Goal: Task Accomplishment & Management: Complete application form

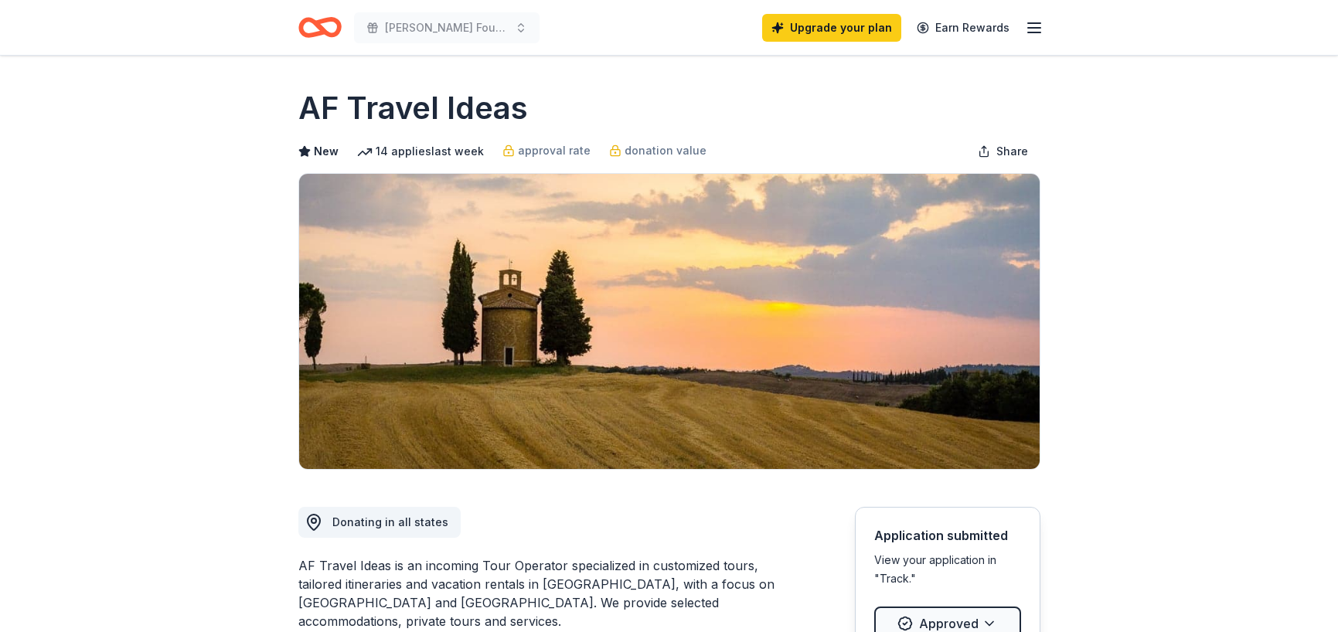
scroll to position [1748, 0]
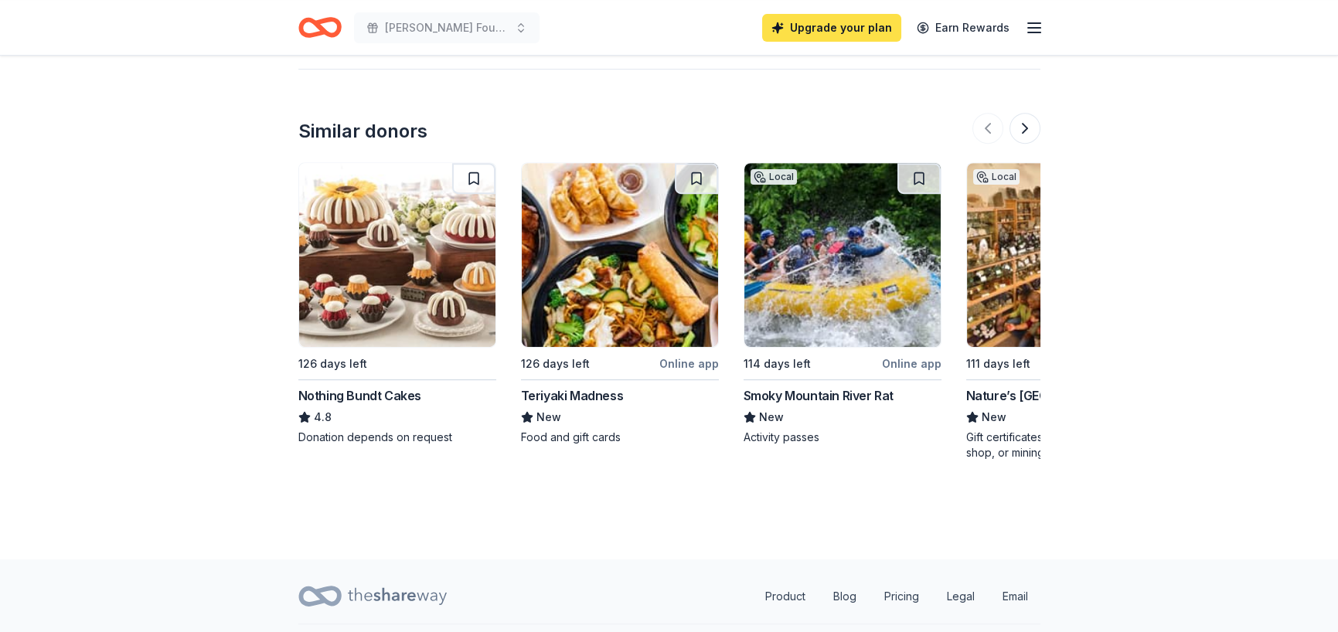
drag, startPoint x: 0, startPoint y: 0, endPoint x: 830, endPoint y: 16, distance: 829.7
click at [830, 16] on link "Upgrade your plan" at bounding box center [831, 28] width 139 height 28
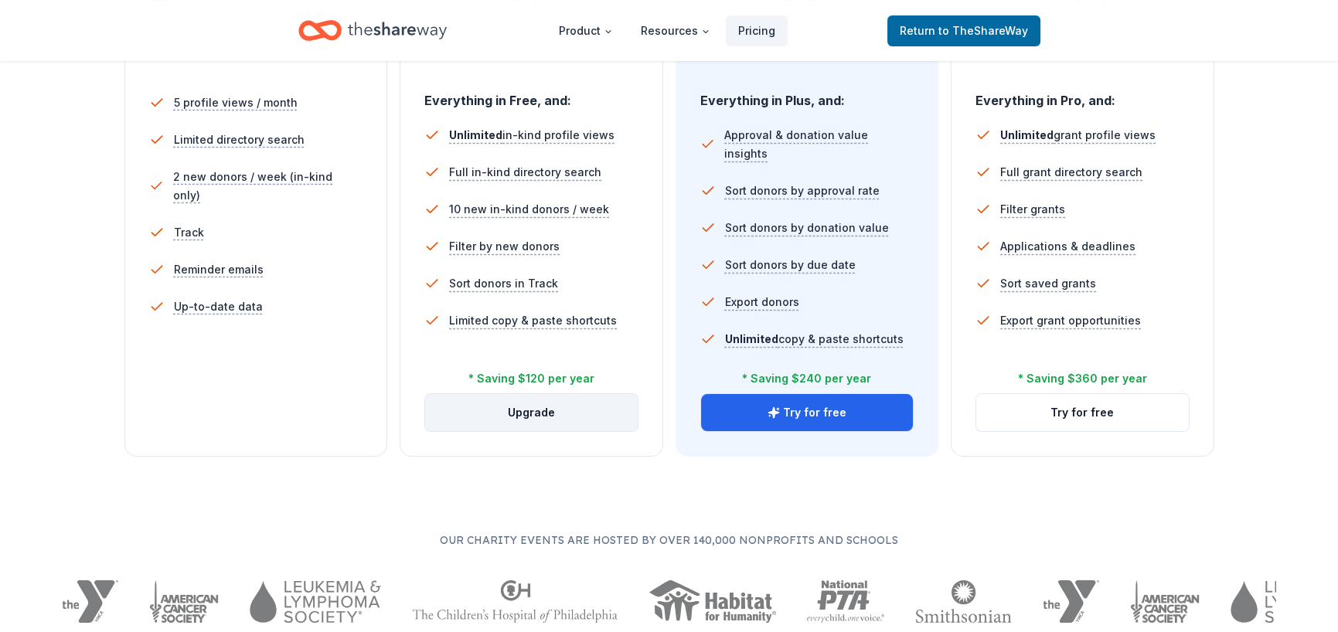
scroll to position [464, 0]
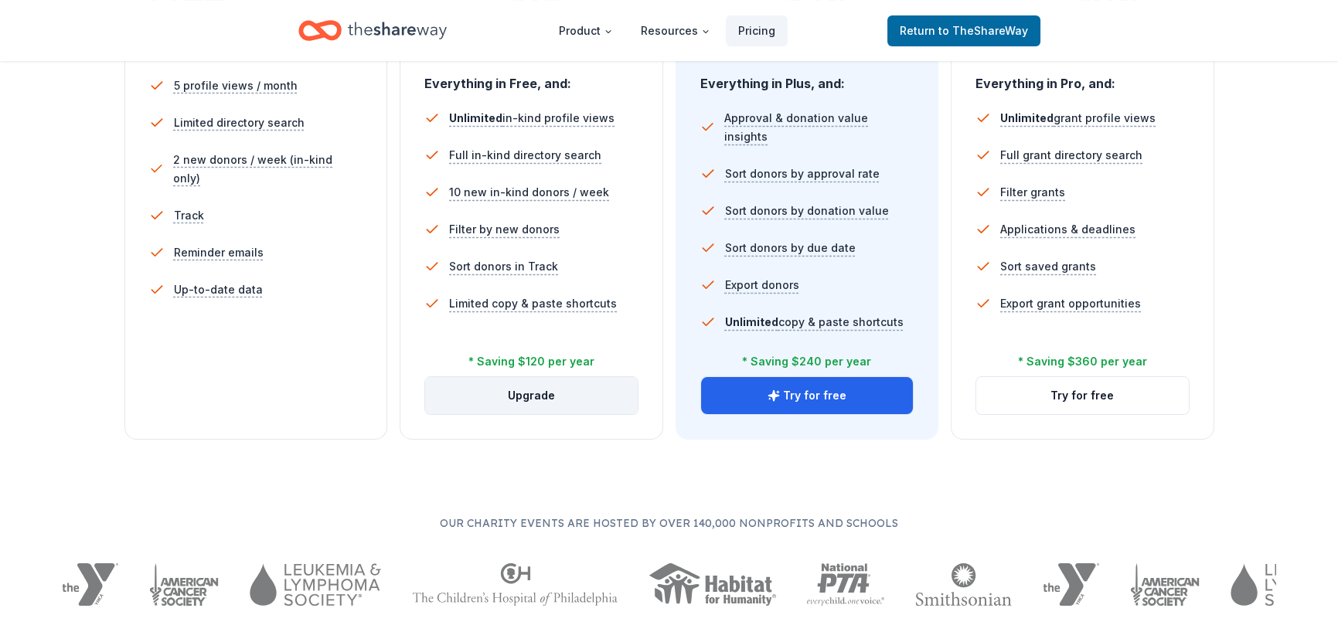
click at [543, 392] on button "Upgrade" at bounding box center [531, 395] width 213 height 37
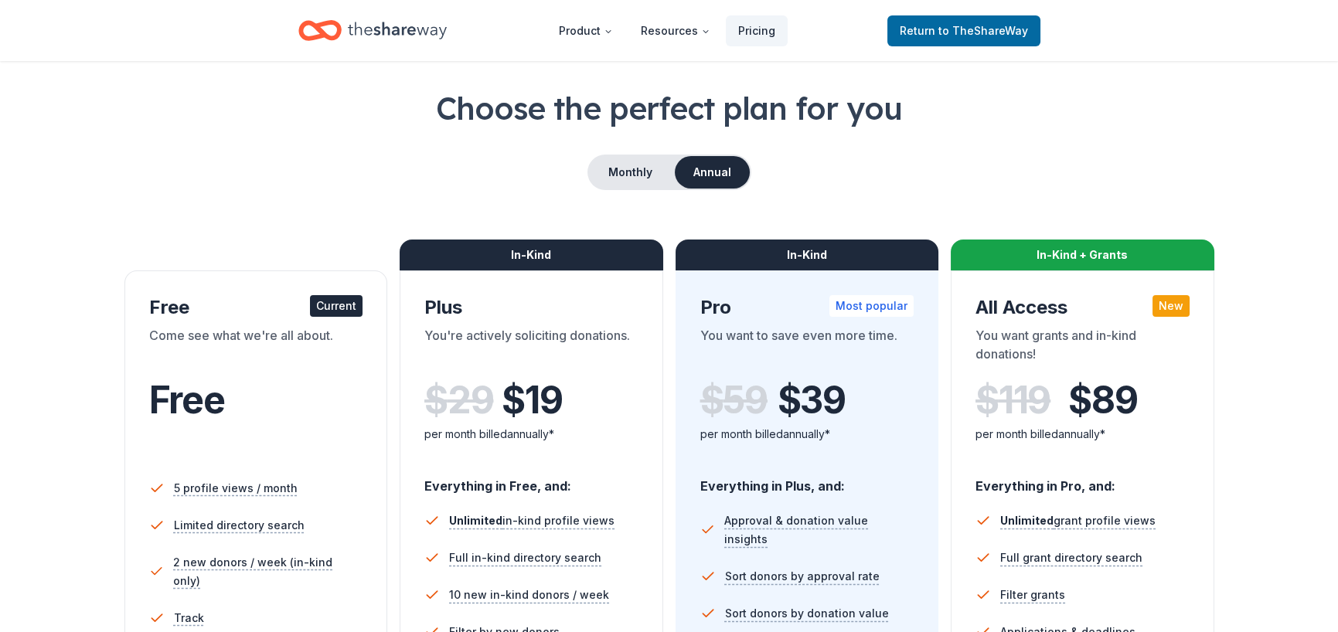
scroll to position [155, 0]
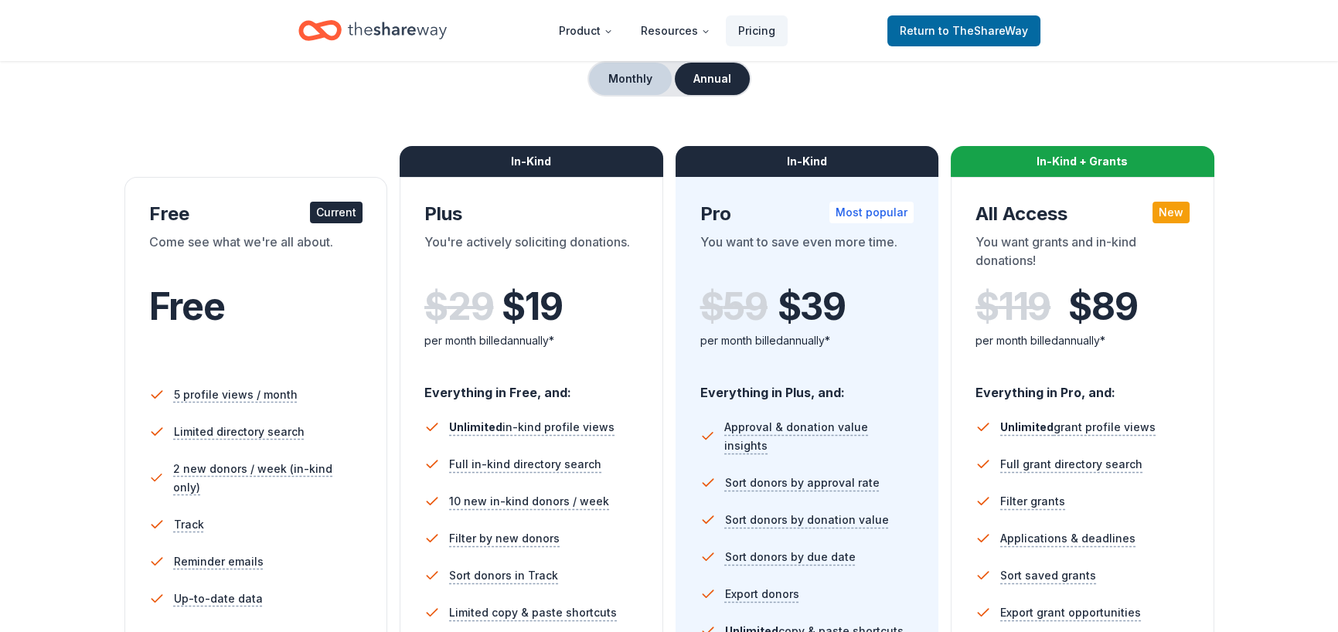
click at [615, 89] on button "Monthly" at bounding box center [630, 79] width 83 height 32
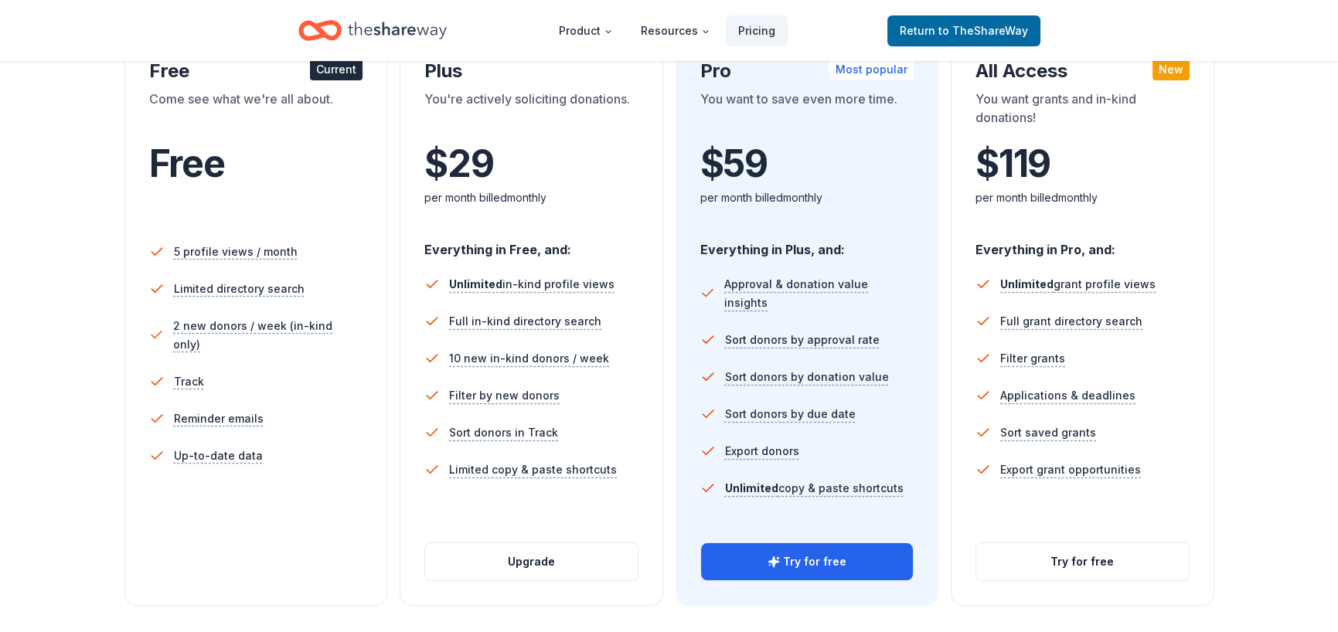
scroll to position [309, 0]
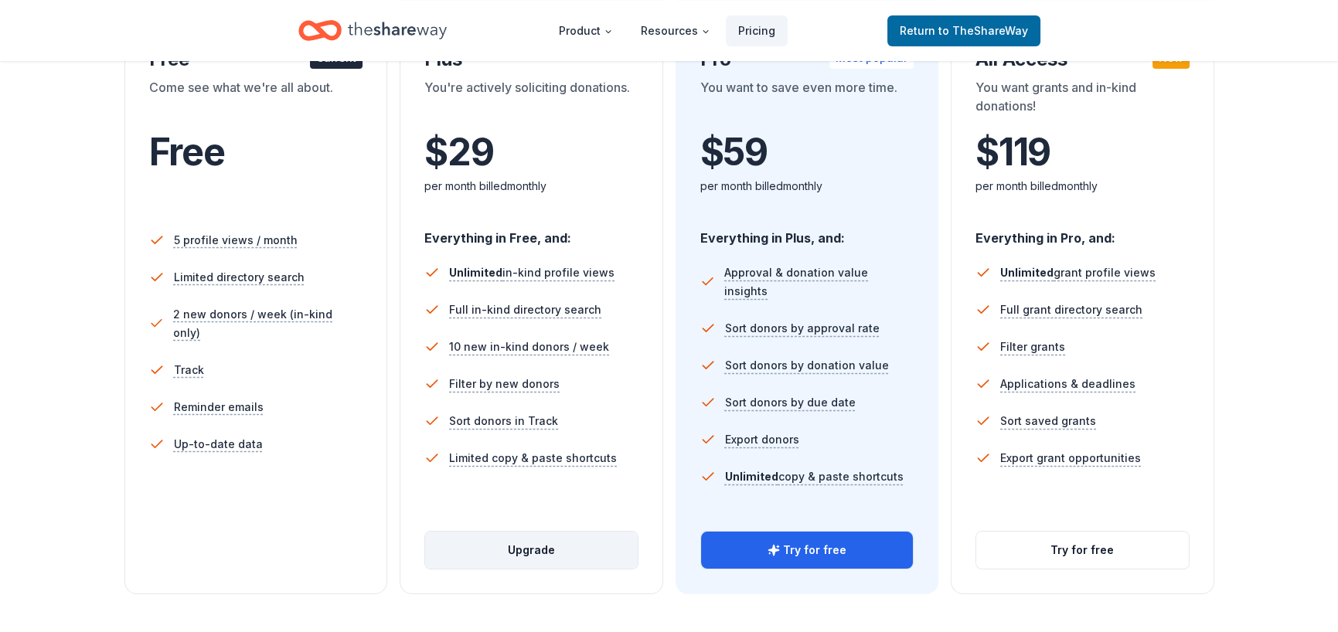
click at [544, 551] on button "Upgrade" at bounding box center [531, 550] width 213 height 37
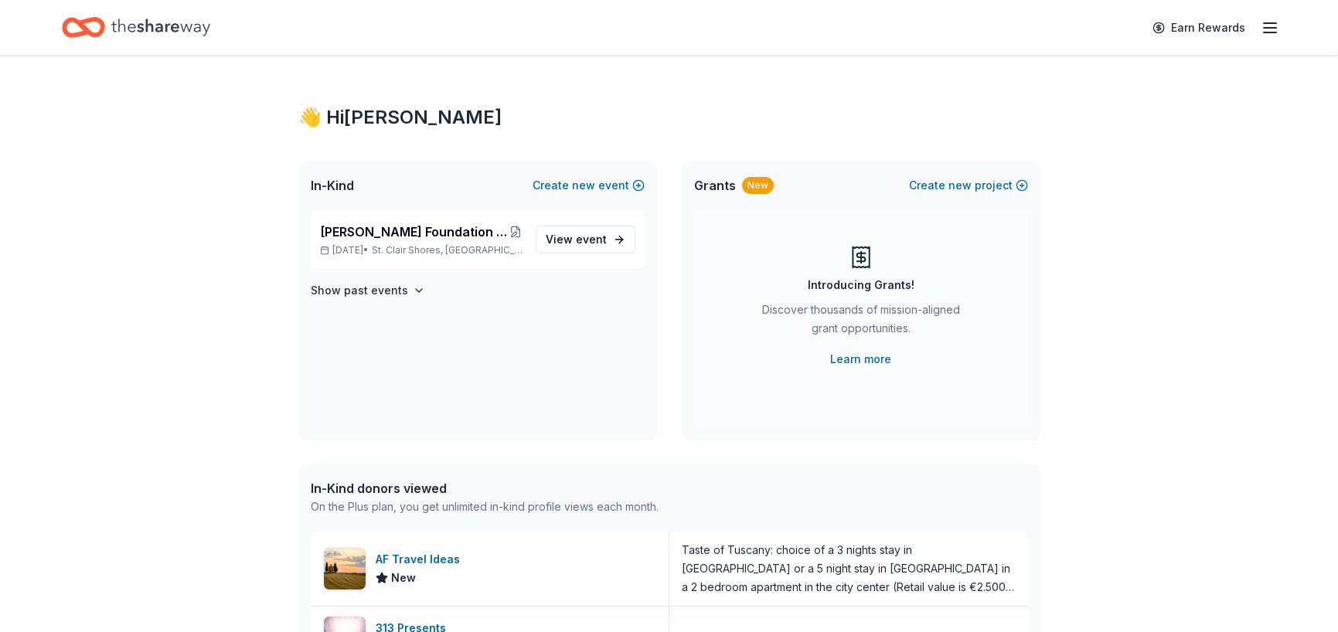
click at [718, 189] on span "Grants" at bounding box center [715, 185] width 42 height 19
click at [754, 189] on div "New" at bounding box center [758, 185] width 32 height 17
click at [866, 362] on link "Learn more" at bounding box center [860, 359] width 61 height 19
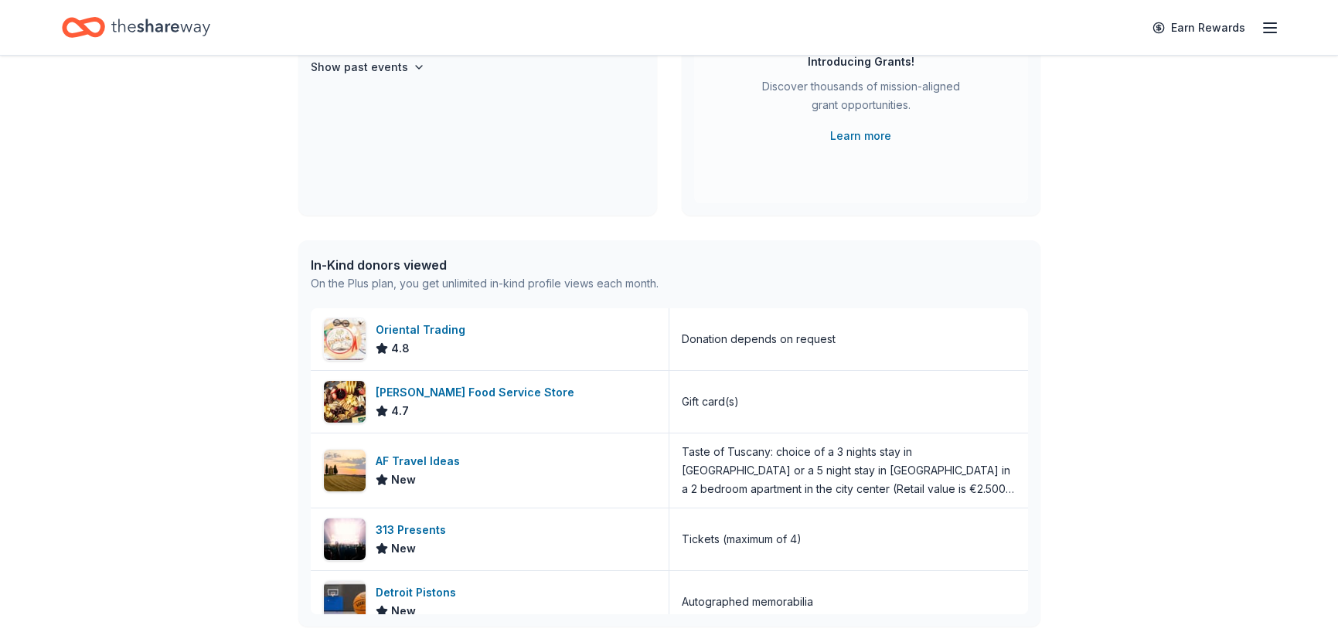
scroll to position [232, 0]
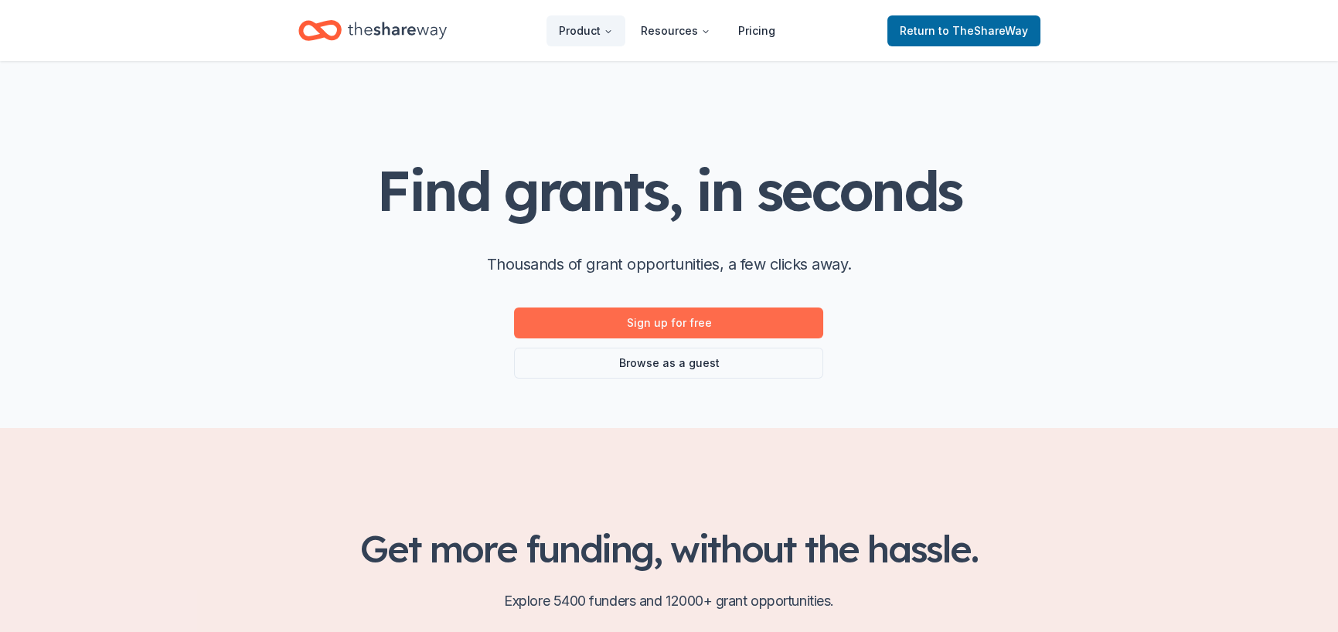
click at [655, 319] on link "Sign up for free" at bounding box center [668, 323] width 309 height 31
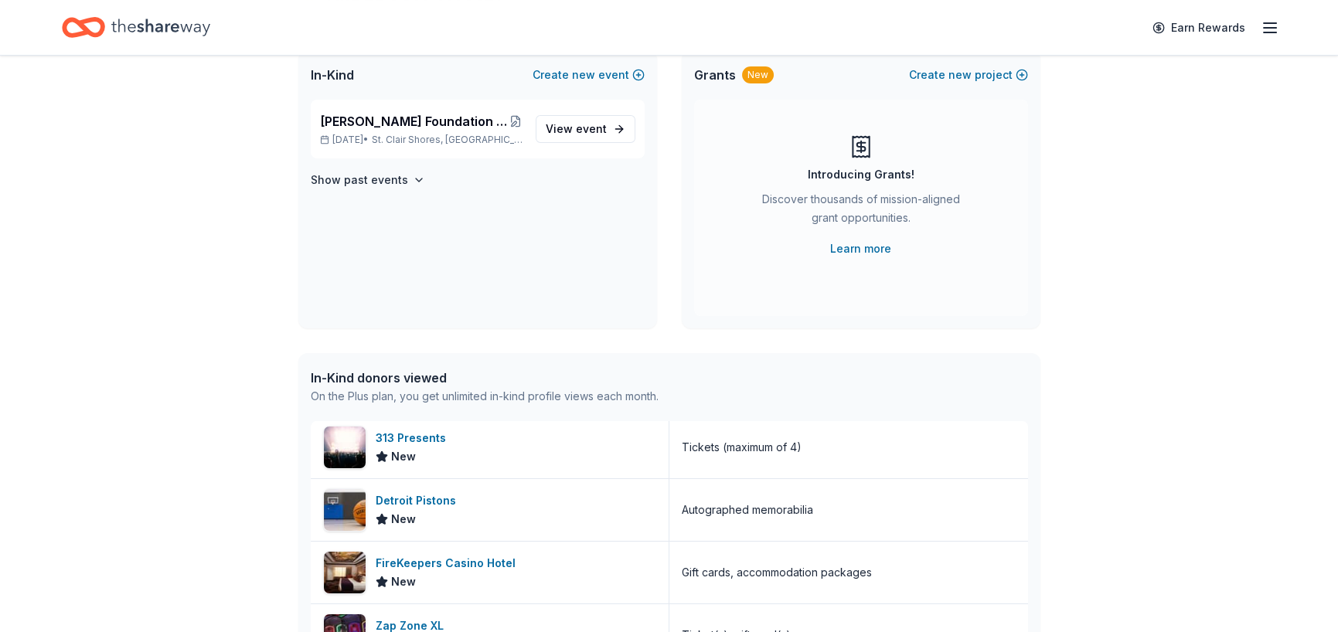
scroll to position [77, 0]
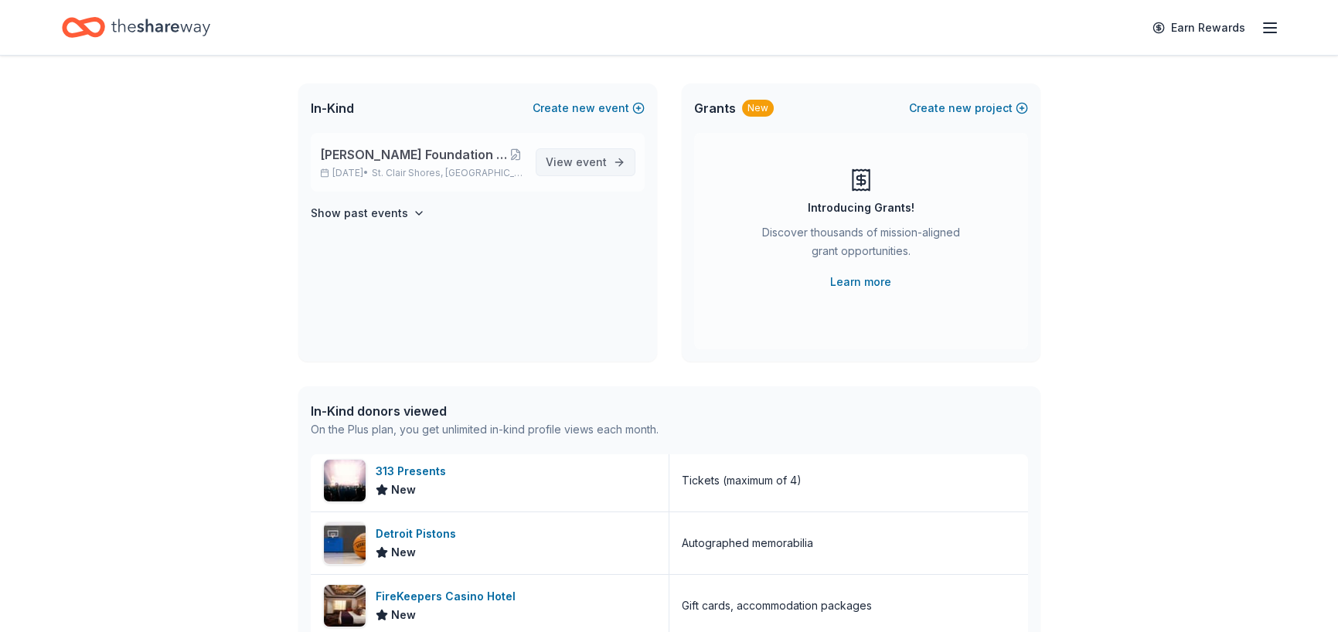
click at [581, 165] on span "event" at bounding box center [591, 161] width 31 height 13
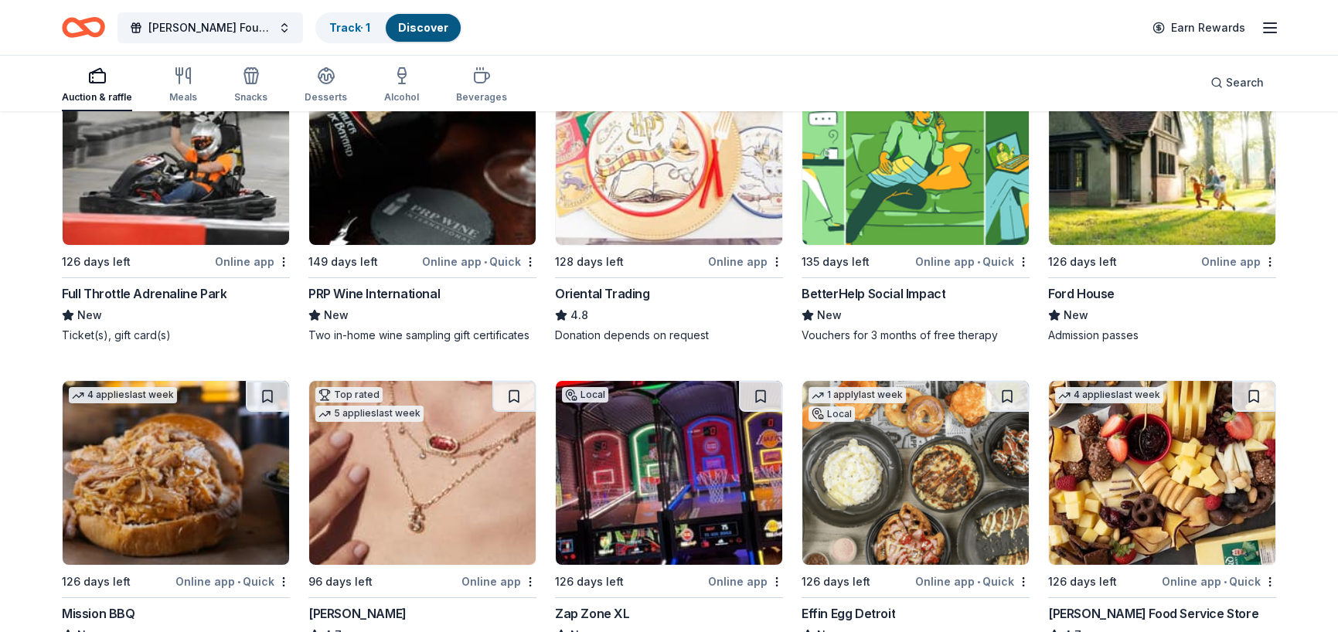
scroll to position [309, 0]
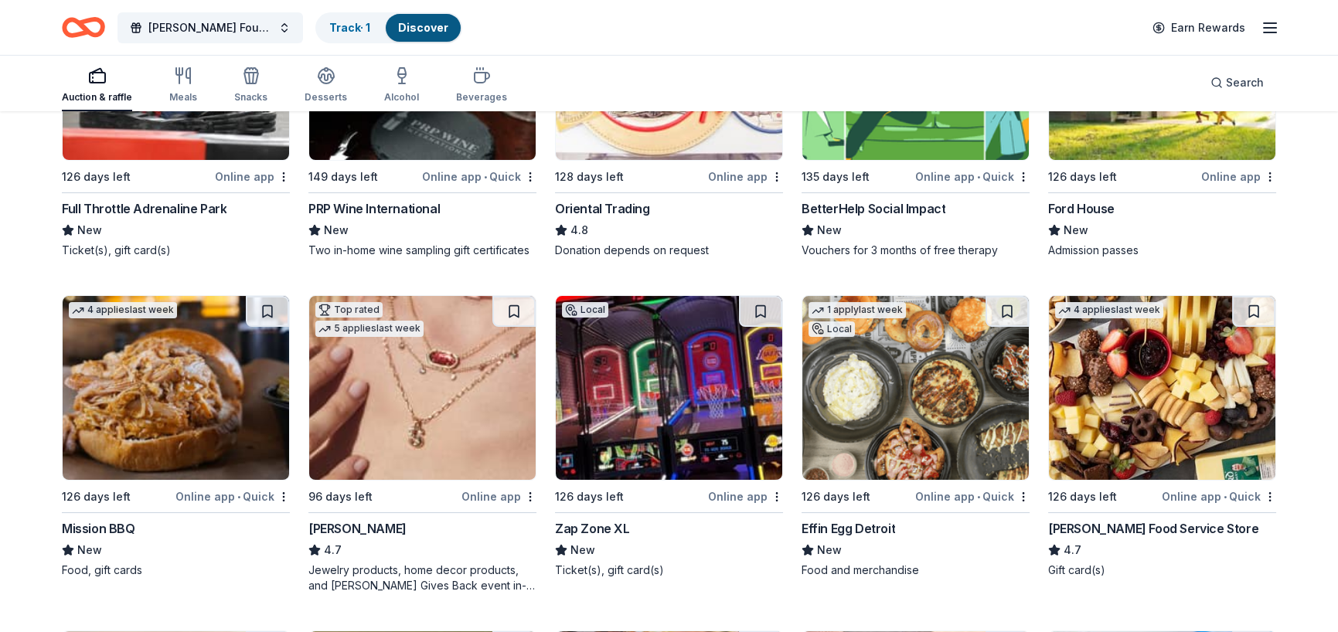
click at [1109, 404] on img at bounding box center [1162, 388] width 227 height 184
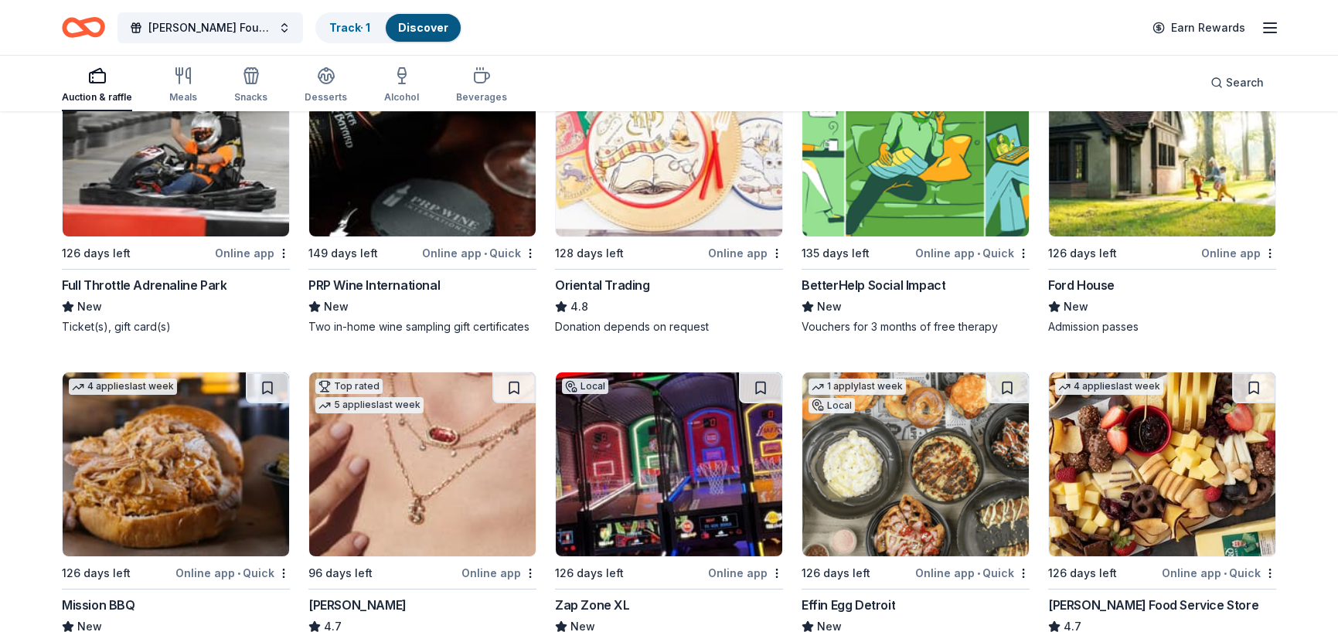
scroll to position [77, 0]
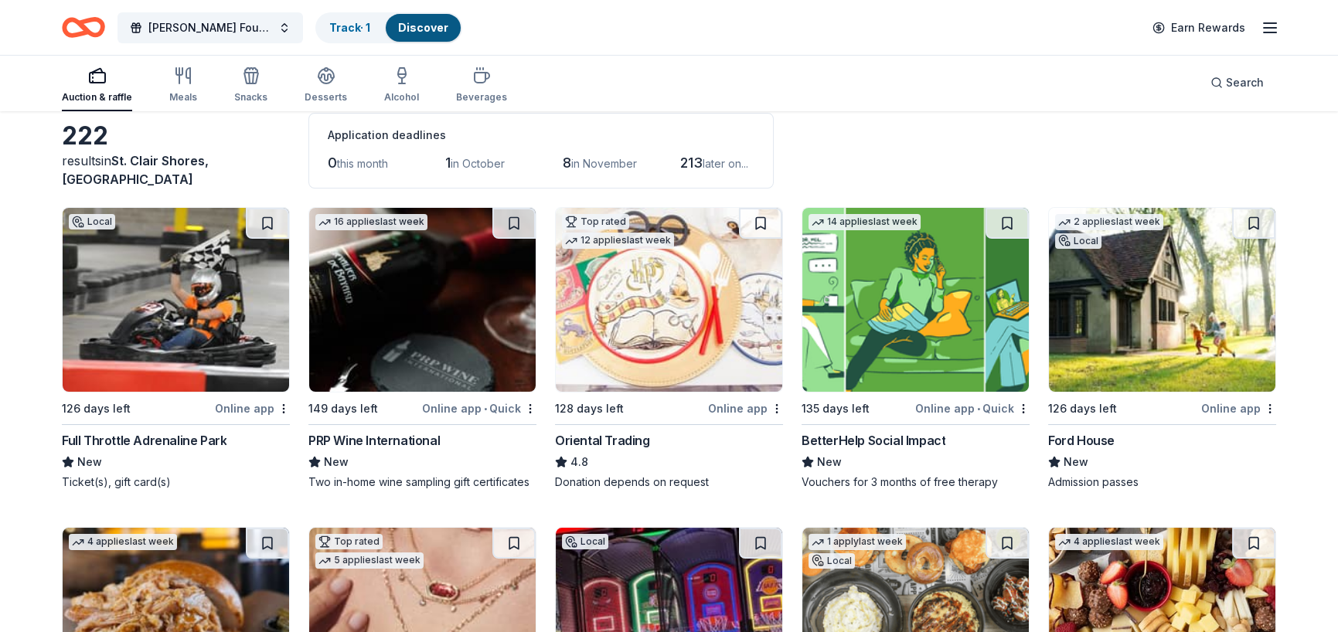
click at [667, 306] on img at bounding box center [669, 300] width 227 height 184
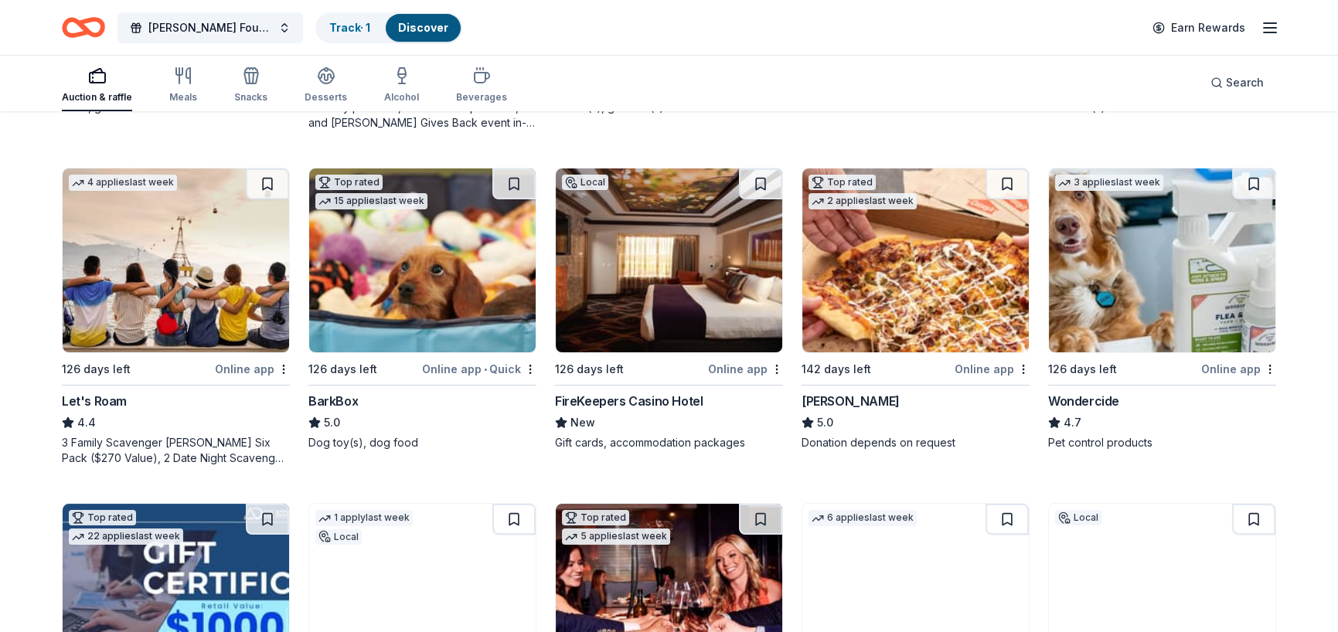
scroll to position [773, 0]
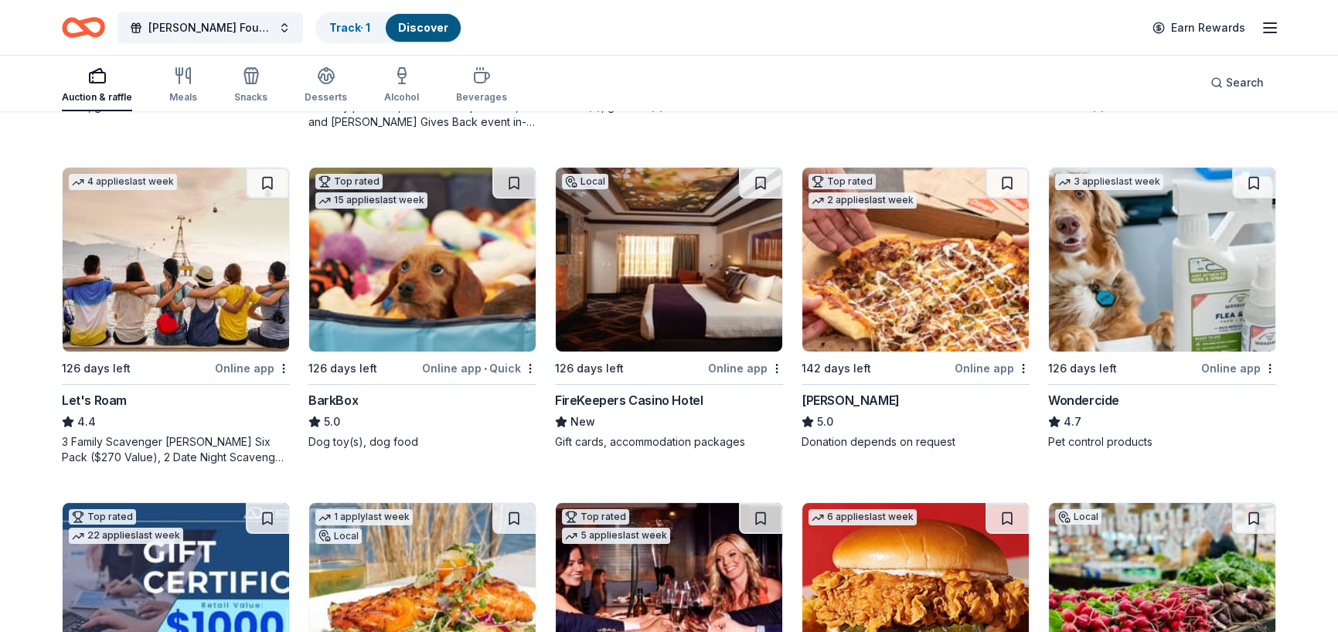
click at [458, 302] on img at bounding box center [422, 260] width 227 height 184
click at [640, 291] on img at bounding box center [669, 260] width 227 height 184
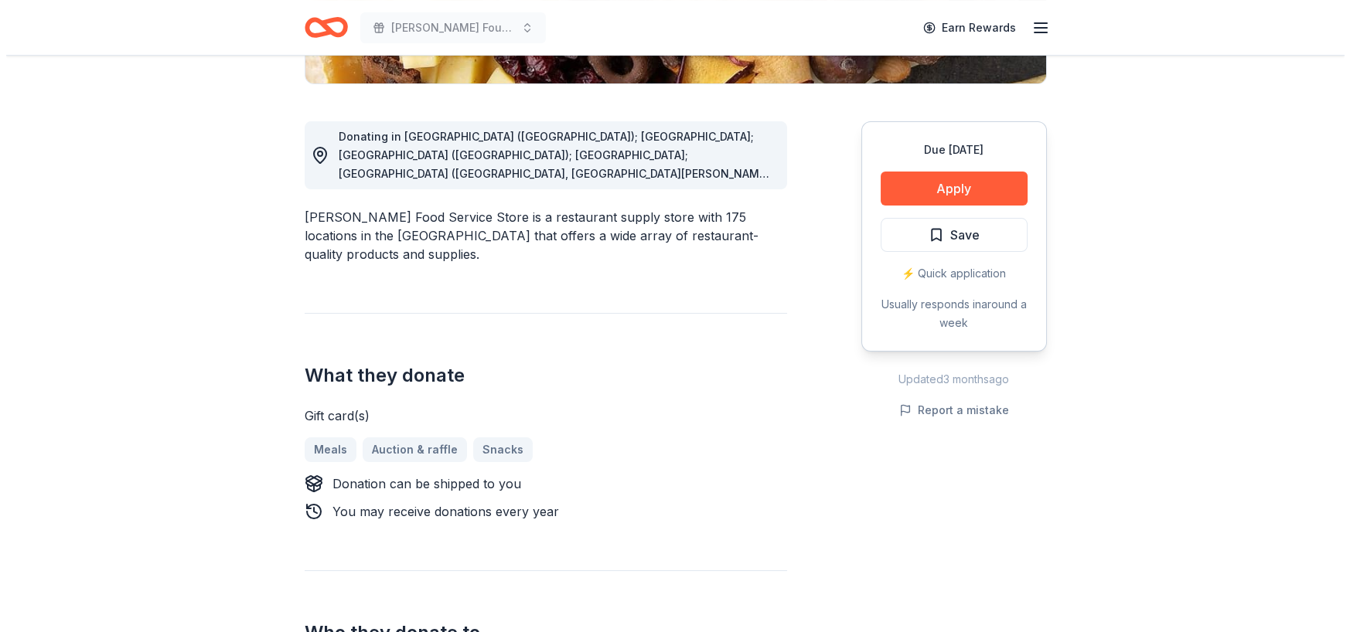
scroll to position [387, 0]
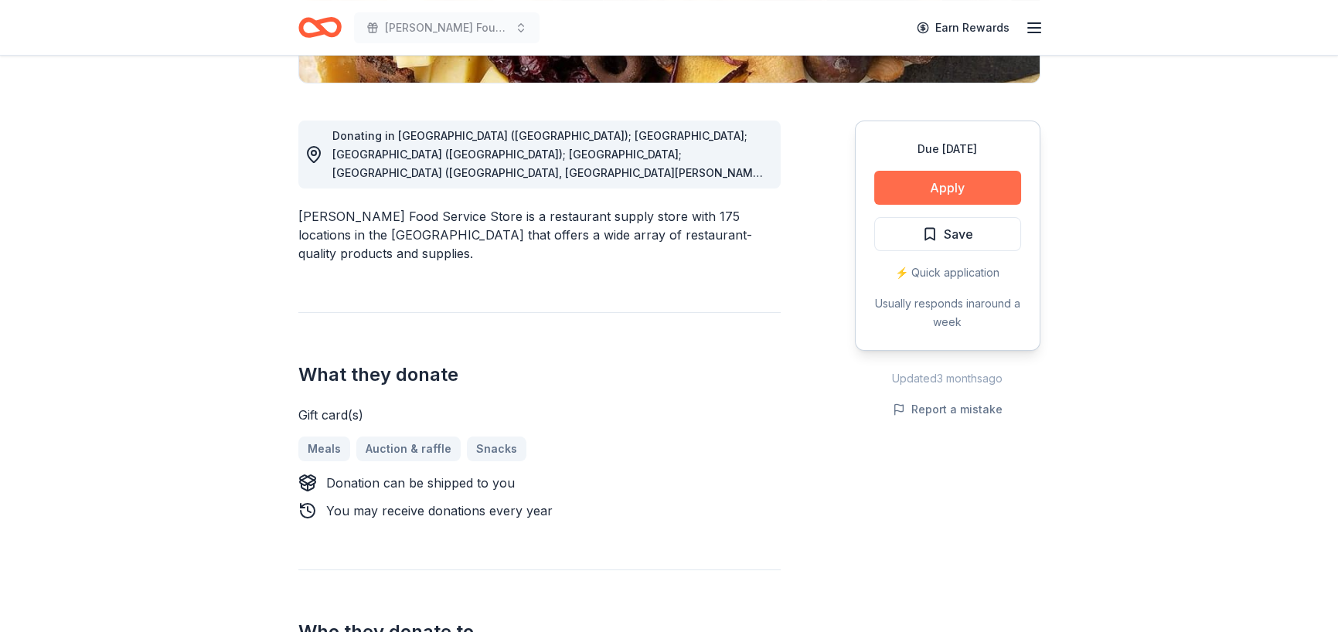
click at [950, 193] on button "Apply" at bounding box center [947, 188] width 147 height 34
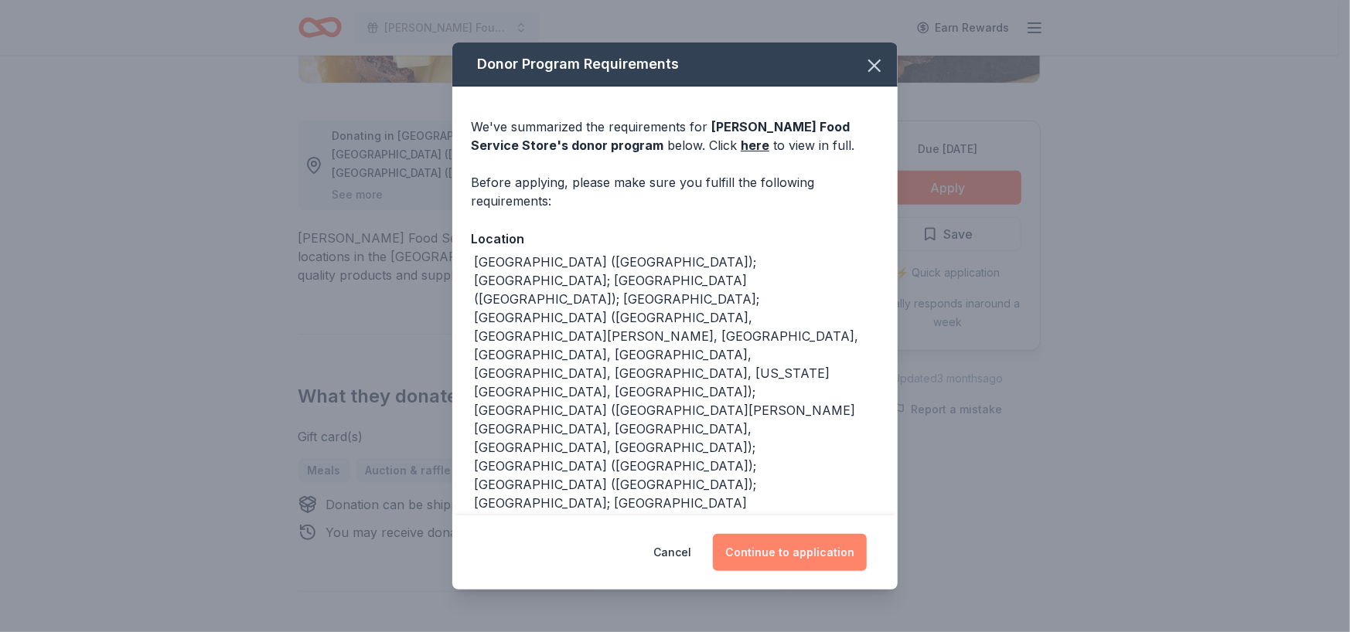
click at [784, 554] on button "Continue to application" at bounding box center [790, 552] width 154 height 37
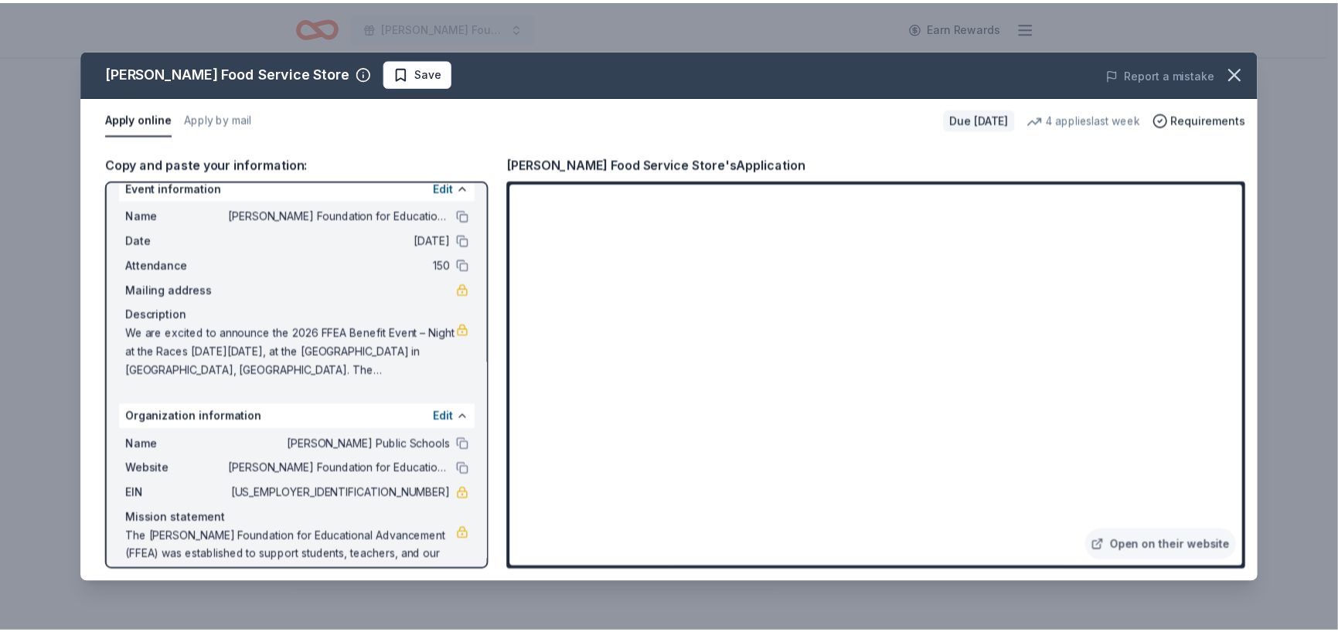
scroll to position [51, 0]
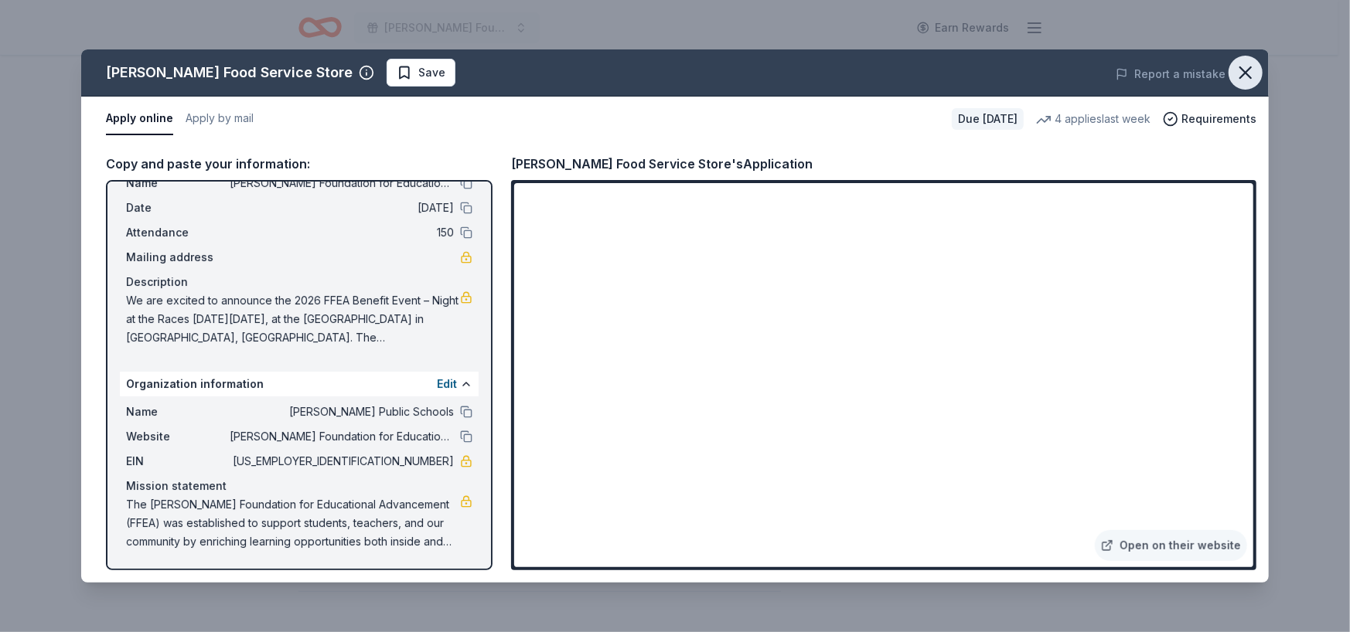
click at [1240, 69] on icon "button" at bounding box center [1246, 73] width 22 height 22
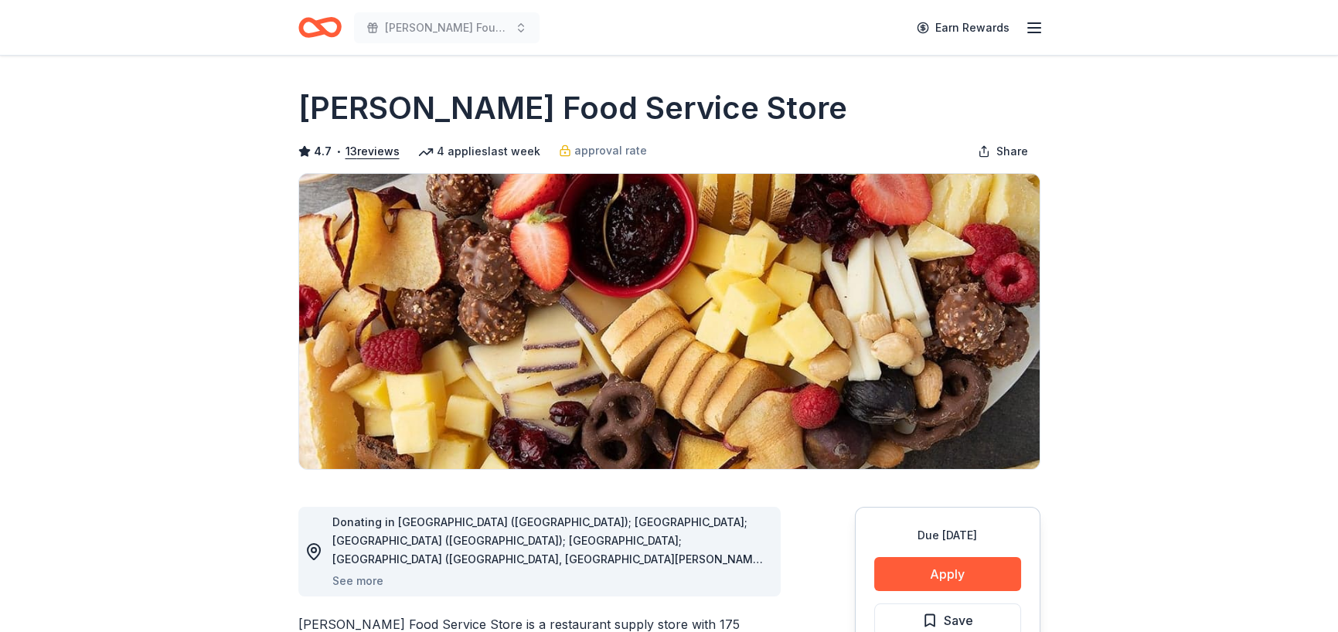
scroll to position [0, 0]
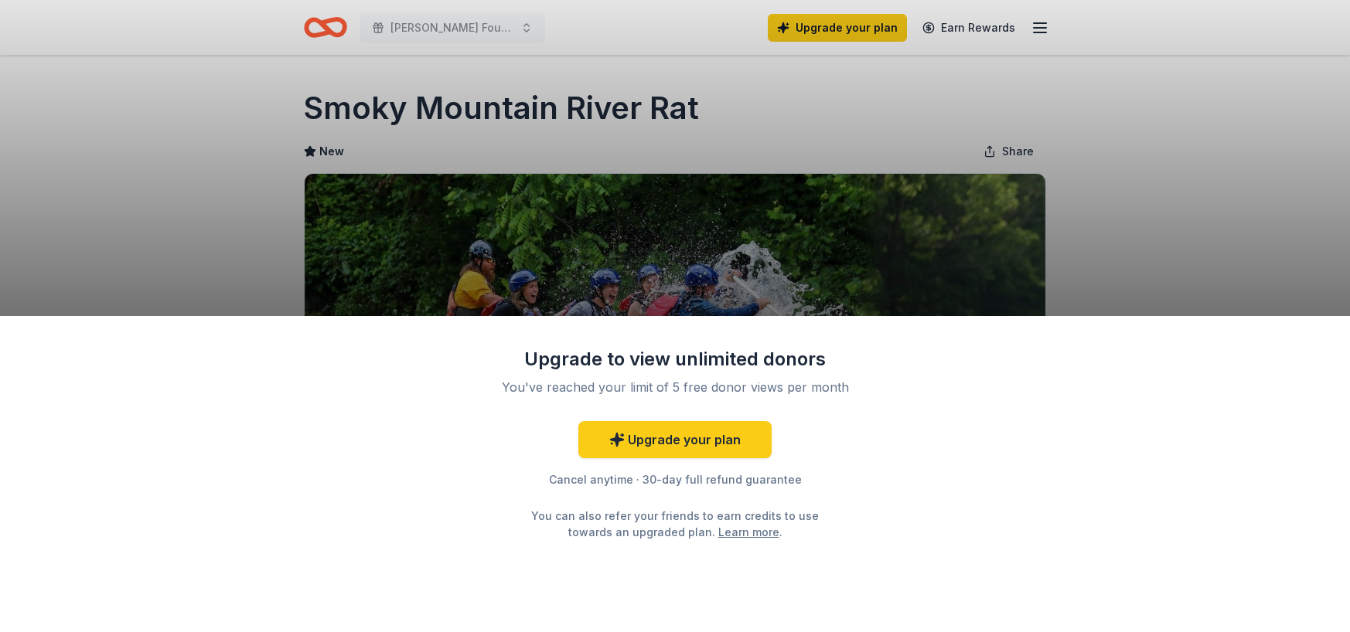
scroll to position [155, 0]
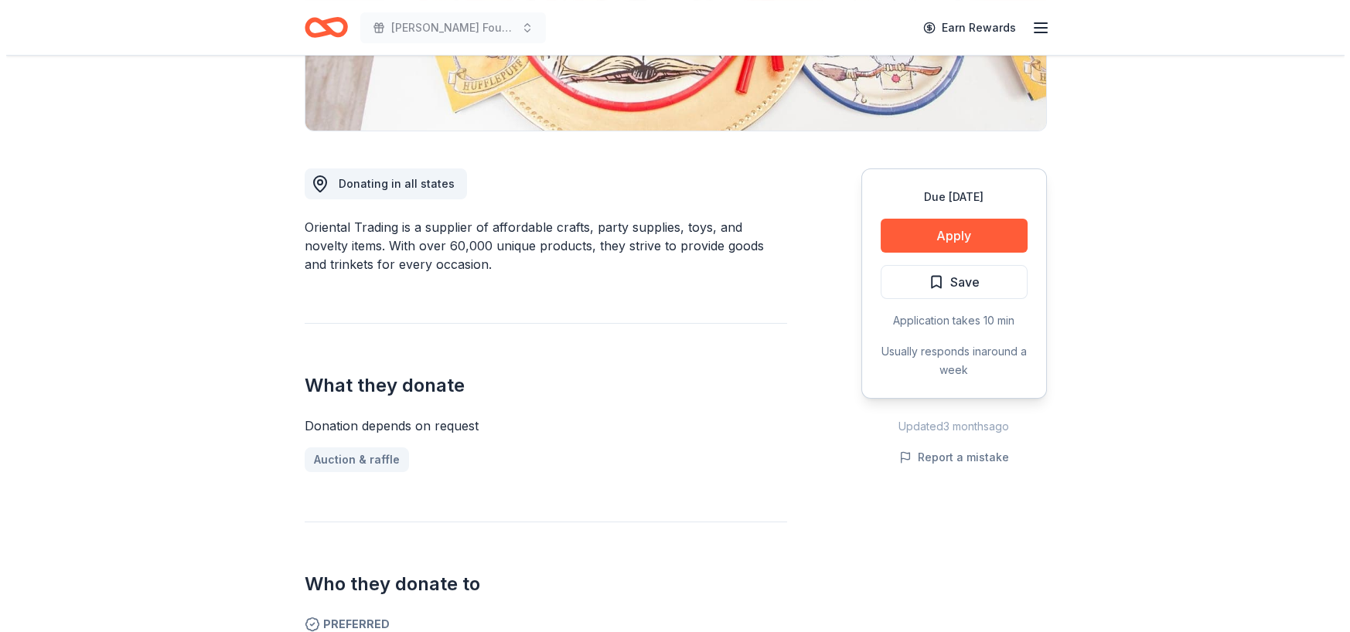
scroll to position [387, 0]
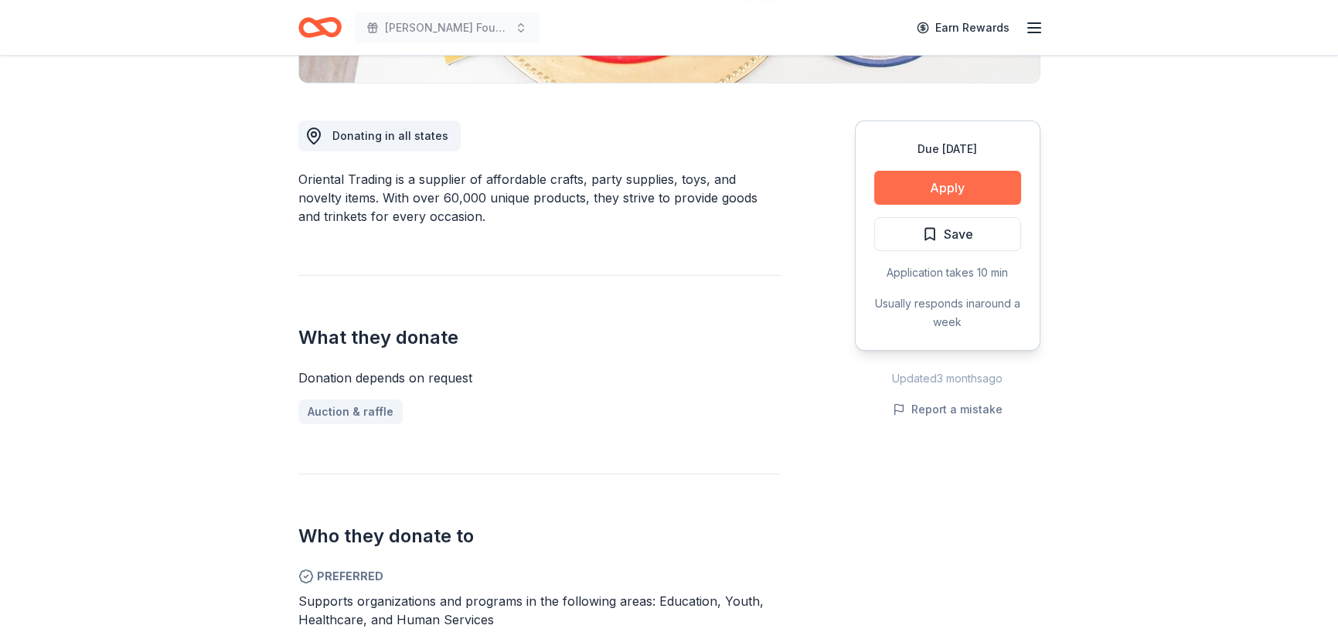
click at [937, 194] on button "Apply" at bounding box center [947, 188] width 147 height 34
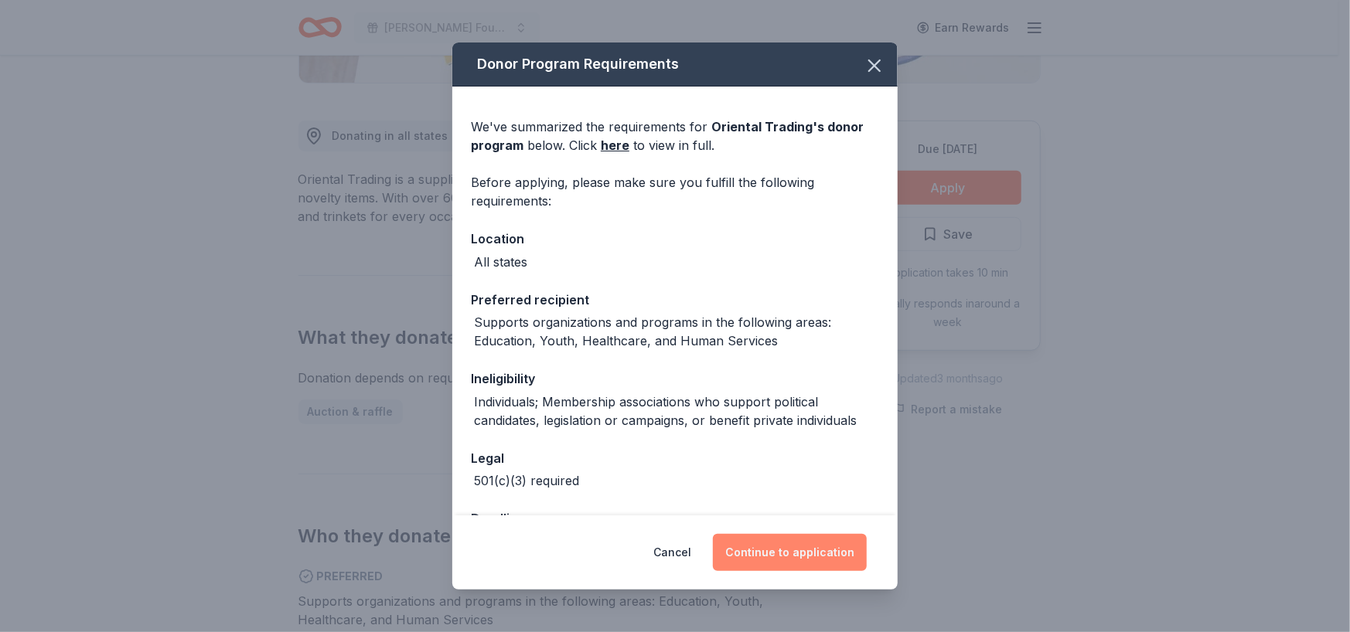
click at [792, 554] on button "Continue to application" at bounding box center [790, 552] width 154 height 37
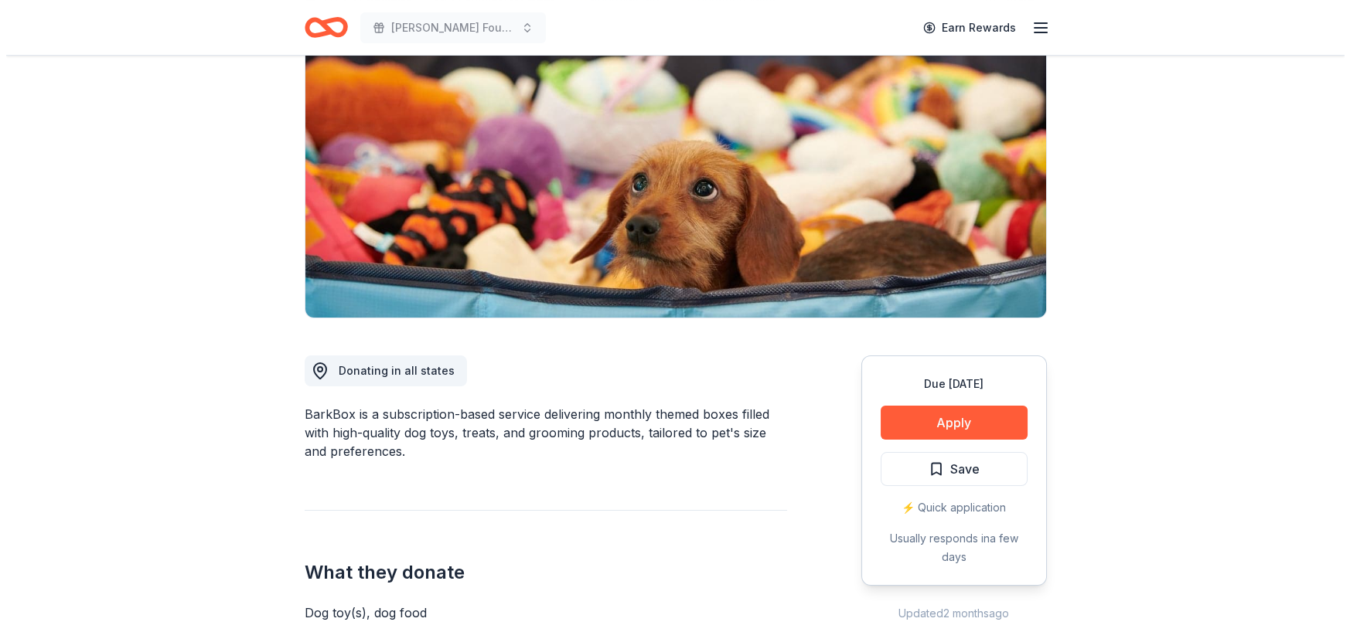
scroll to position [155, 0]
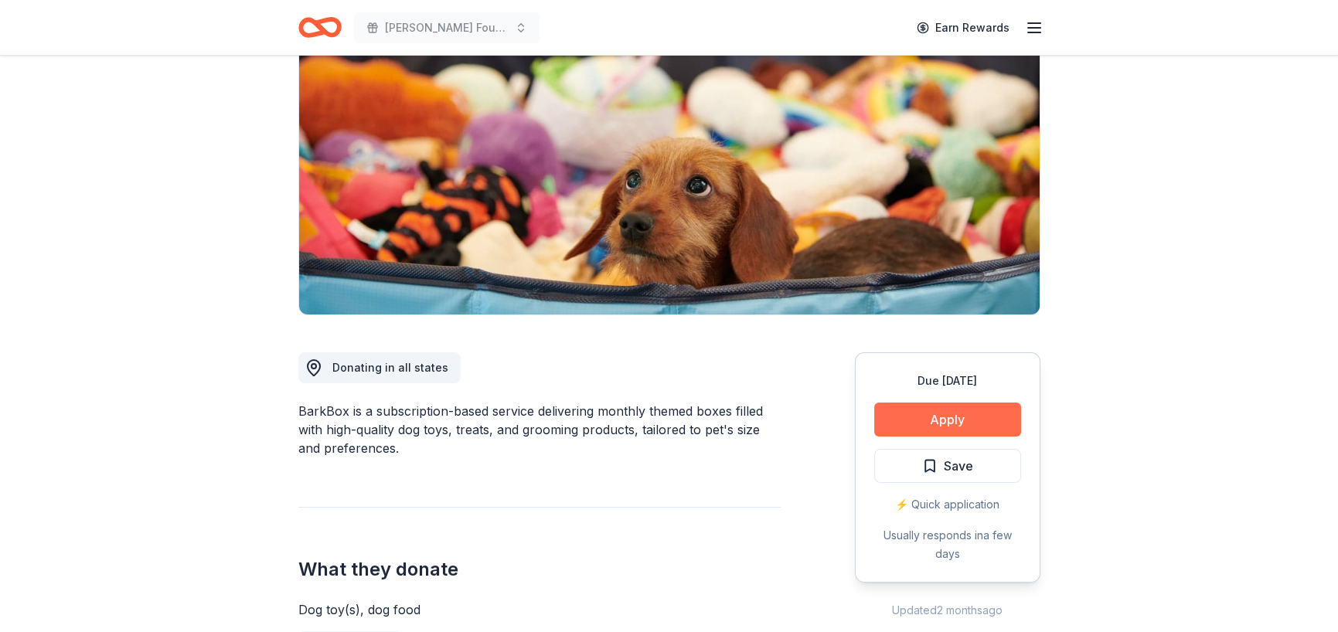
click at [895, 417] on button "Apply" at bounding box center [947, 420] width 147 height 34
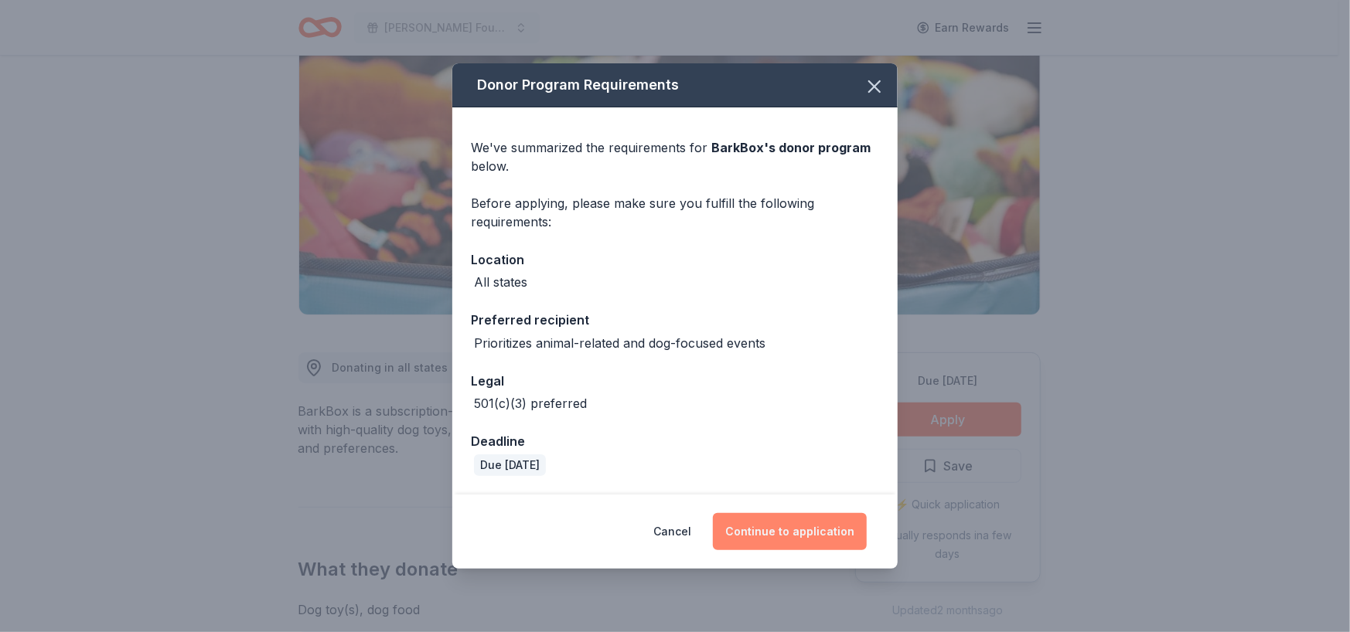
click at [781, 523] on button "Continue to application" at bounding box center [790, 531] width 154 height 37
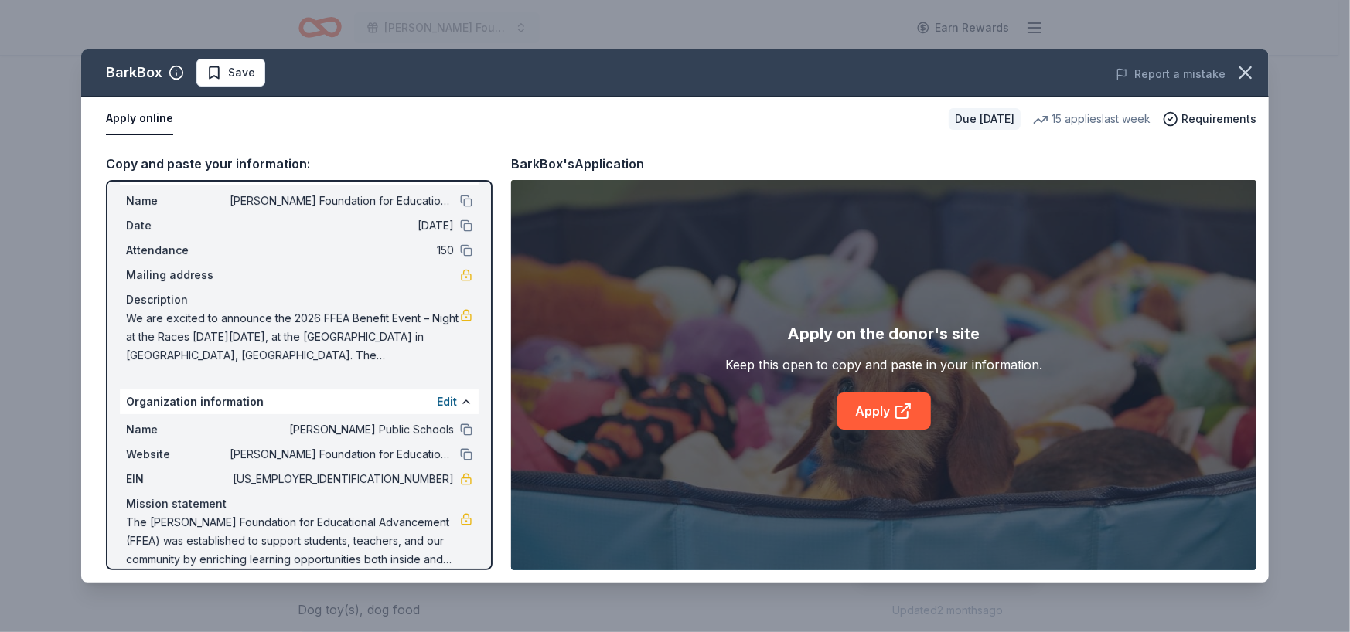
scroll to position [51, 0]
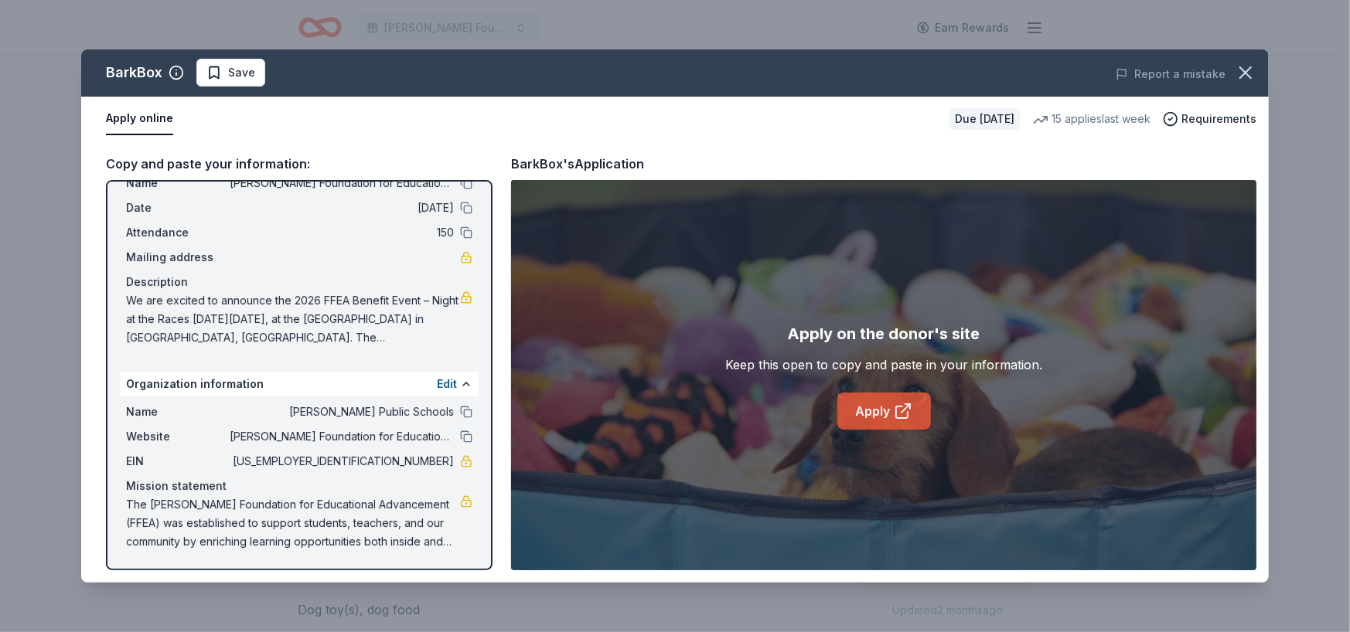
click at [890, 411] on link "Apply" at bounding box center [884, 411] width 94 height 37
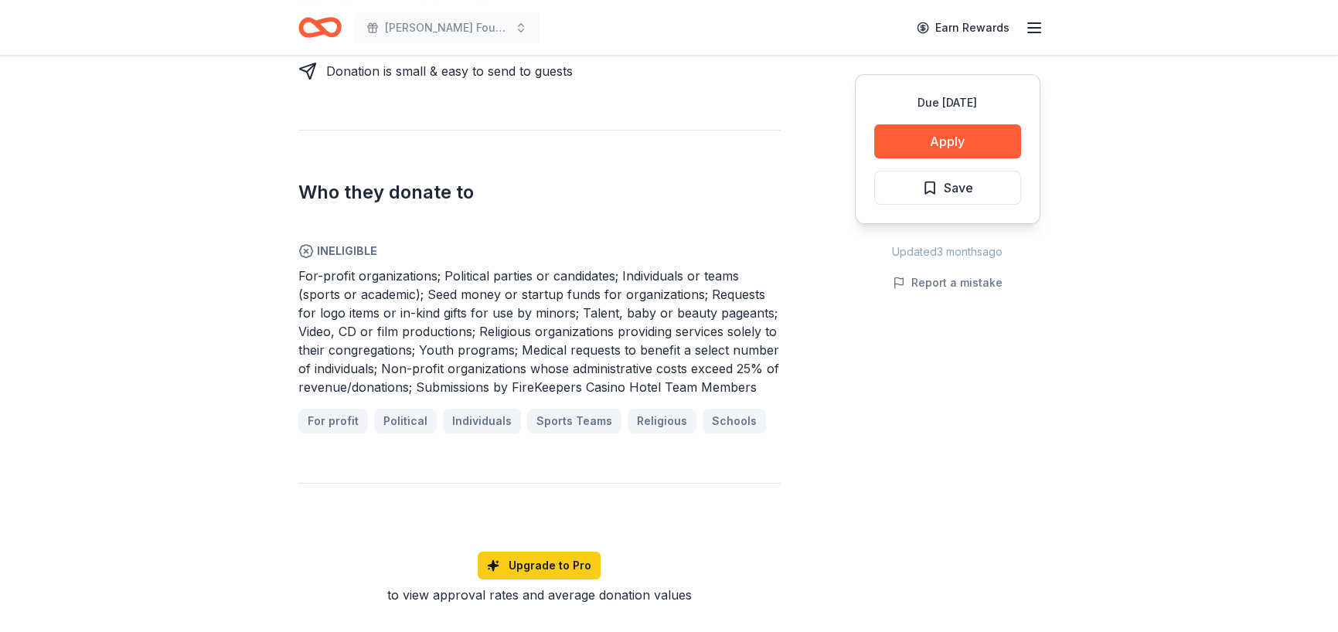
scroll to position [773, 0]
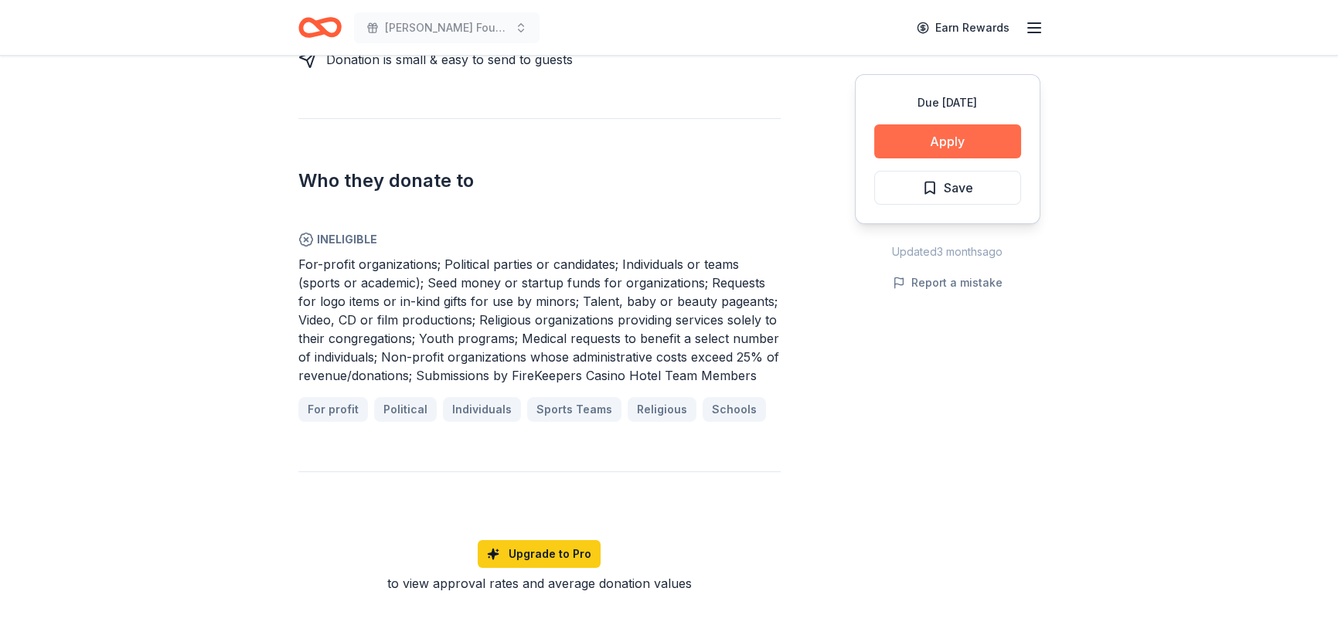
click at [912, 137] on button "Apply" at bounding box center [947, 141] width 147 height 34
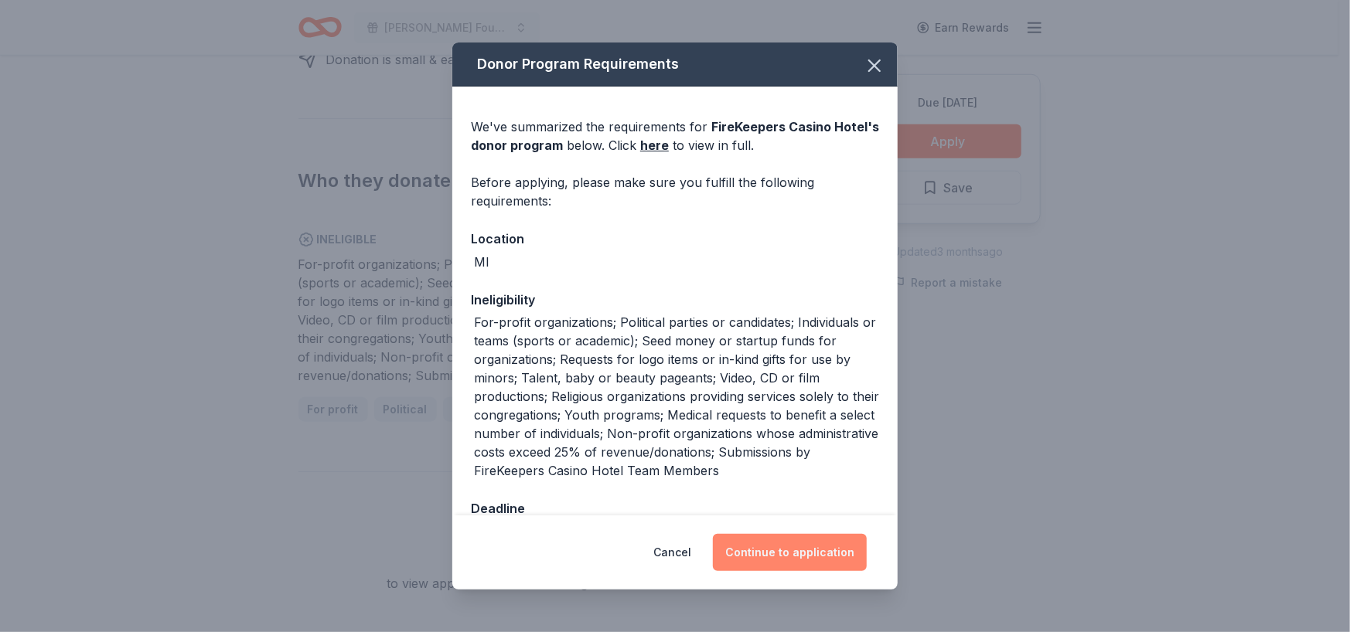
click at [757, 550] on button "Continue to application" at bounding box center [790, 552] width 154 height 37
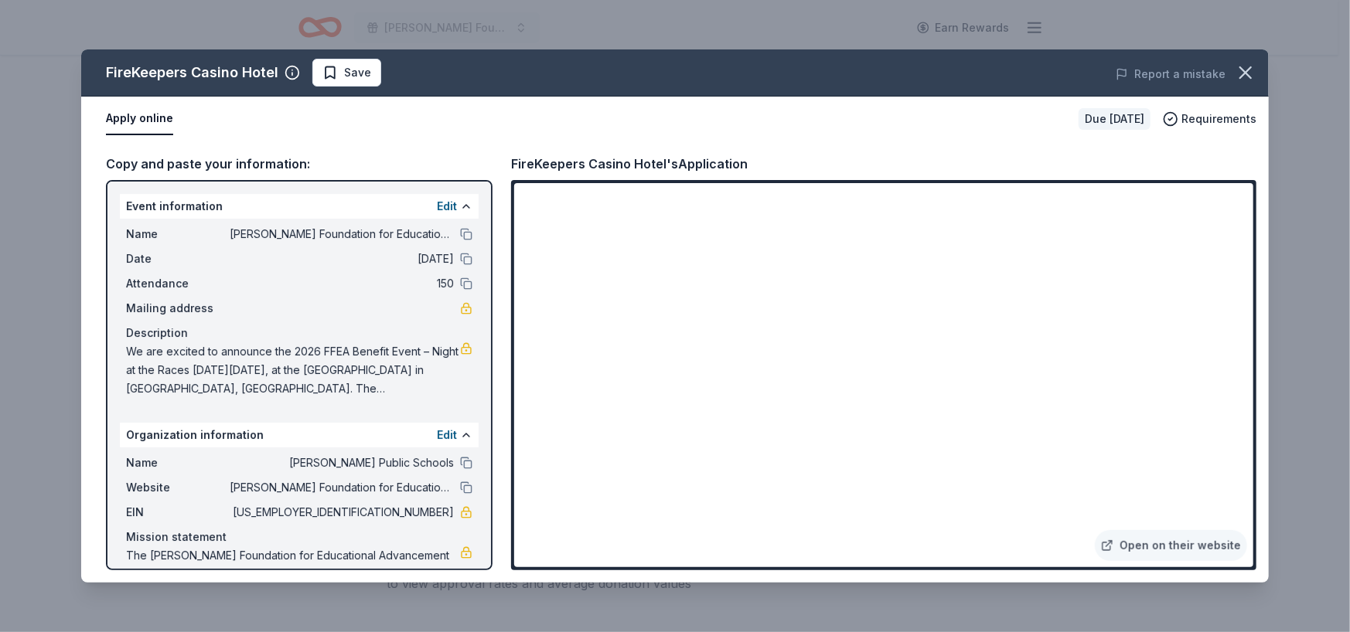
drag, startPoint x: 1246, startPoint y: 69, endPoint x: 1205, endPoint y: 87, distance: 45.7
click at [1247, 69] on icon "button" at bounding box center [1246, 73] width 22 height 22
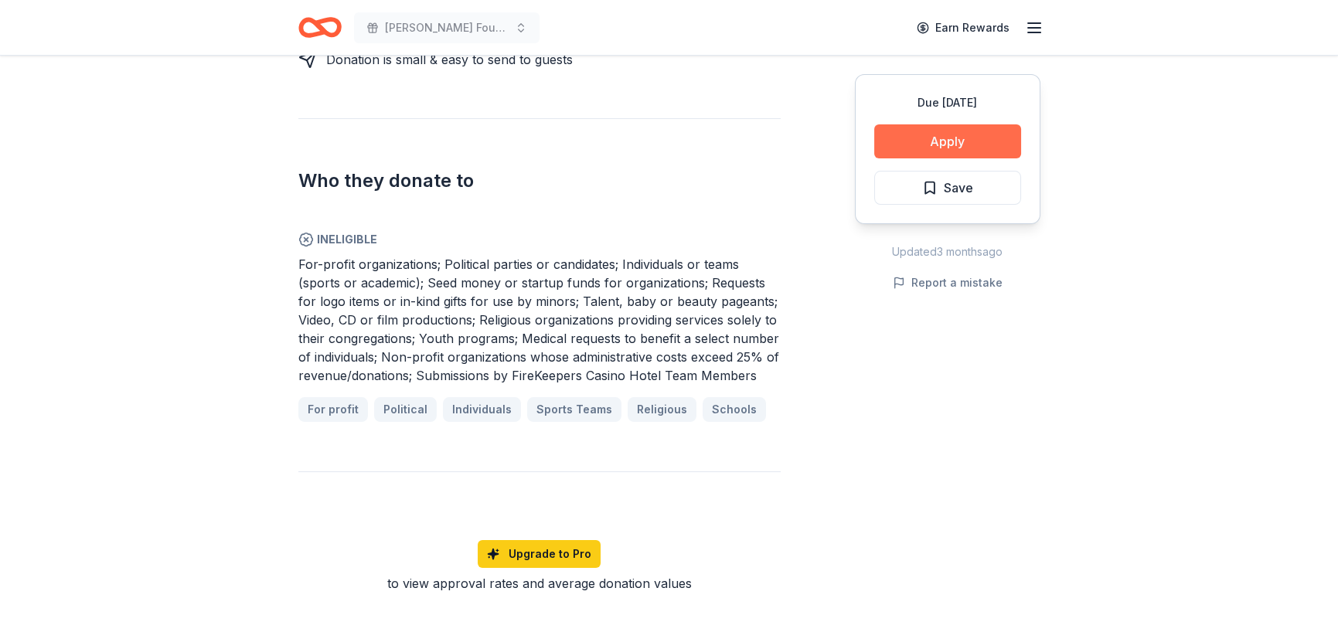
click at [962, 131] on button "Apply" at bounding box center [947, 141] width 147 height 34
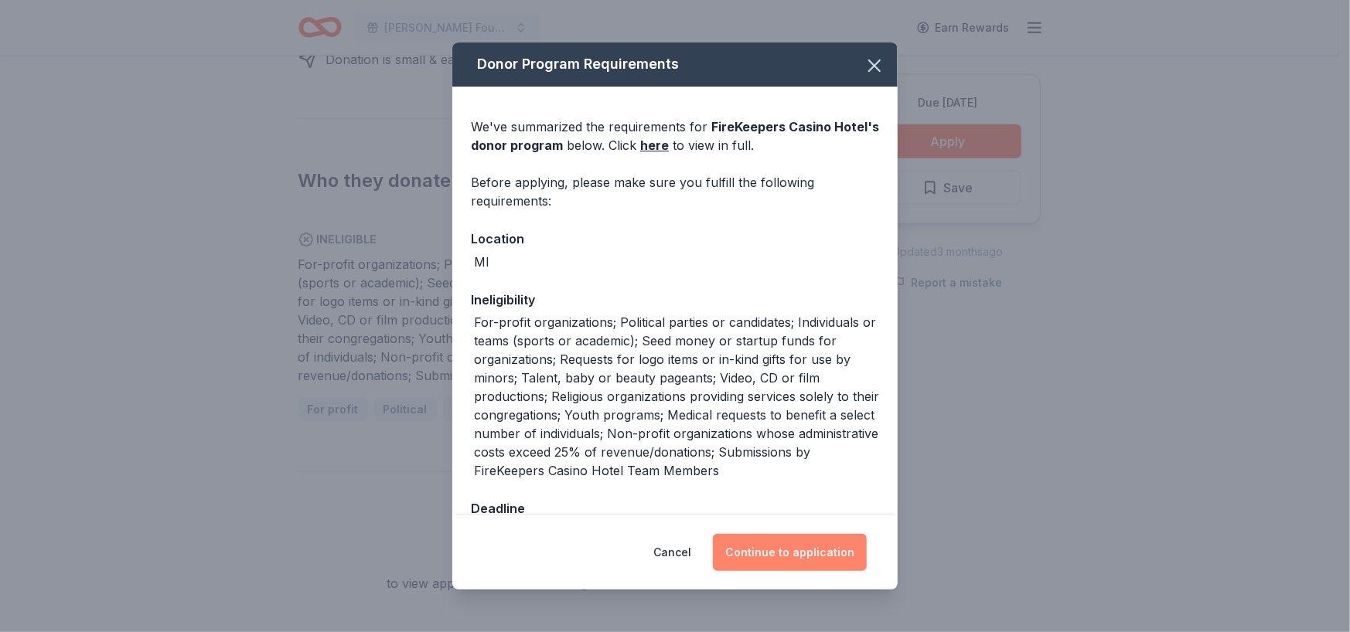
click at [762, 548] on button "Continue to application" at bounding box center [790, 552] width 154 height 37
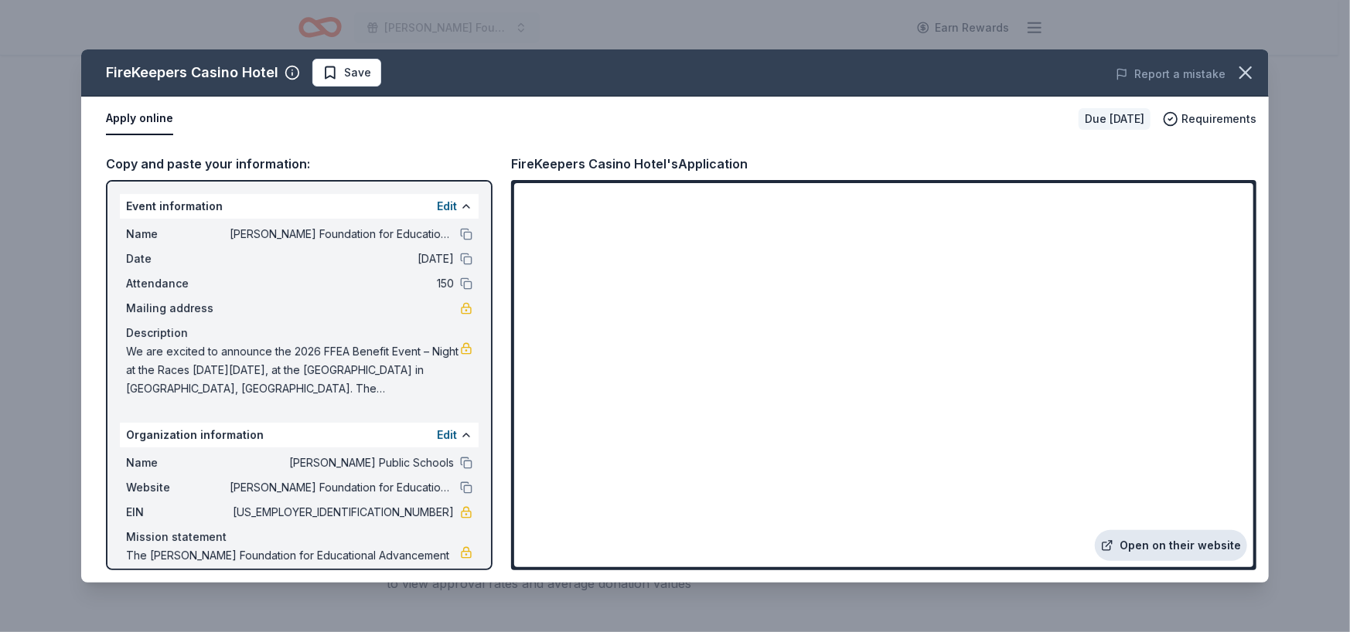
click at [1123, 540] on link "Open on their website" at bounding box center [1171, 545] width 152 height 31
click at [1246, 70] on icon "button" at bounding box center [1245, 72] width 11 height 11
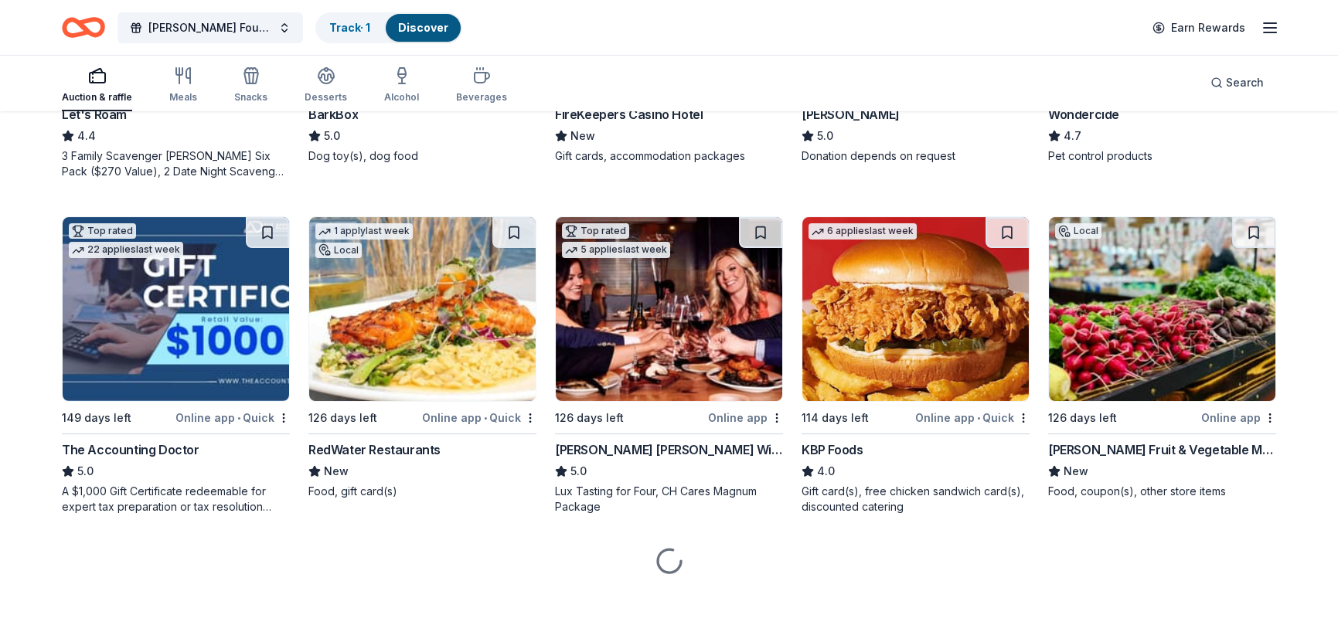
scroll to position [1064, 0]
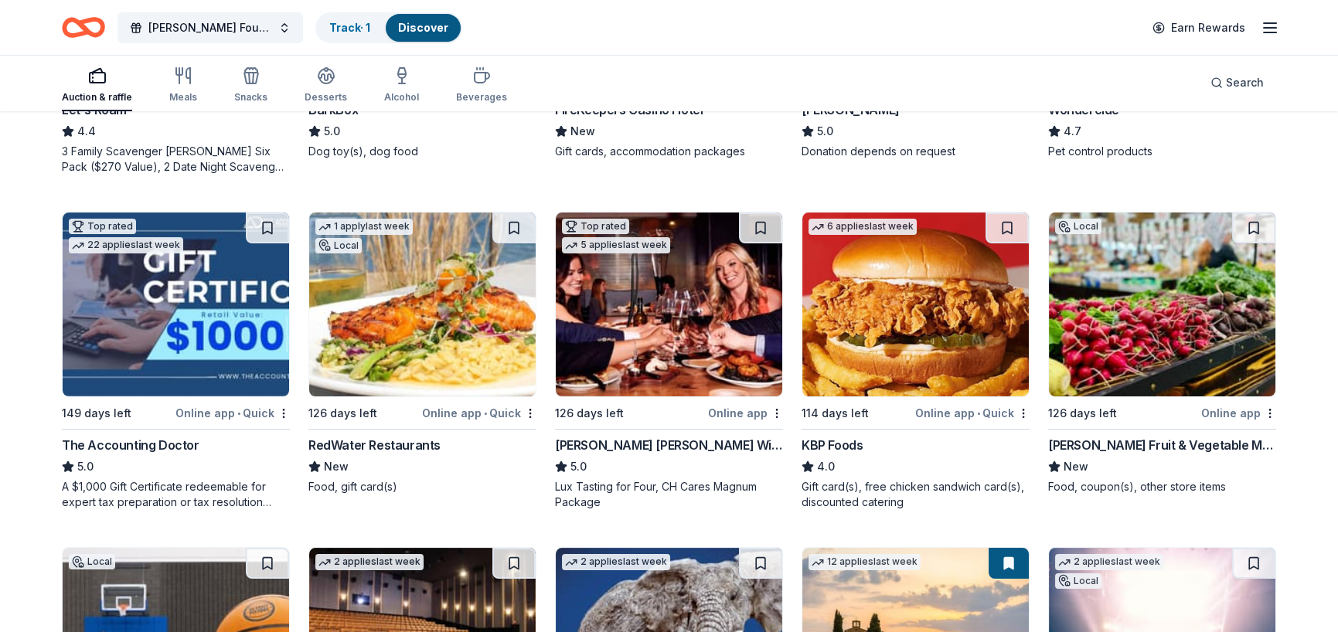
click at [455, 322] on img at bounding box center [422, 305] width 227 height 184
click at [621, 319] on img at bounding box center [669, 305] width 227 height 184
click at [935, 360] on img at bounding box center [916, 305] width 227 height 184
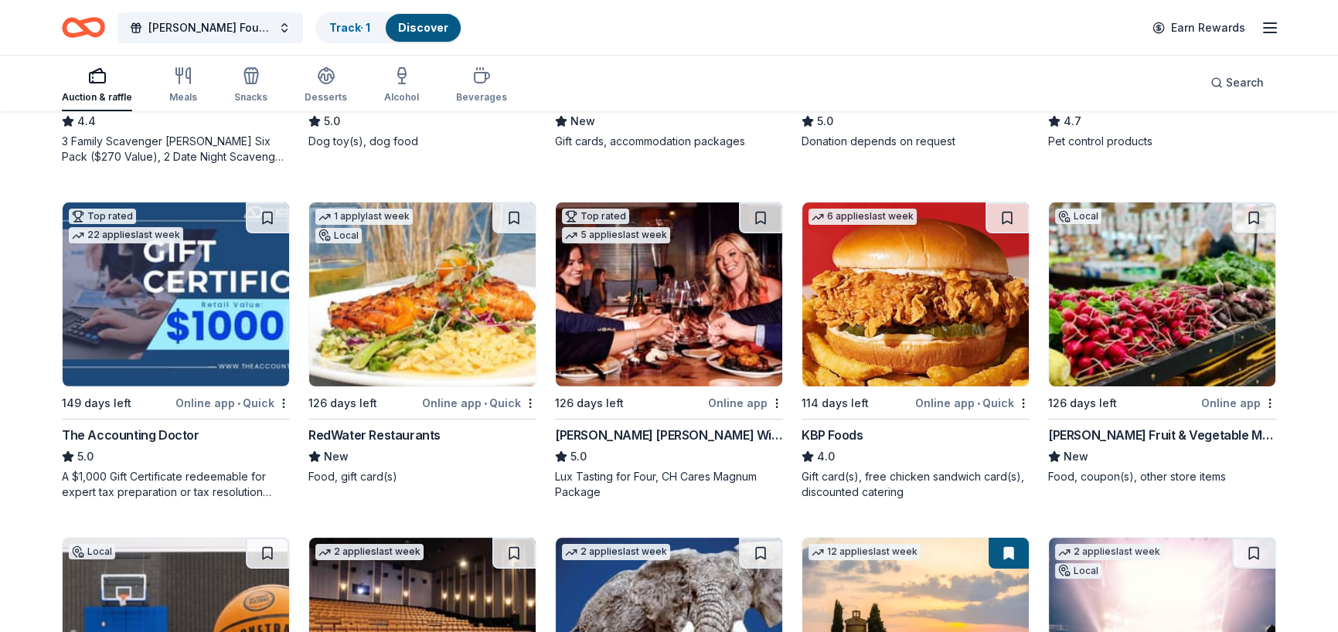
scroll to position [1141, 0]
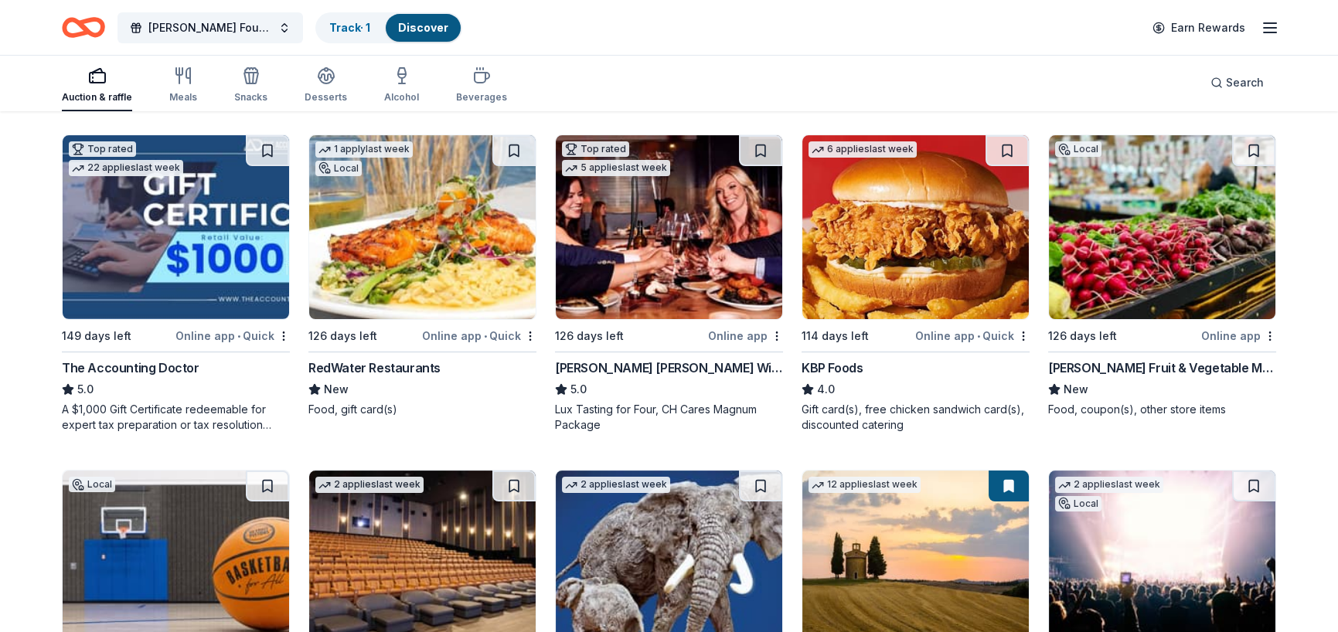
click at [1160, 288] on img at bounding box center [1162, 227] width 227 height 184
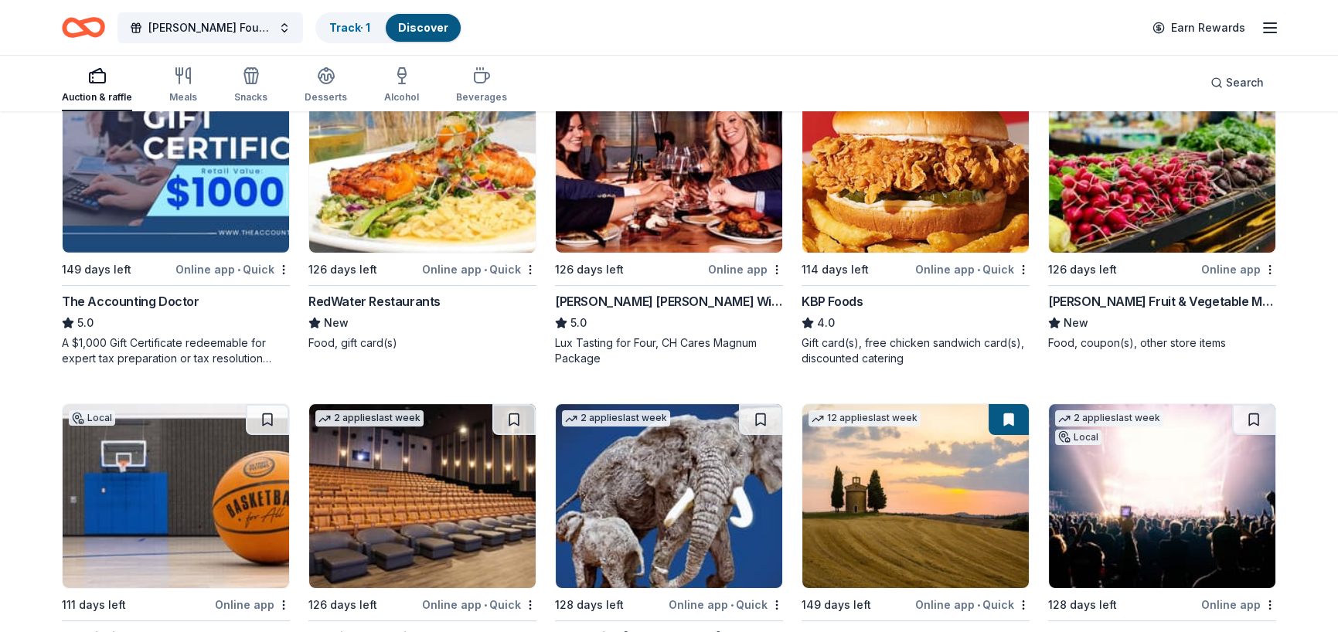
scroll to position [1373, 0]
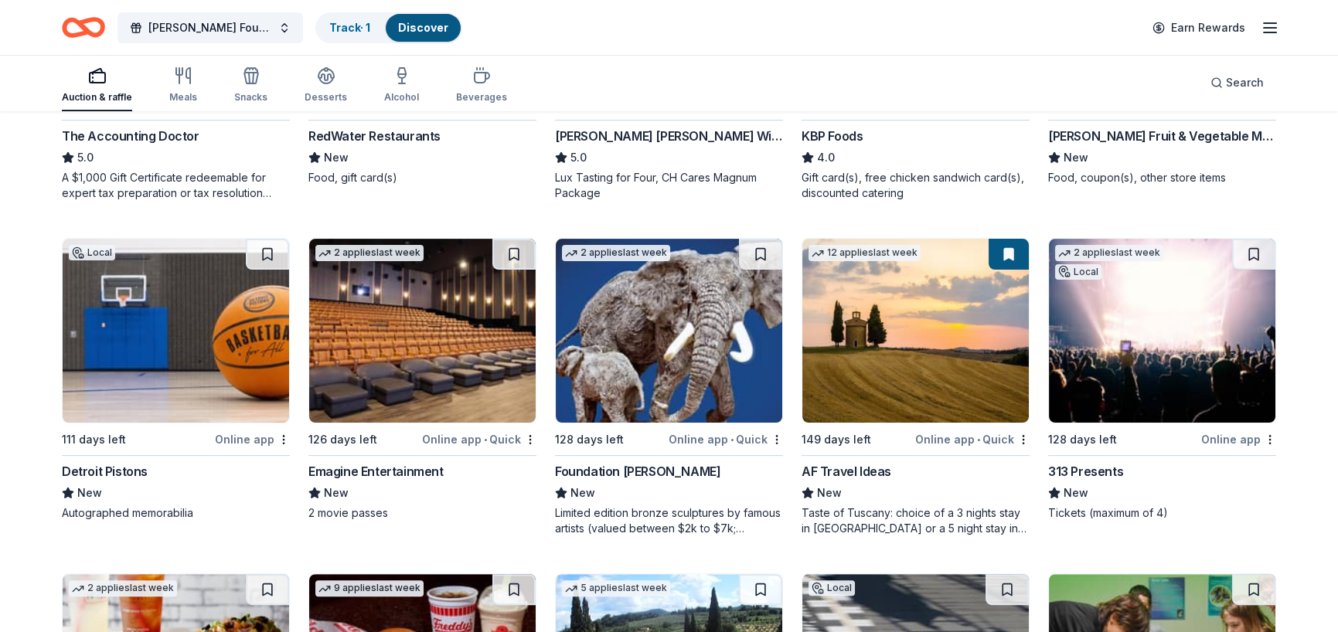
click at [421, 400] on img at bounding box center [422, 331] width 227 height 184
click at [693, 367] on img at bounding box center [669, 331] width 227 height 184
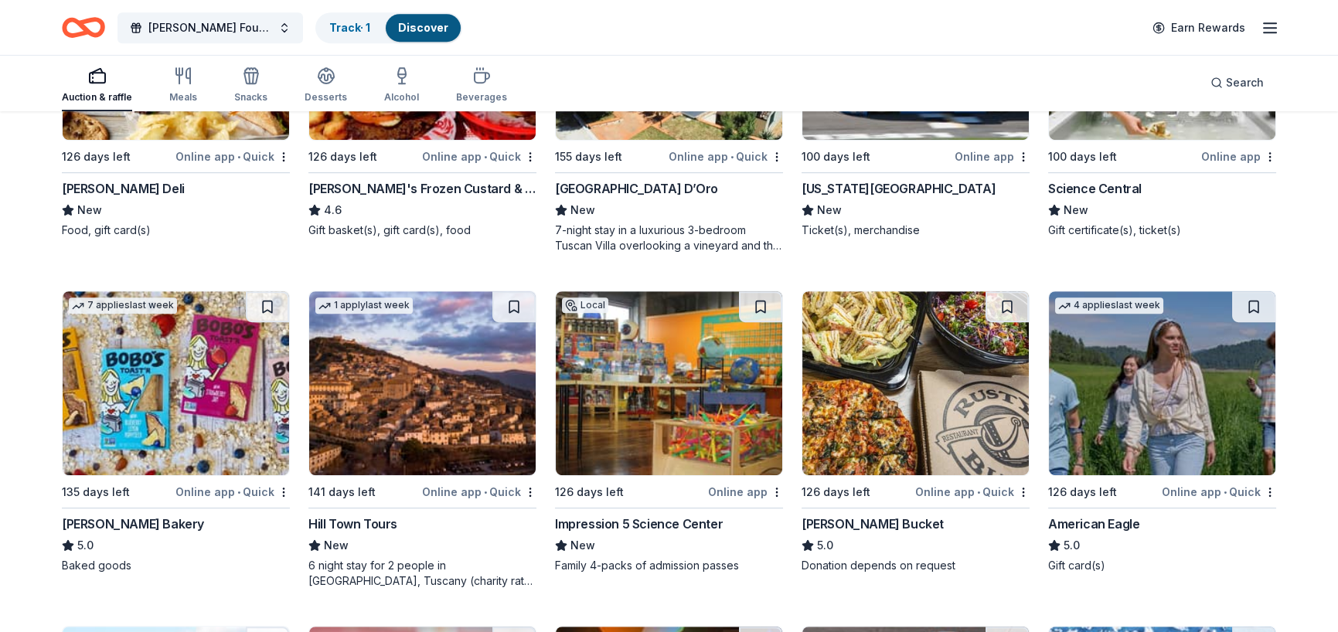
scroll to position [1914, 0]
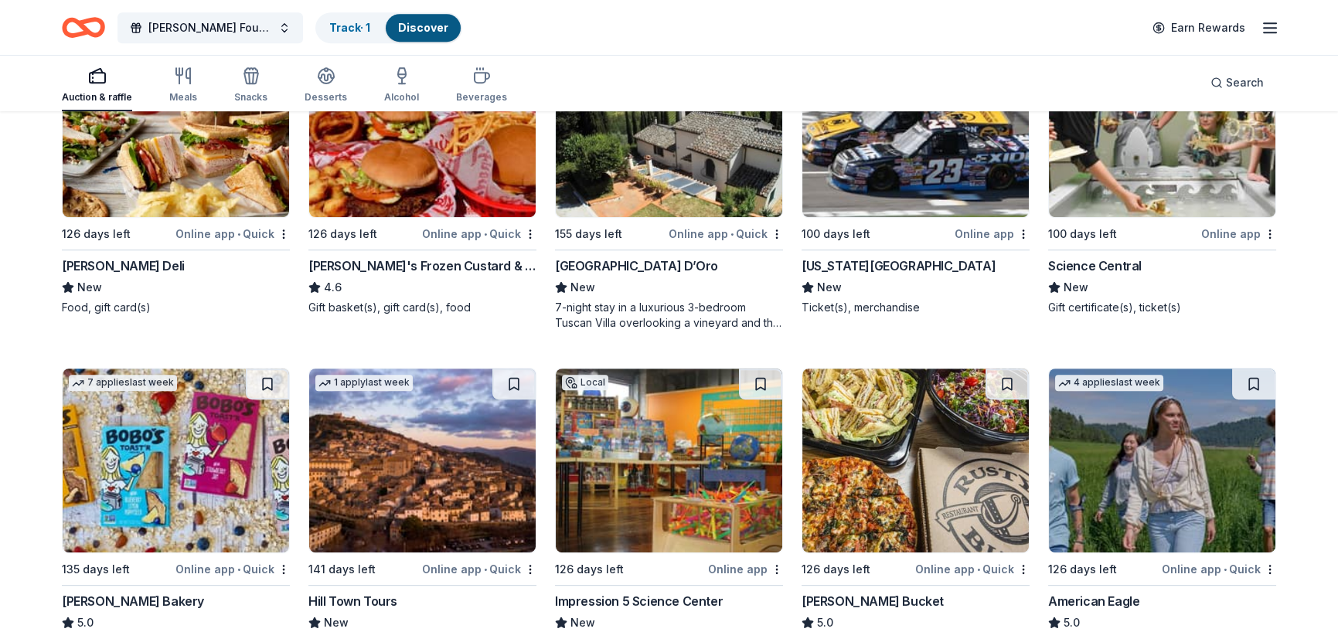
click at [691, 216] on div "5 applies last week" at bounding box center [669, 125] width 228 height 186
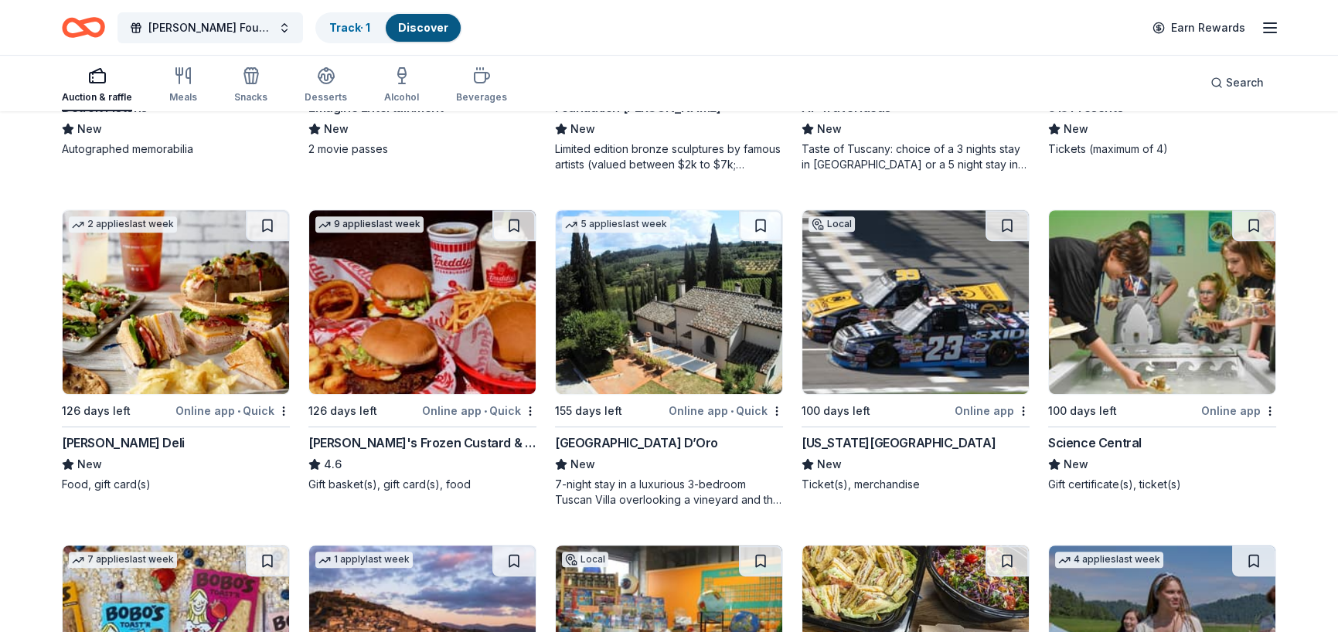
scroll to position [1837, 0]
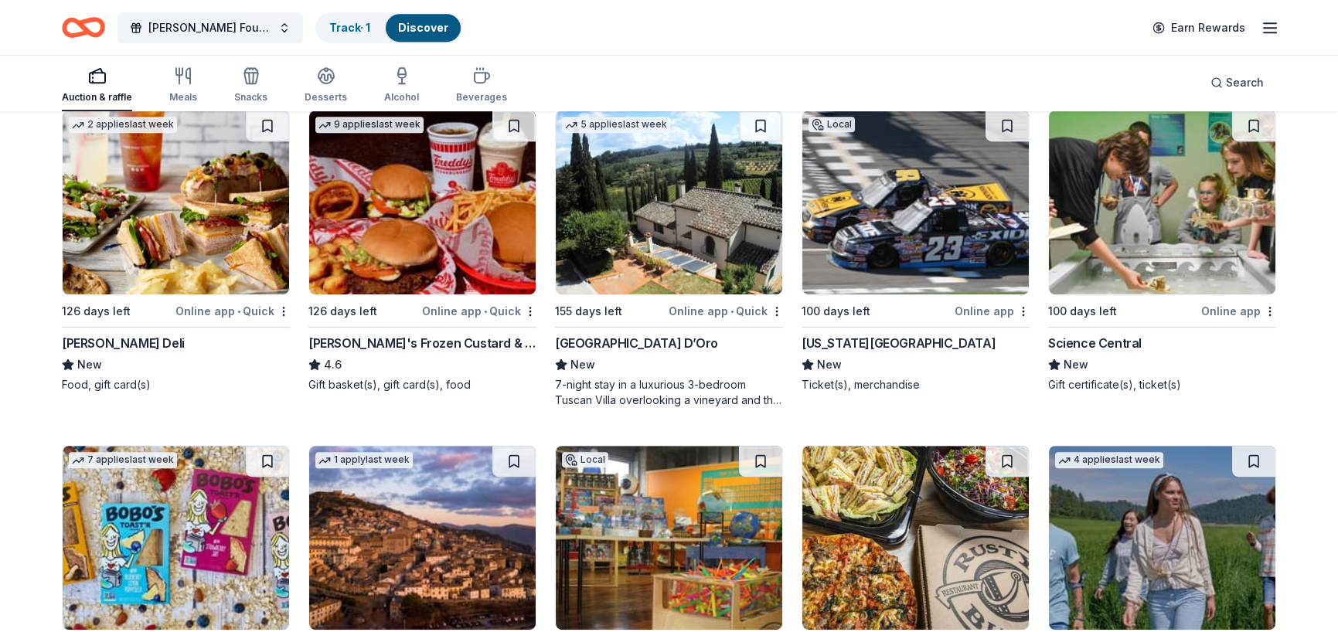
click at [700, 307] on div "Online app • Quick" at bounding box center [726, 311] width 114 height 19
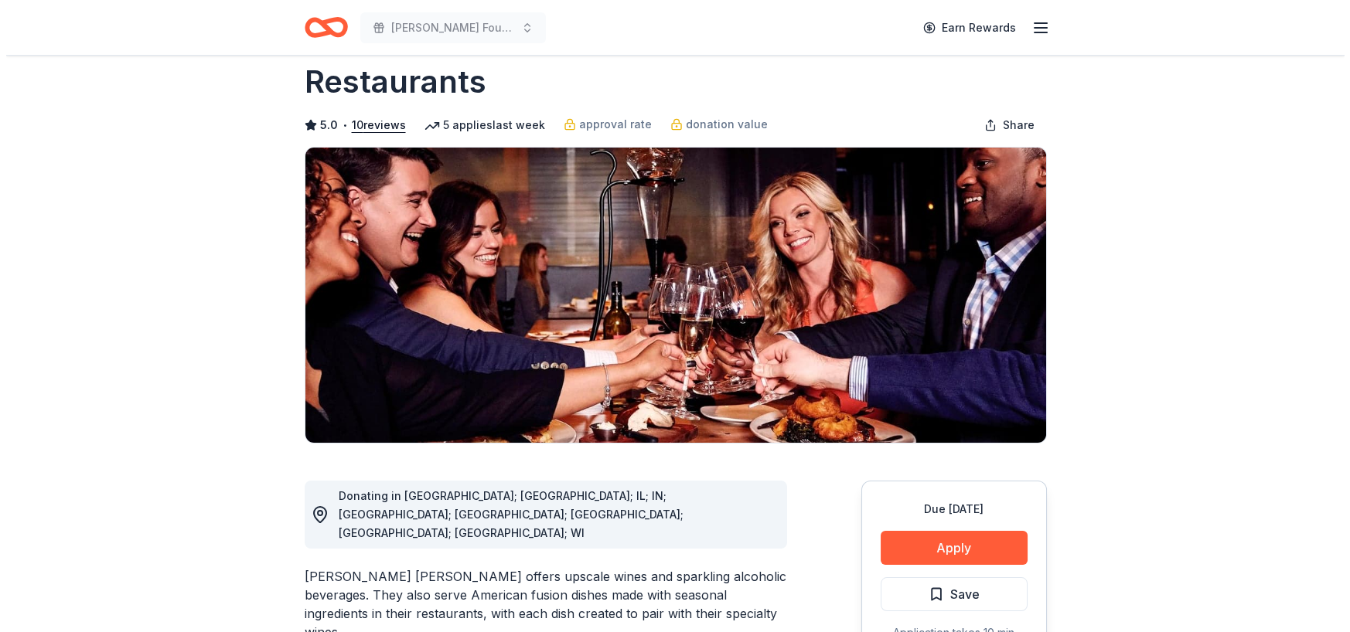
scroll to position [232, 0]
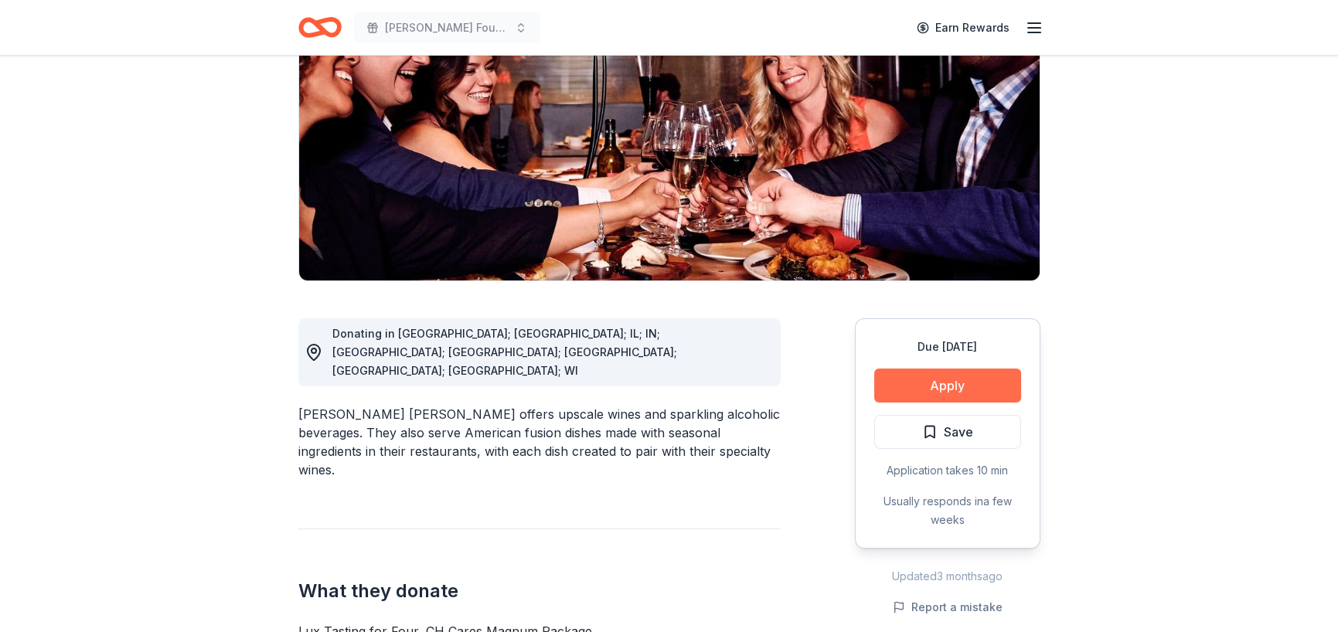
click at [928, 369] on button "Apply" at bounding box center [947, 386] width 147 height 34
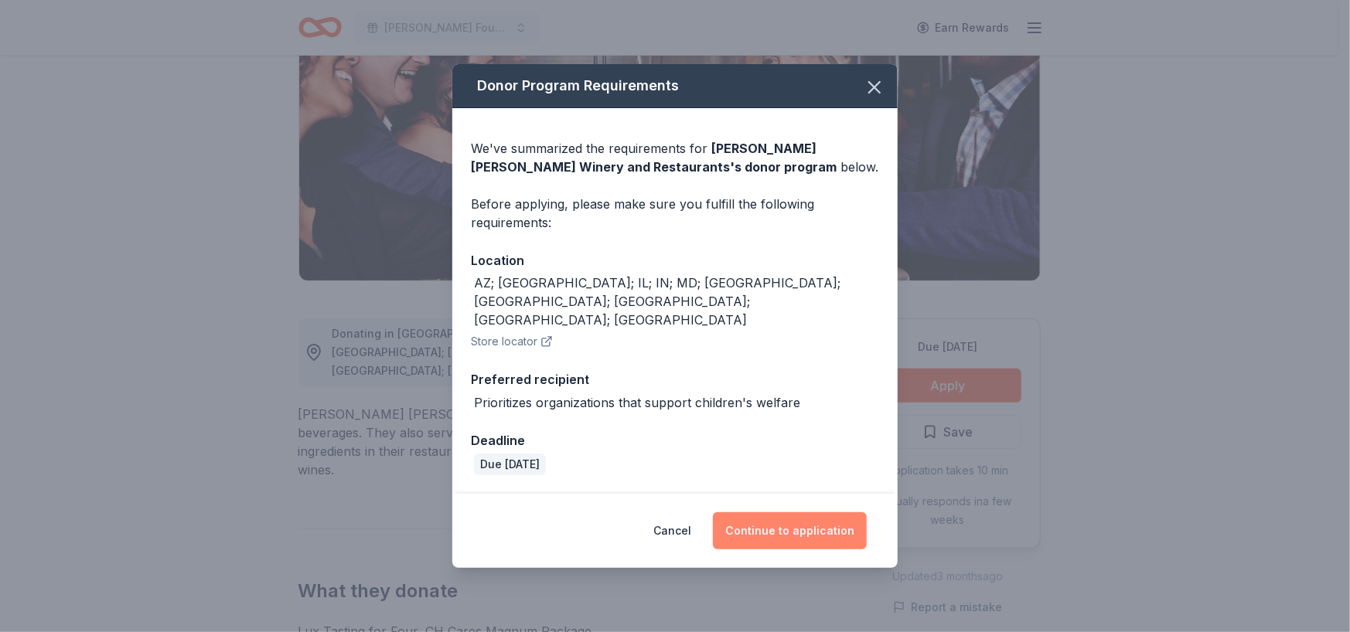
click at [809, 516] on button "Continue to application" at bounding box center [790, 531] width 154 height 37
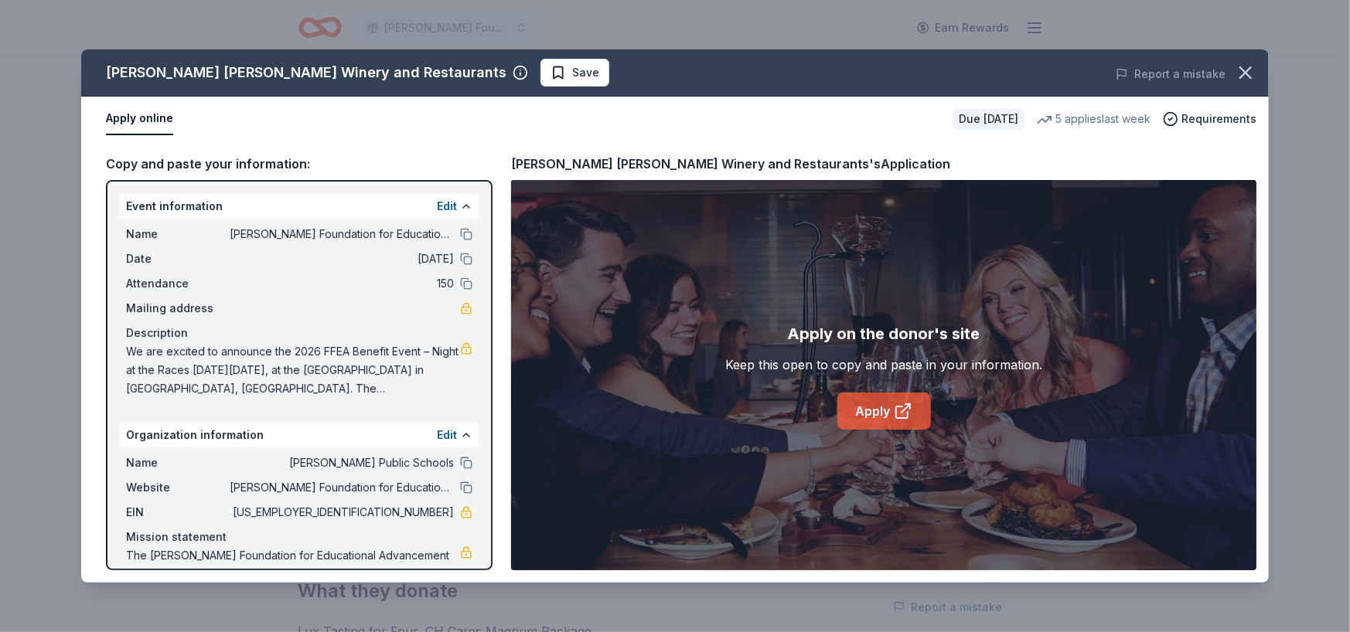
click at [838, 404] on link "Apply" at bounding box center [884, 411] width 94 height 37
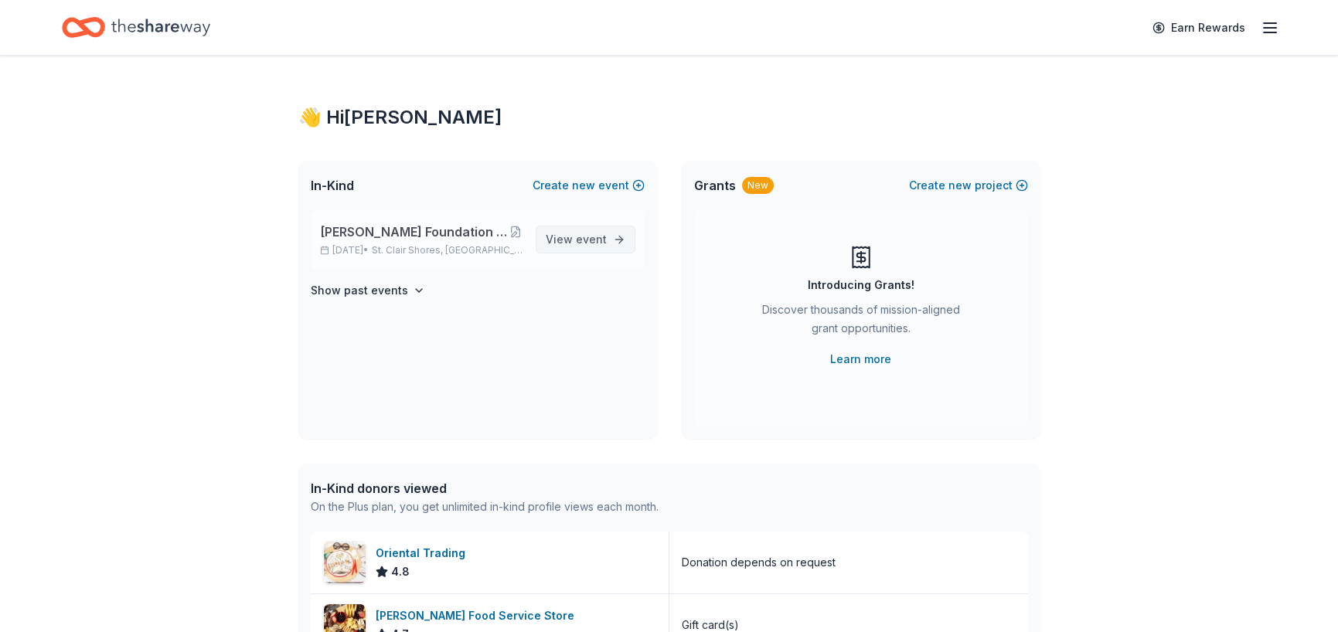
click at [563, 233] on span "View event" at bounding box center [576, 239] width 61 height 19
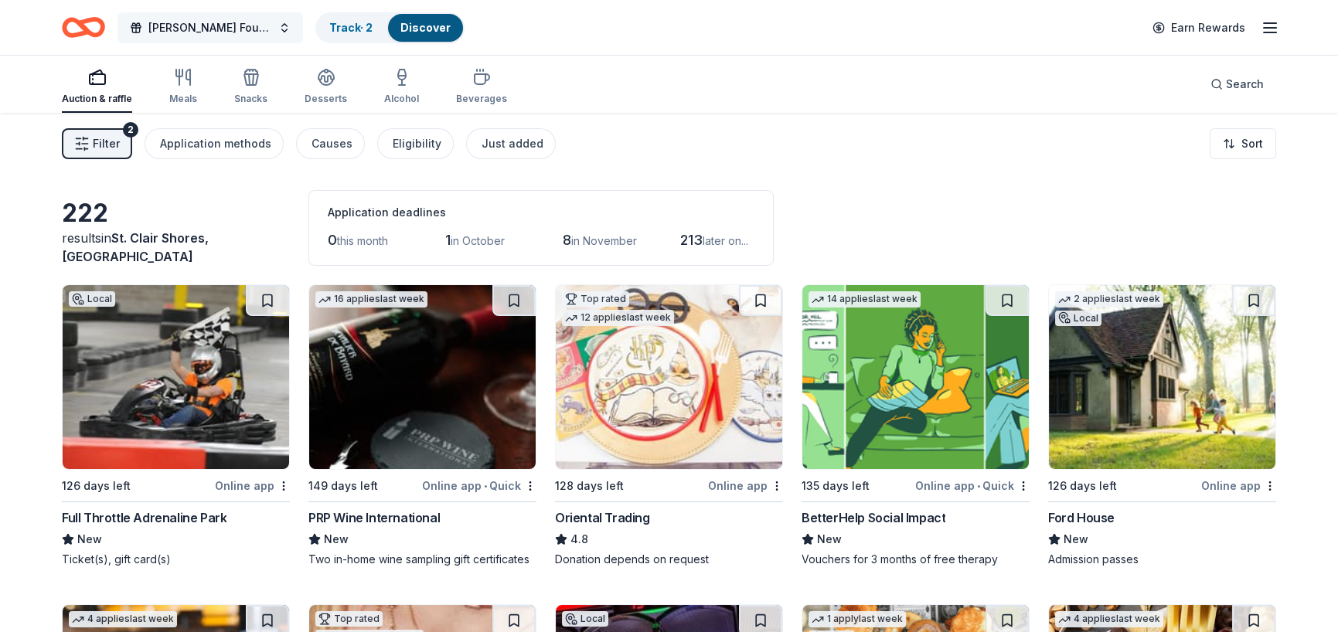
click at [237, 24] on span "[PERSON_NAME] Foundation for Educational Advancement (FFEA)" at bounding box center [210, 28] width 124 height 19
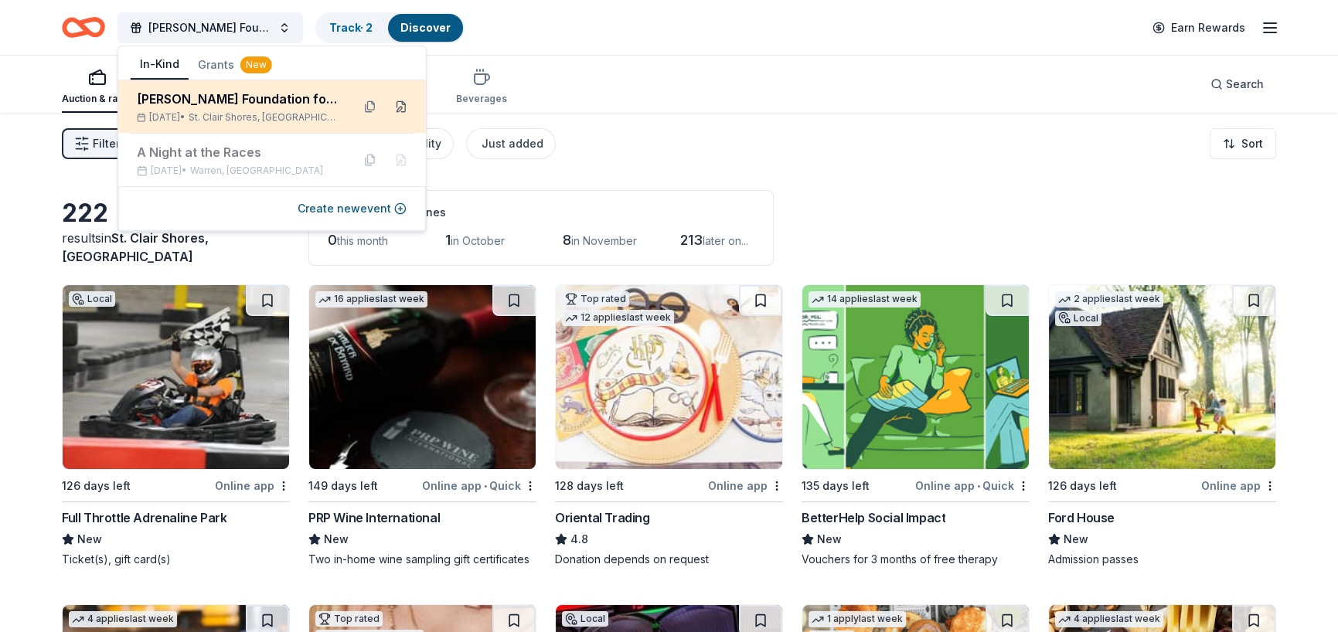
click at [407, 107] on button at bounding box center [401, 106] width 25 height 25
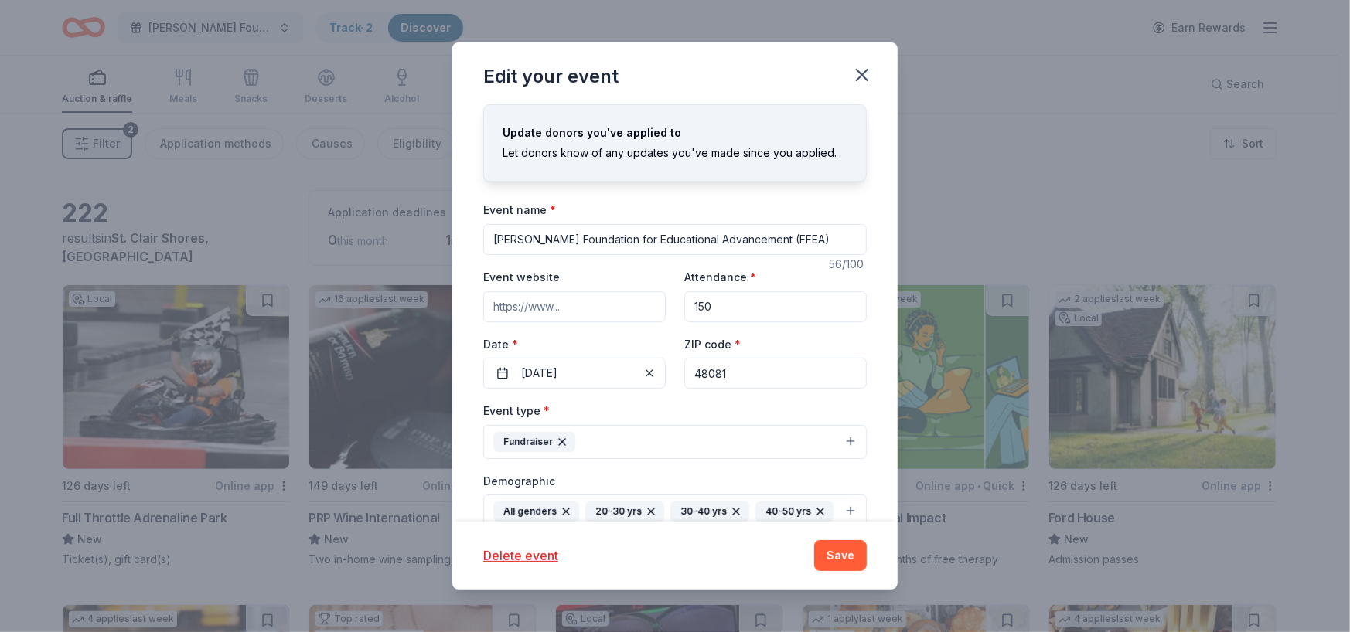
click at [748, 373] on input "48081" at bounding box center [775, 373] width 182 height 31
type input "48091"
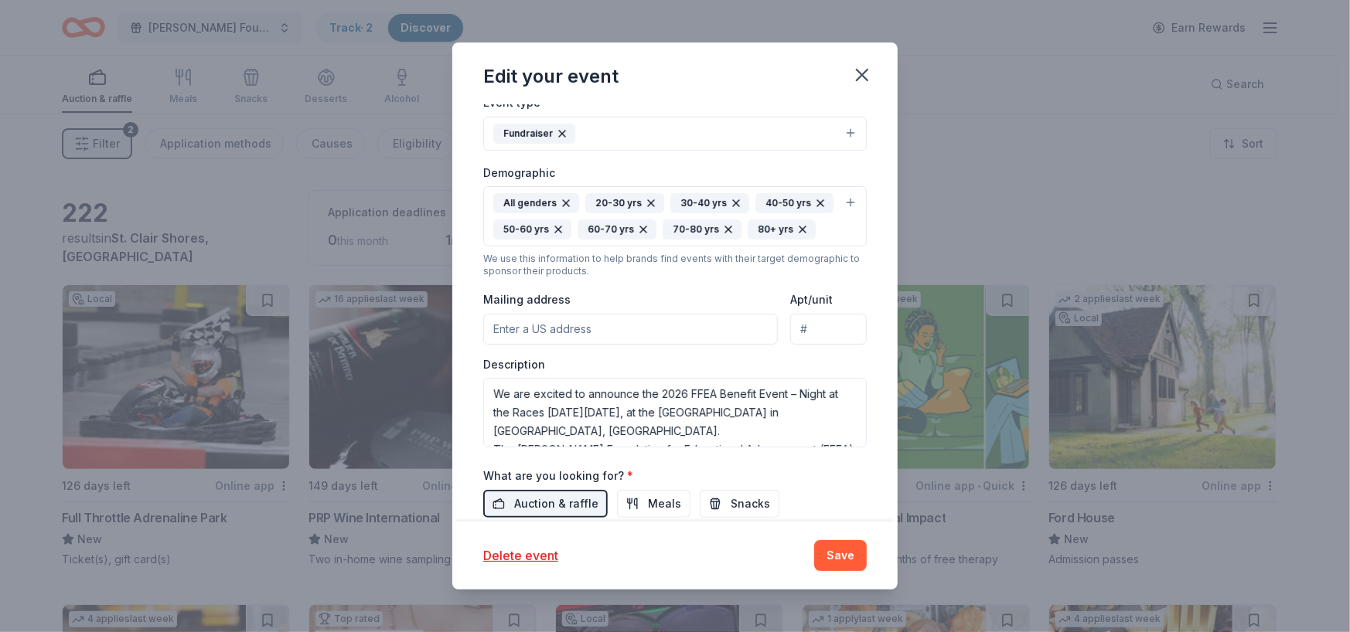
scroll to position [309, 0]
click at [612, 344] on input "Mailing address" at bounding box center [630, 328] width 295 height 31
type input "[STREET_ADDRESS][PERSON_NAME]"
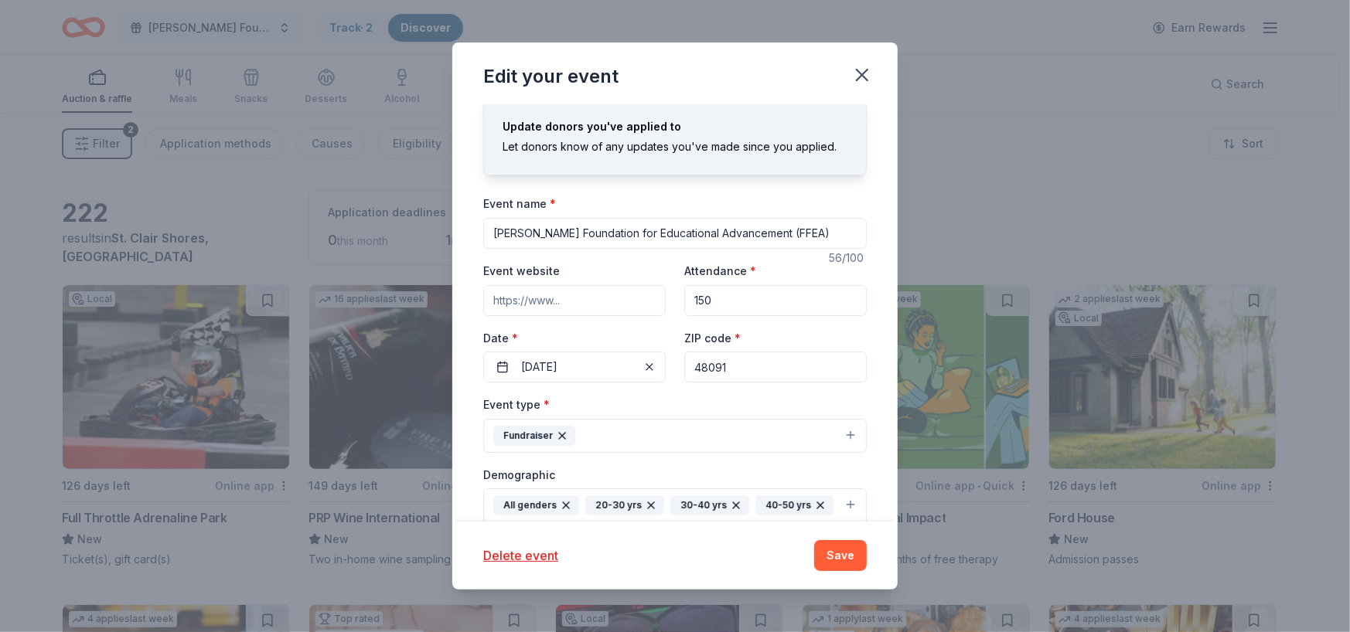
scroll to position [0, 0]
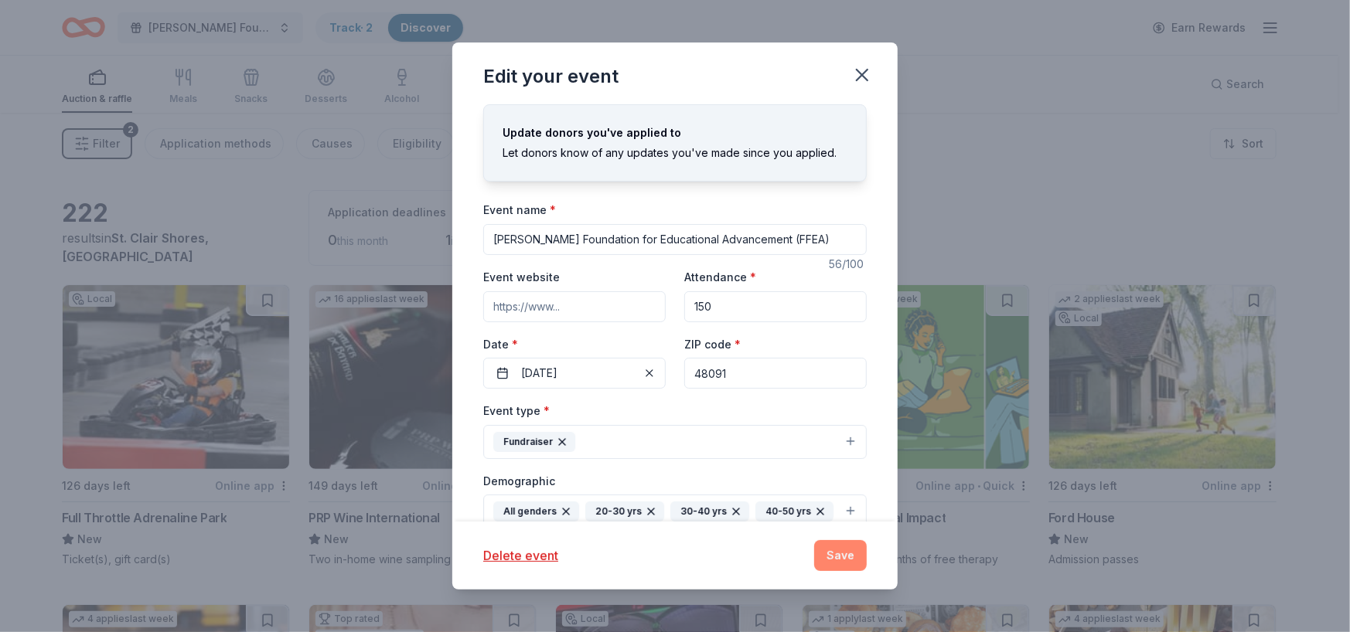
click at [840, 551] on button "Save" at bounding box center [840, 555] width 53 height 31
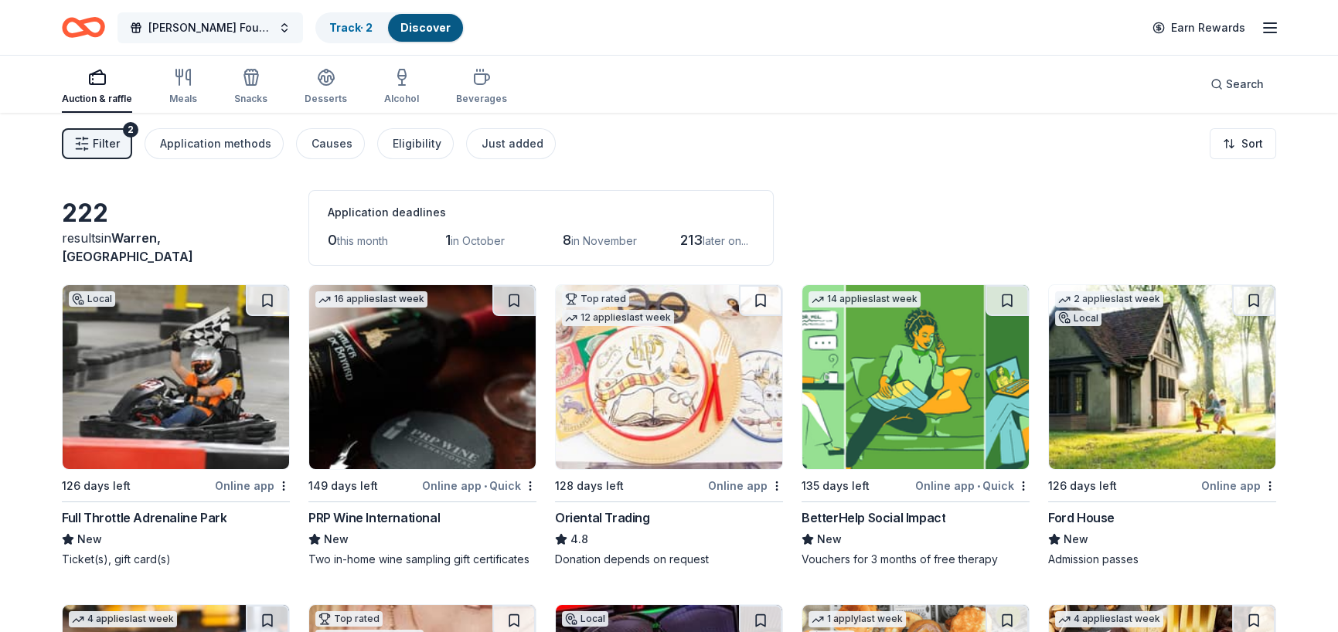
click at [250, 30] on span "[PERSON_NAME] Foundation for Educational Advancement (FFEA)" at bounding box center [210, 28] width 124 height 19
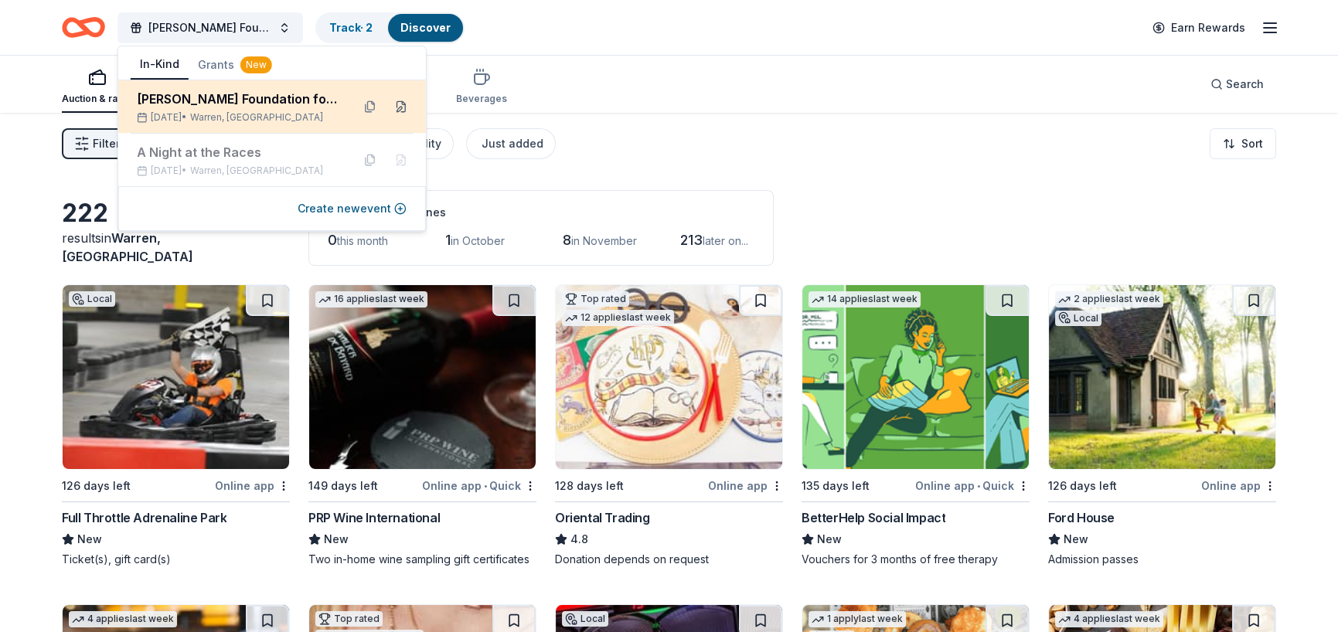
click at [400, 106] on button at bounding box center [401, 106] width 25 height 25
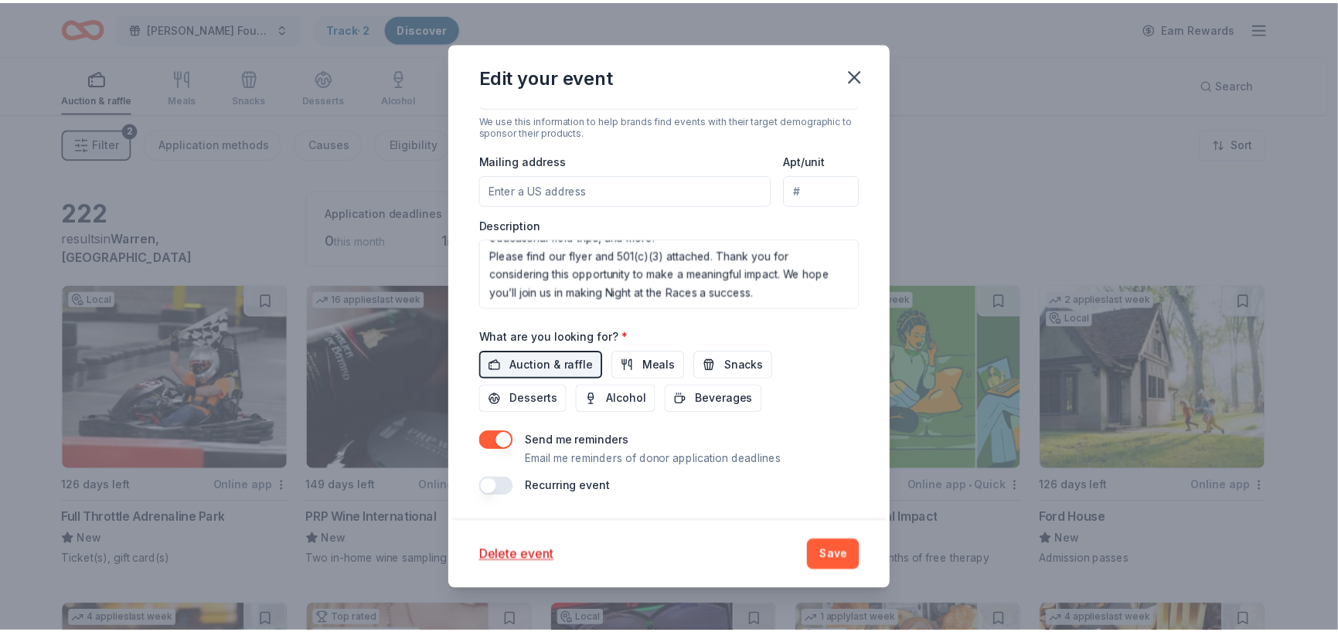
scroll to position [470, 0]
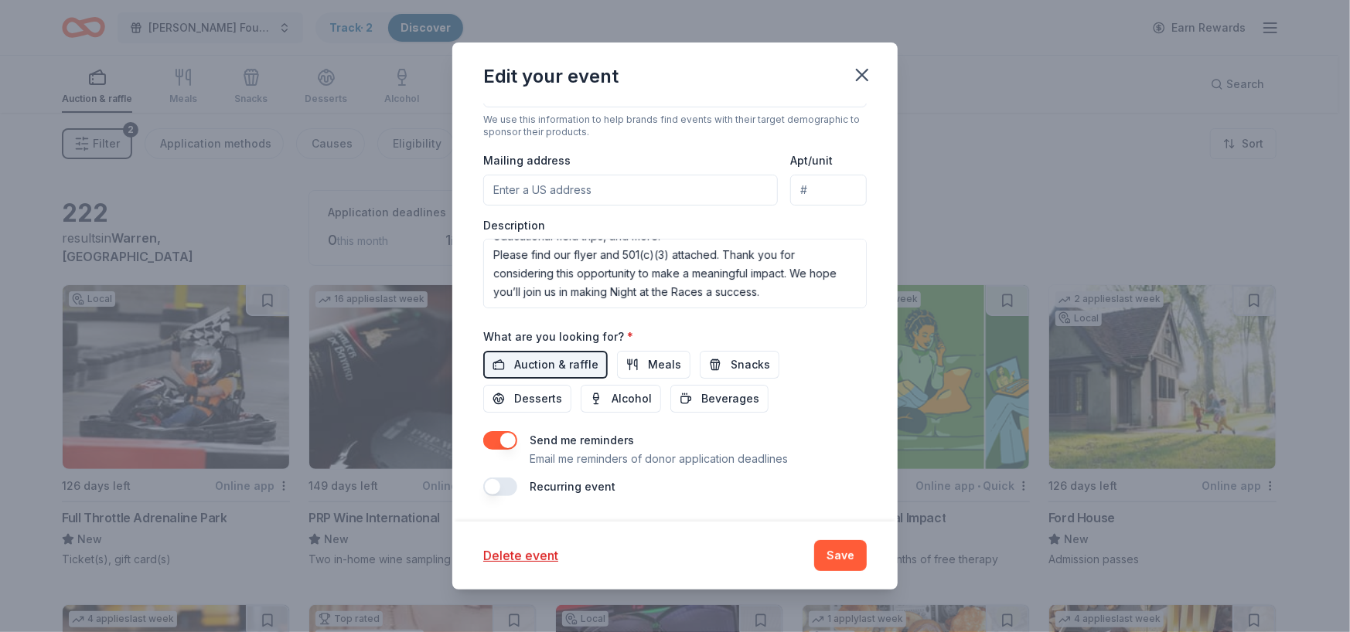
click at [835, 552] on button "Save" at bounding box center [840, 555] width 53 height 31
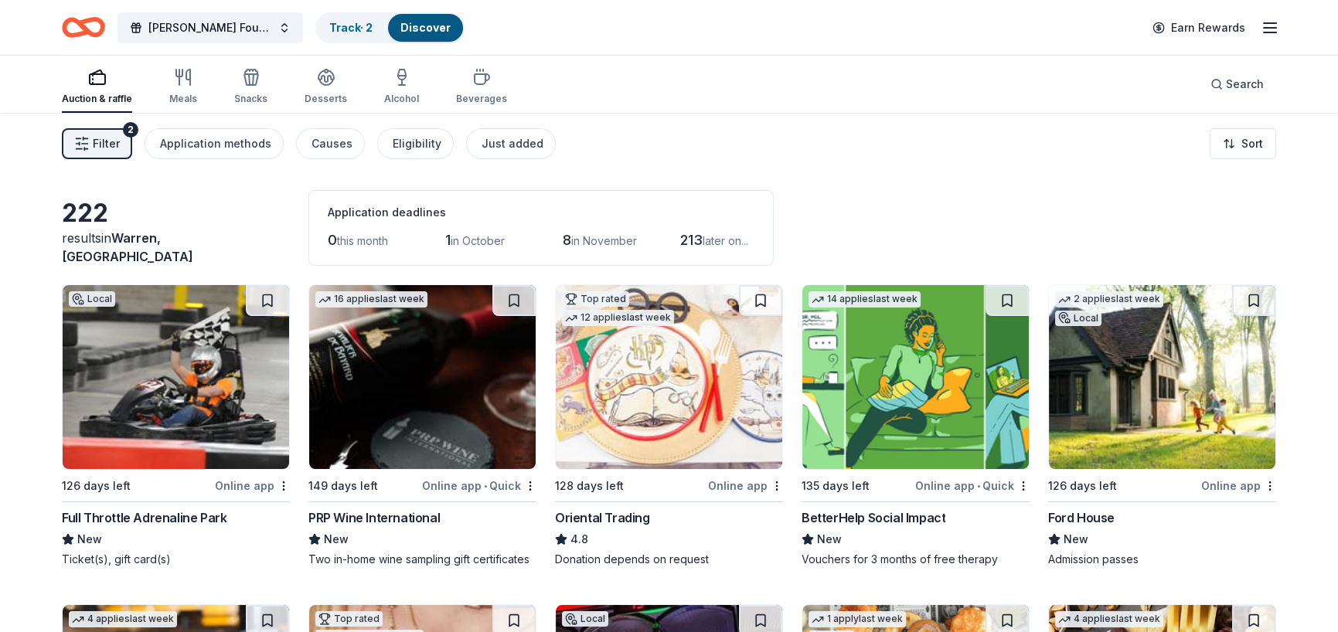
click at [988, 141] on div "Filter 2 Application methods Causes Eligibility Just added Sort" at bounding box center [669, 144] width 1338 height 62
click at [858, 235] on div "222 results in [GEOGRAPHIC_DATA], [GEOGRAPHIC_DATA] Application deadlines 0 thi…" at bounding box center [669, 228] width 1215 height 76
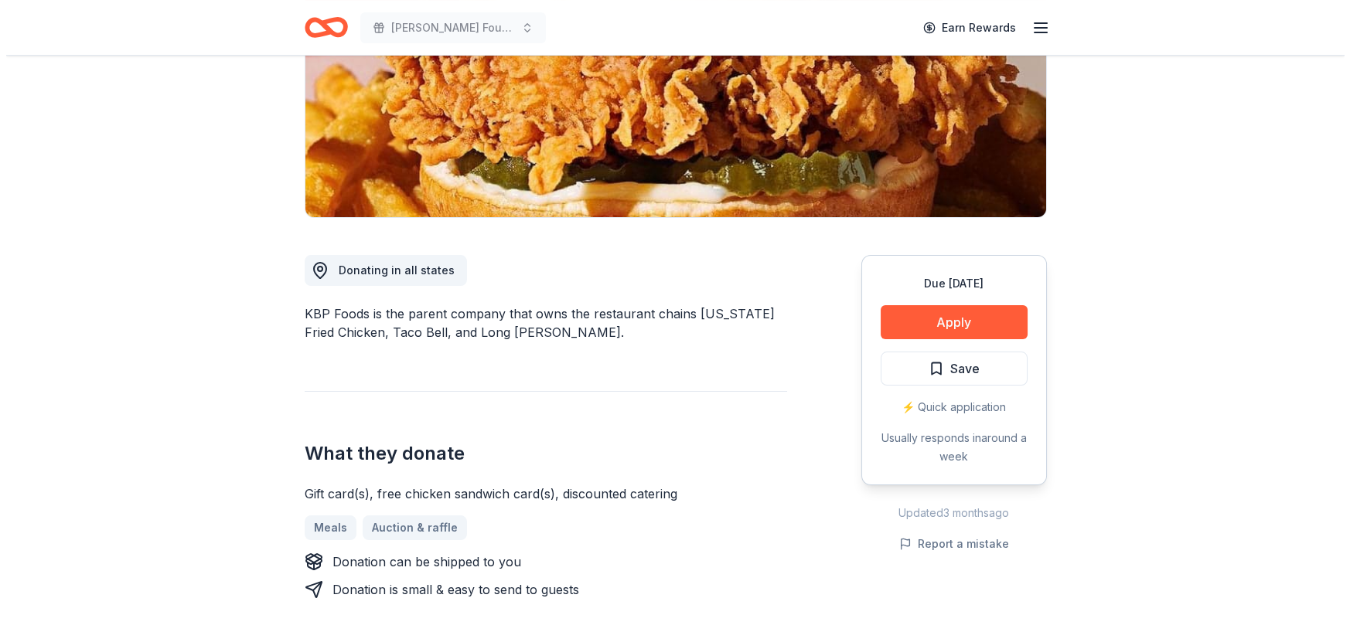
scroll to position [309, 0]
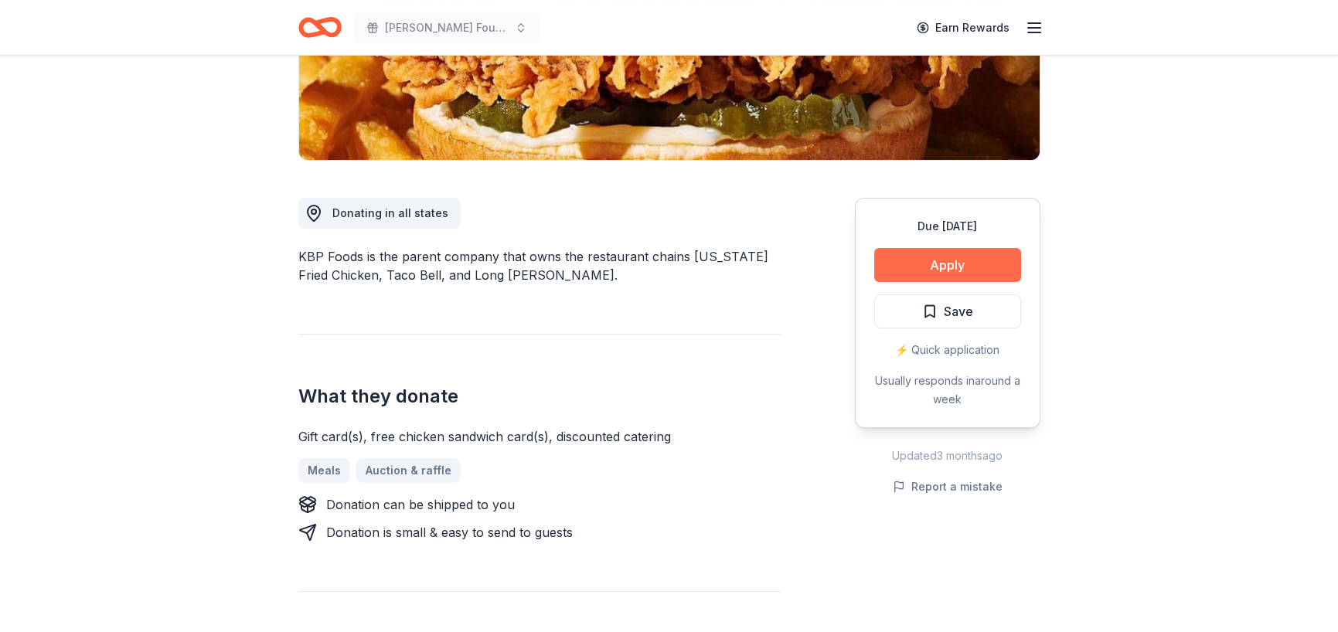
click at [942, 264] on button "Apply" at bounding box center [947, 265] width 147 height 34
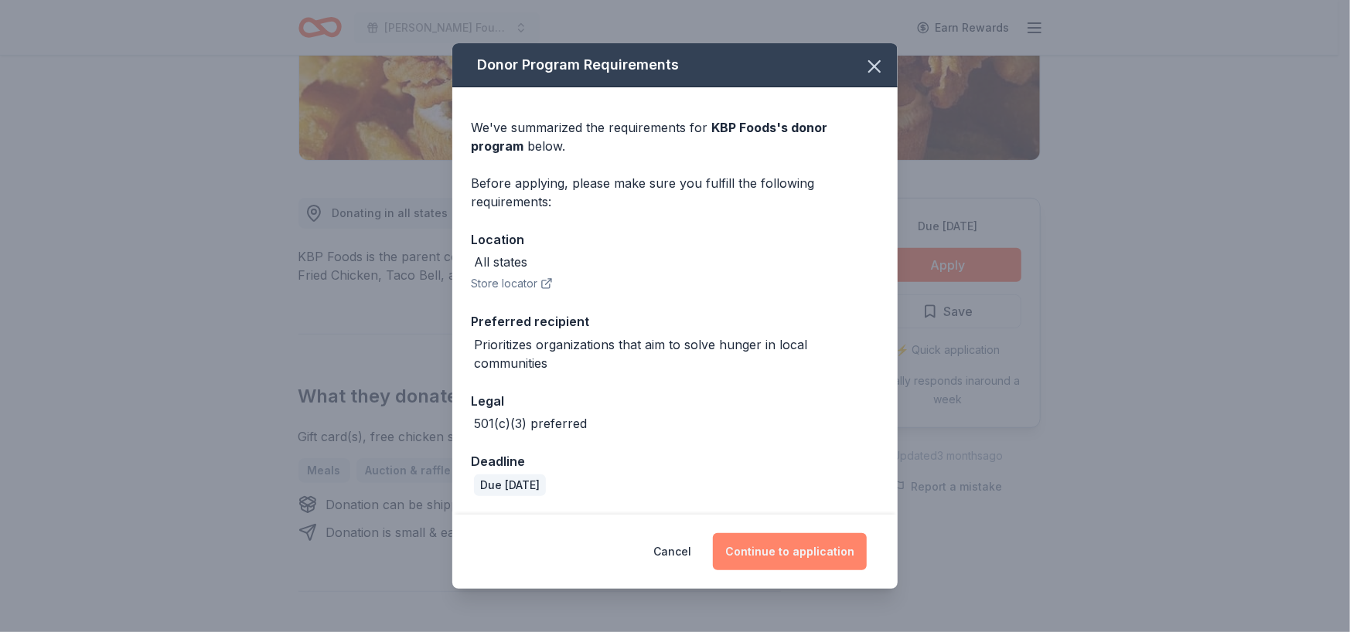
click at [775, 547] on button "Continue to application" at bounding box center [790, 551] width 154 height 37
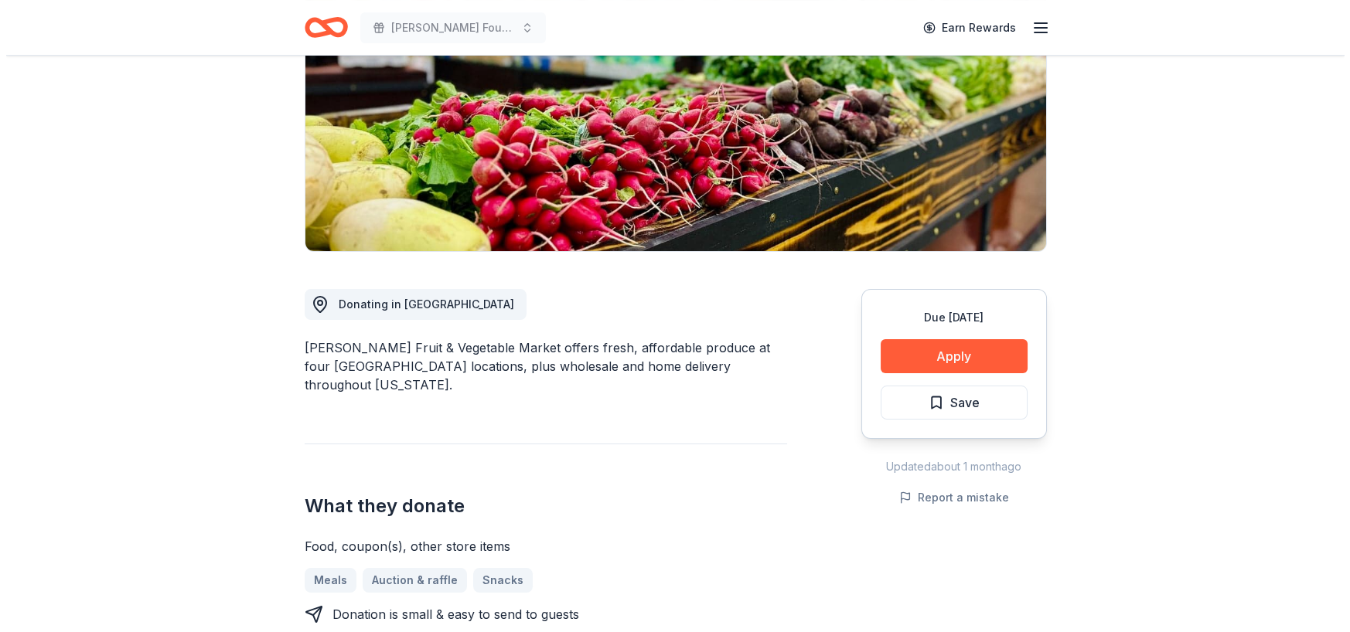
scroll to position [309, 0]
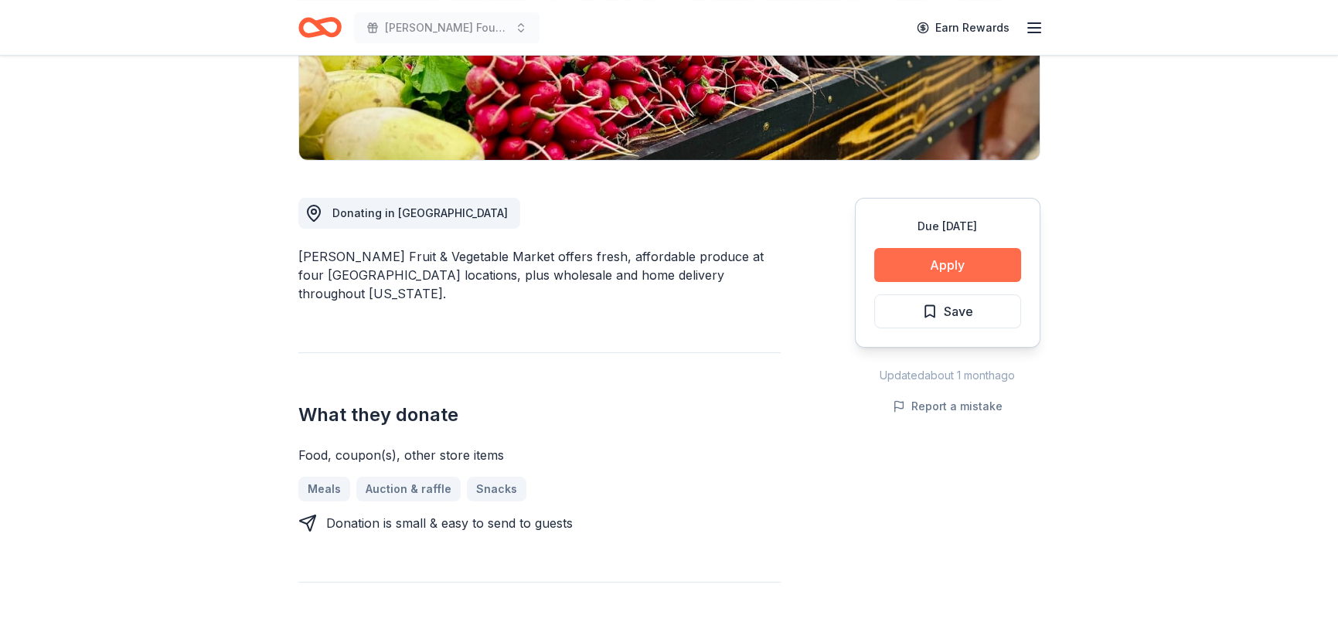
click at [913, 260] on button "Apply" at bounding box center [947, 265] width 147 height 34
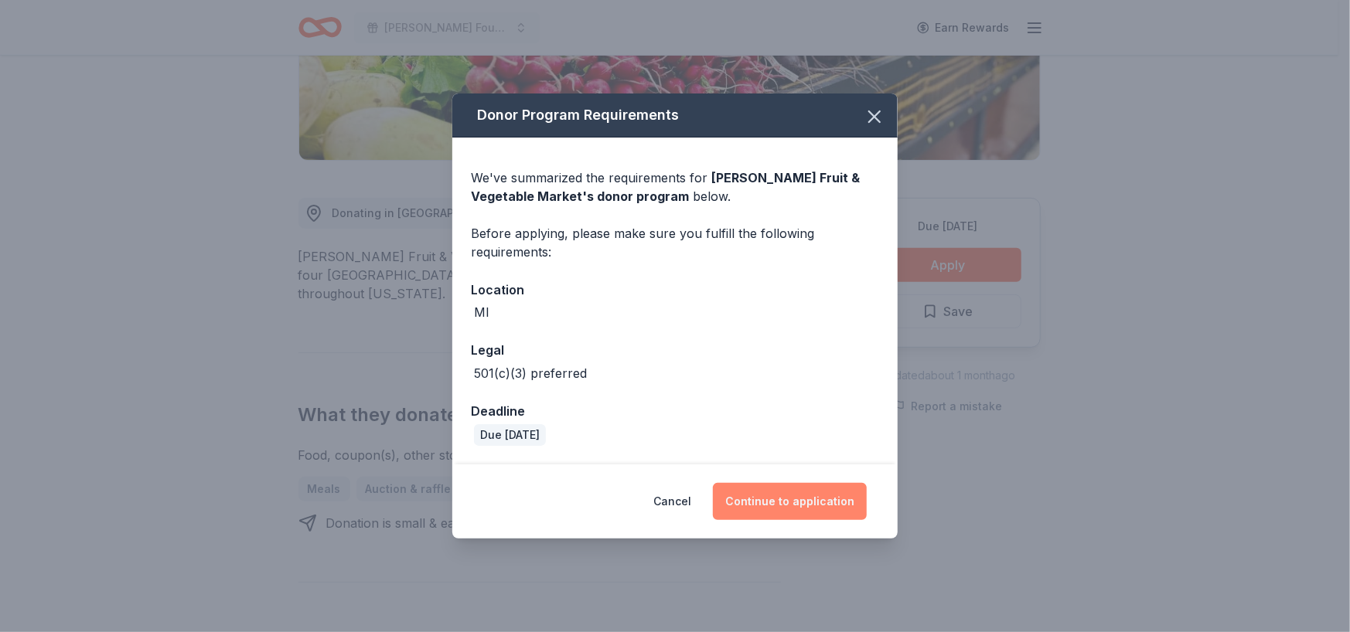
click at [804, 507] on button "Continue to application" at bounding box center [790, 501] width 154 height 37
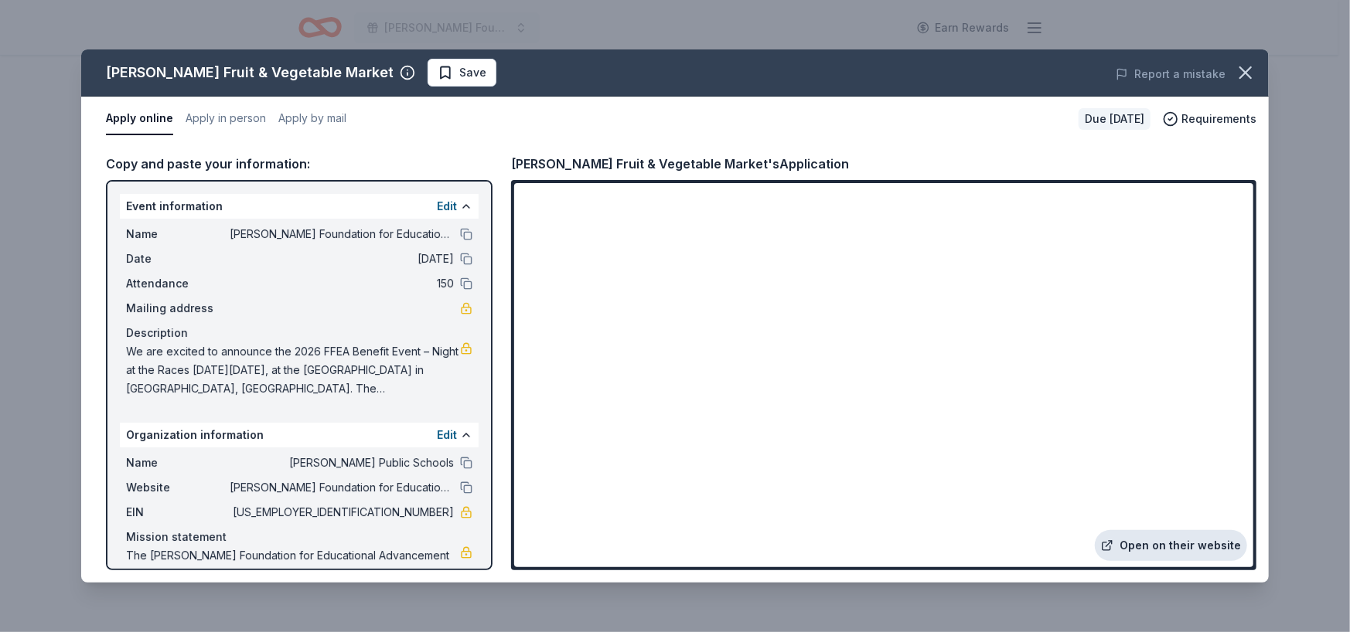
click at [1184, 540] on link "Open on their website" at bounding box center [1171, 545] width 152 height 31
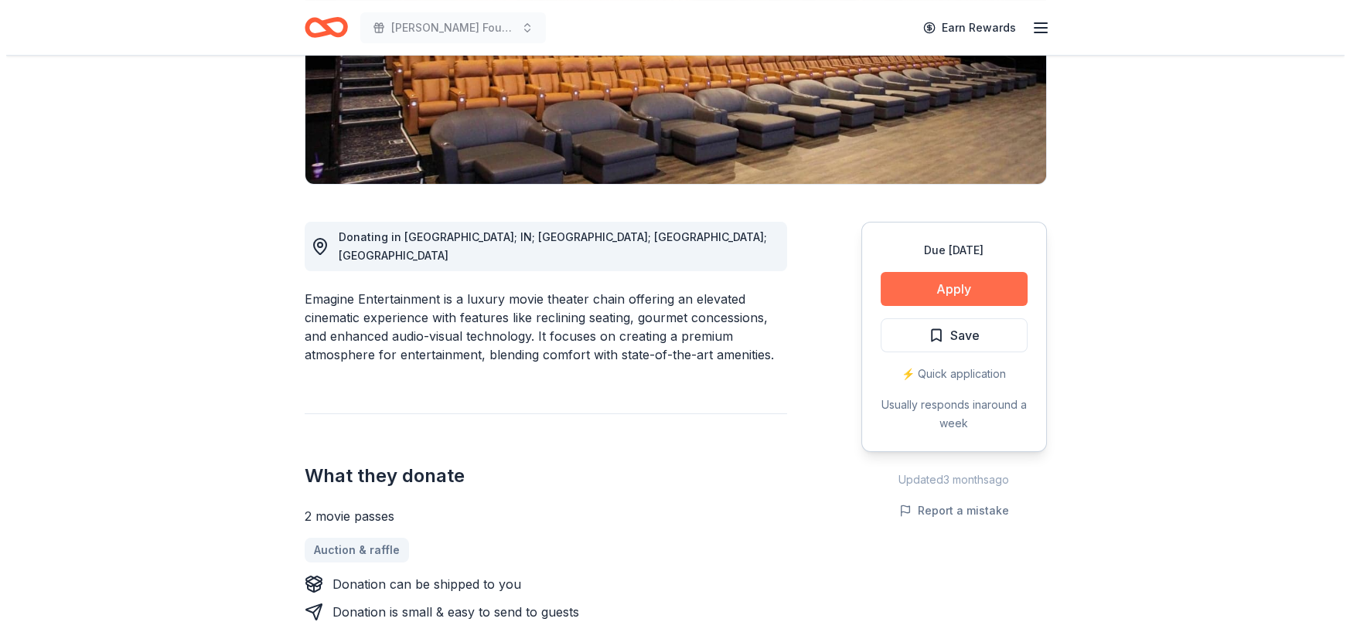
scroll to position [309, 0]
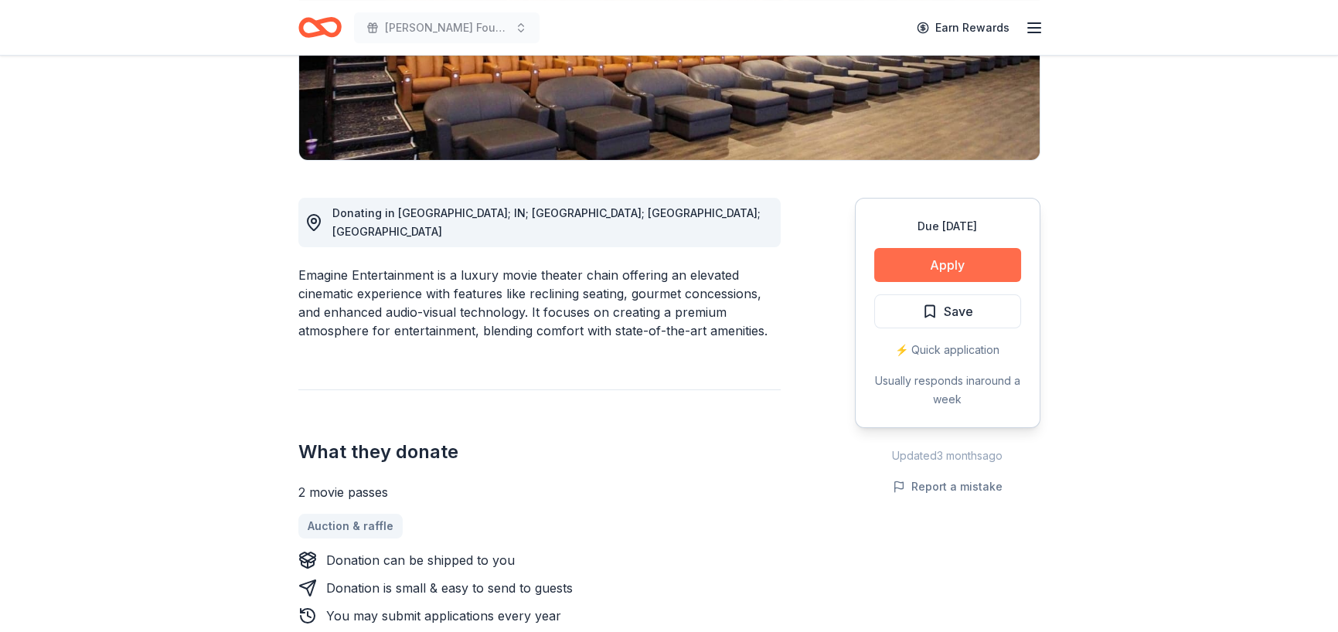
click at [915, 261] on button "Apply" at bounding box center [947, 265] width 147 height 34
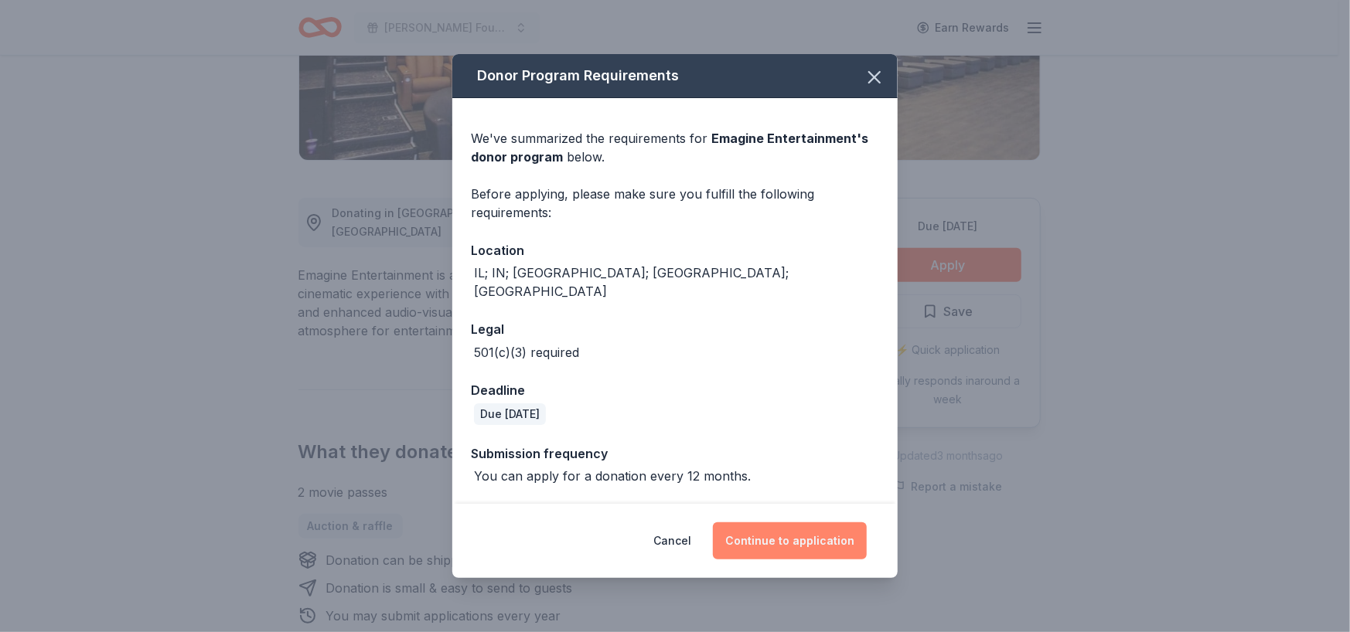
click at [796, 532] on button "Continue to application" at bounding box center [790, 541] width 154 height 37
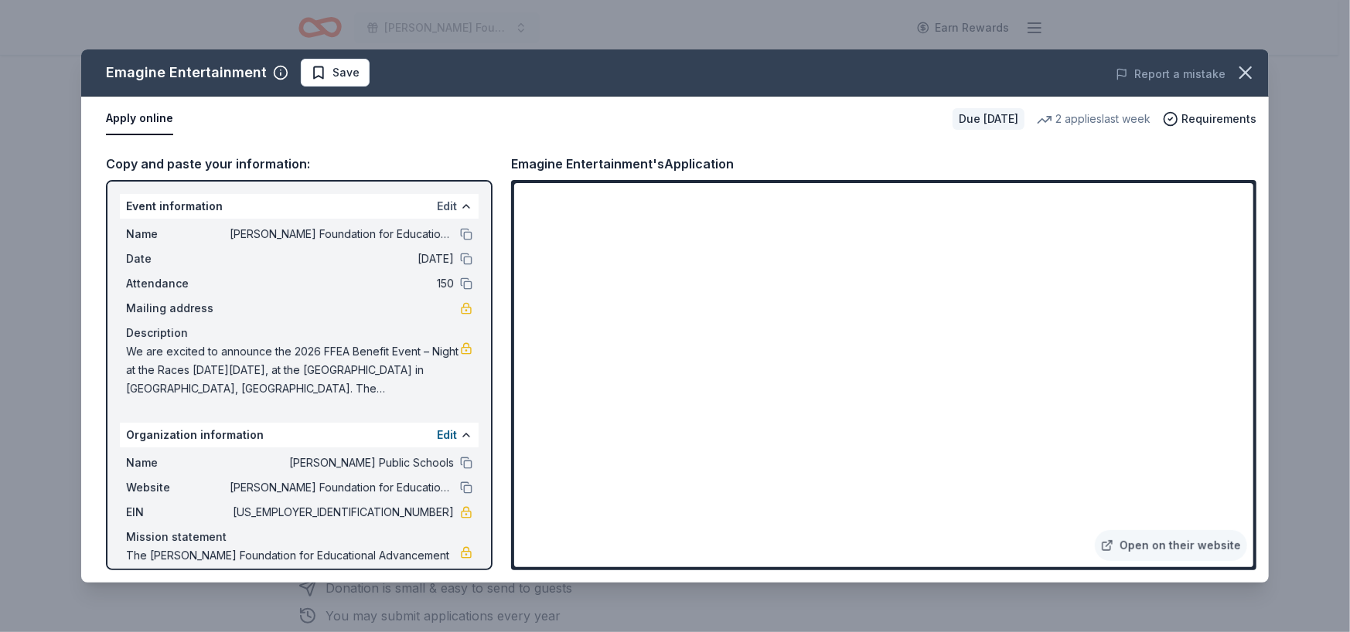
click at [437, 204] on button "Edit" at bounding box center [447, 206] width 20 height 19
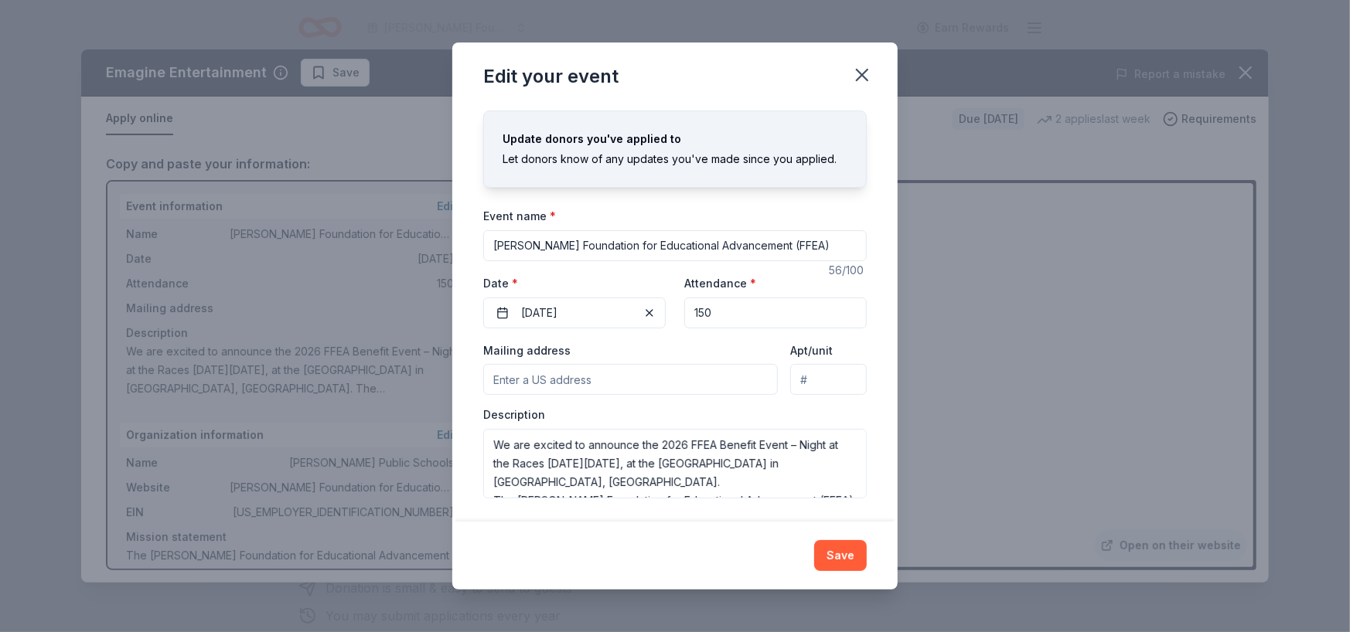
scroll to position [0, 0]
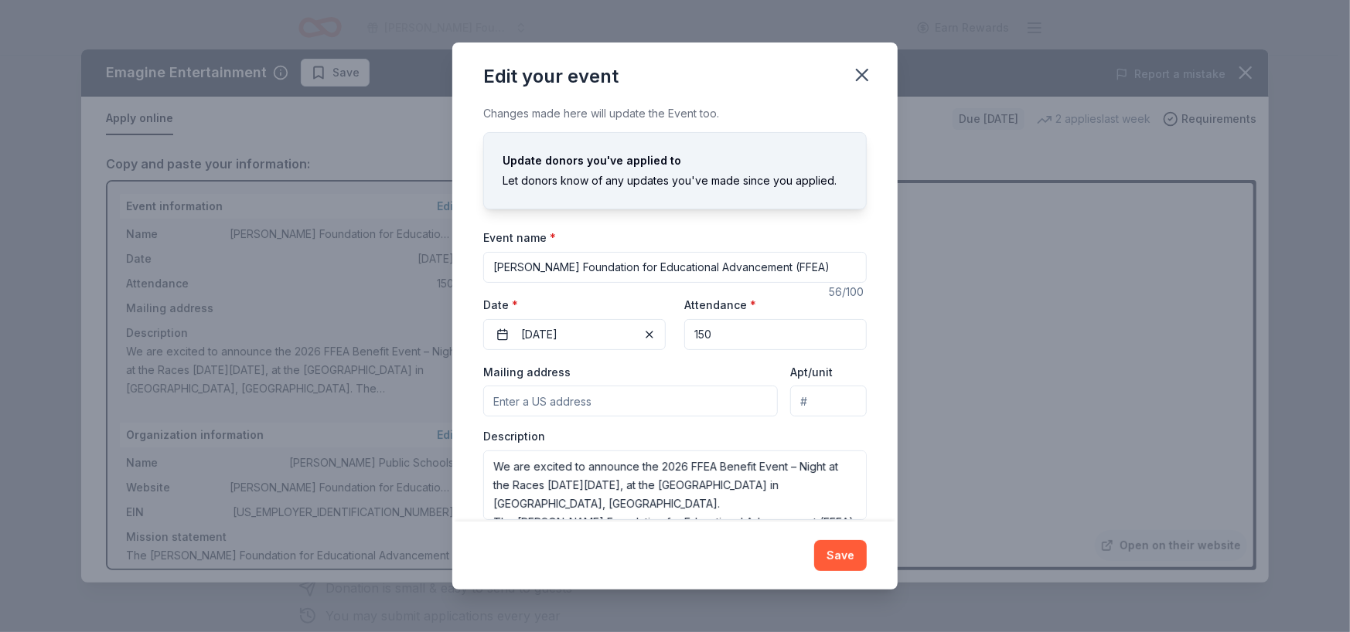
drag, startPoint x: 861, startPoint y: 68, endPoint x: 901, endPoint y: 90, distance: 45.4
click at [861, 69] on icon "button" at bounding box center [862, 75] width 22 height 22
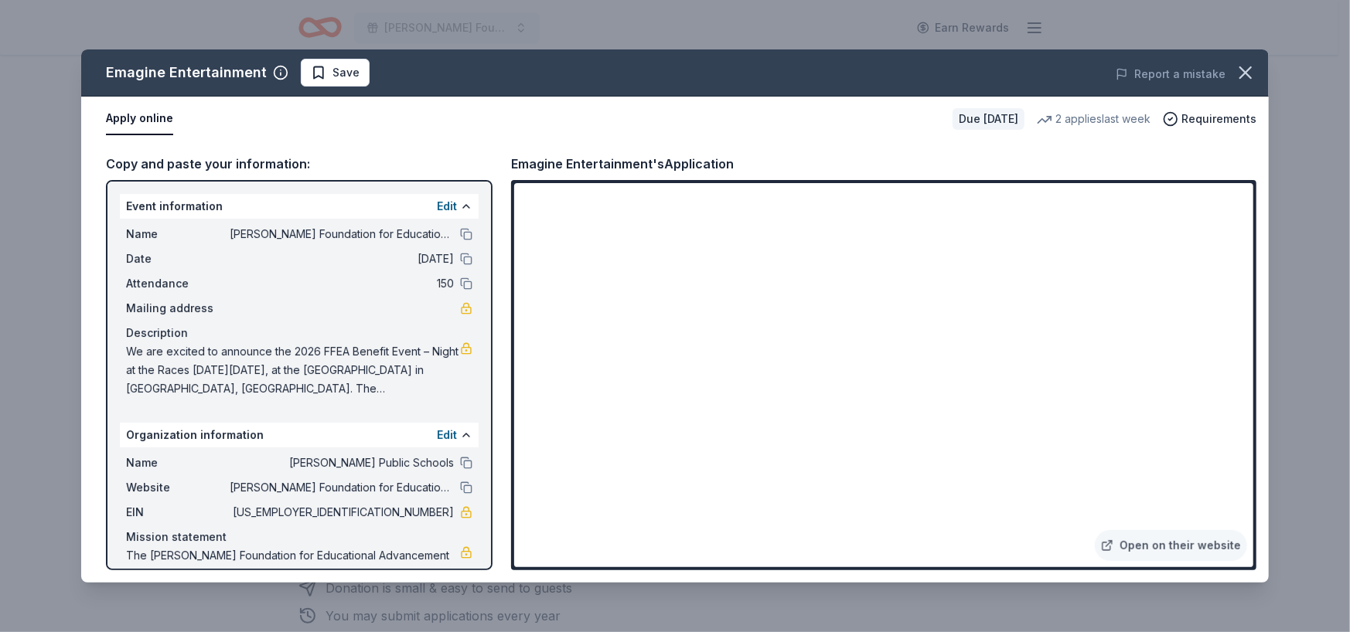
drag, startPoint x: 123, startPoint y: 349, endPoint x: 260, endPoint y: 363, distance: 137.5
click at [238, 363] on div "Name Fitzgerald Foundation for Educational Advancement (FFEA) Date 02/27/26 Att…" at bounding box center [299, 312] width 359 height 186
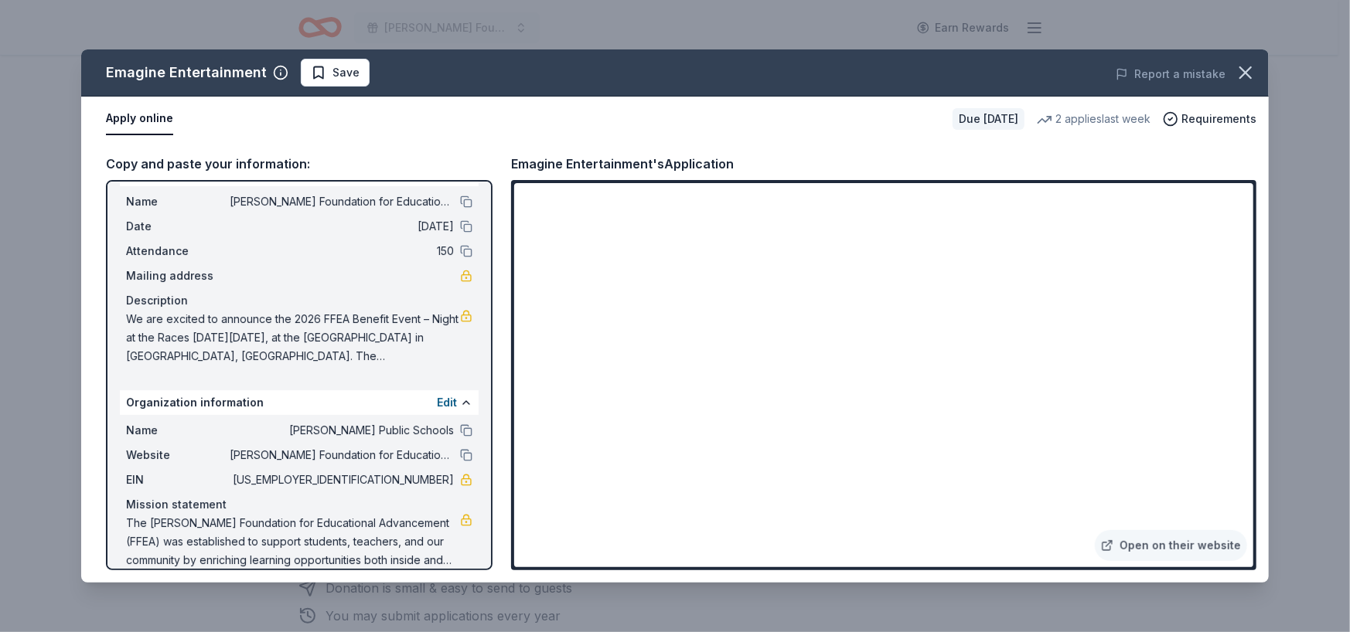
scroll to position [51, 0]
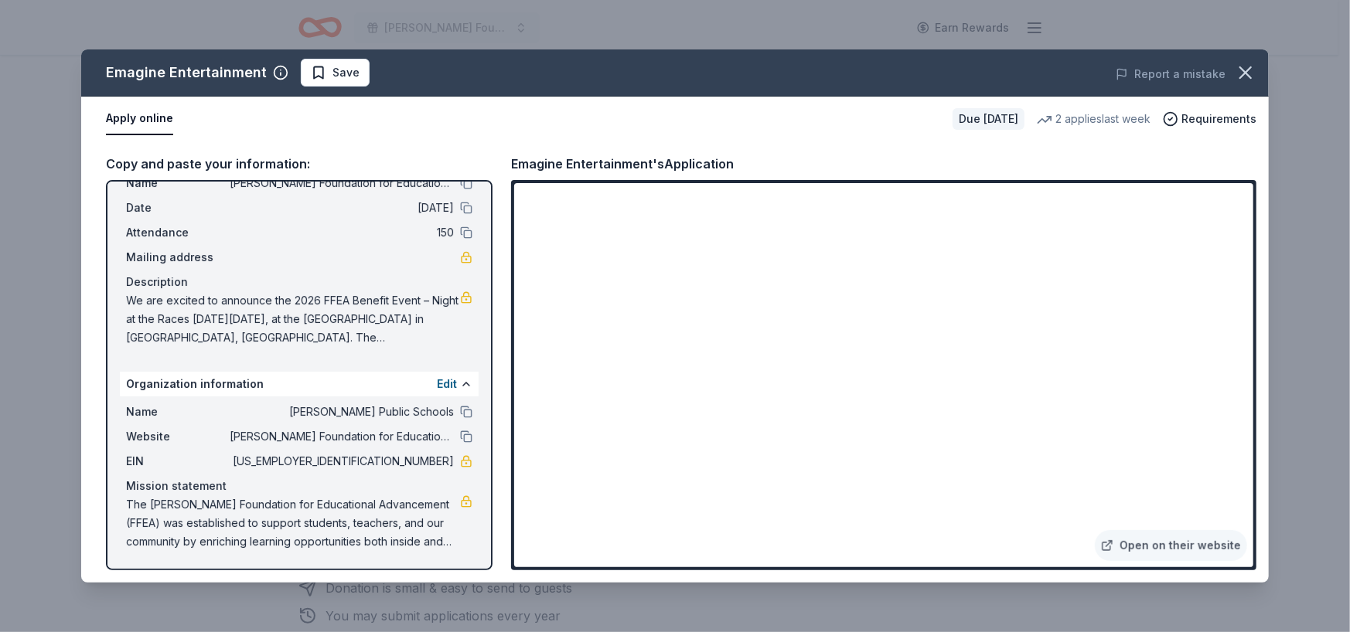
click at [381, 329] on span "We are excited to announce the 2026 FFEA Benefit Event – Night at the Races [DA…" at bounding box center [293, 319] width 334 height 56
click at [418, 329] on span "We are excited to announce the 2026 FFEA Benefit Event – Night at the Races [DA…" at bounding box center [293, 319] width 334 height 56
drag, startPoint x: 420, startPoint y: 341, endPoint x: 308, endPoint y: 322, distance: 113.0
click at [308, 322] on span "We are excited to announce the 2026 FFEA Benefit Event – Night at the Races [DA…" at bounding box center [293, 319] width 334 height 56
click at [298, 317] on span "We are excited to announce the 2026 FFEA Benefit Event – Night at the Races [DA…" at bounding box center [293, 319] width 334 height 56
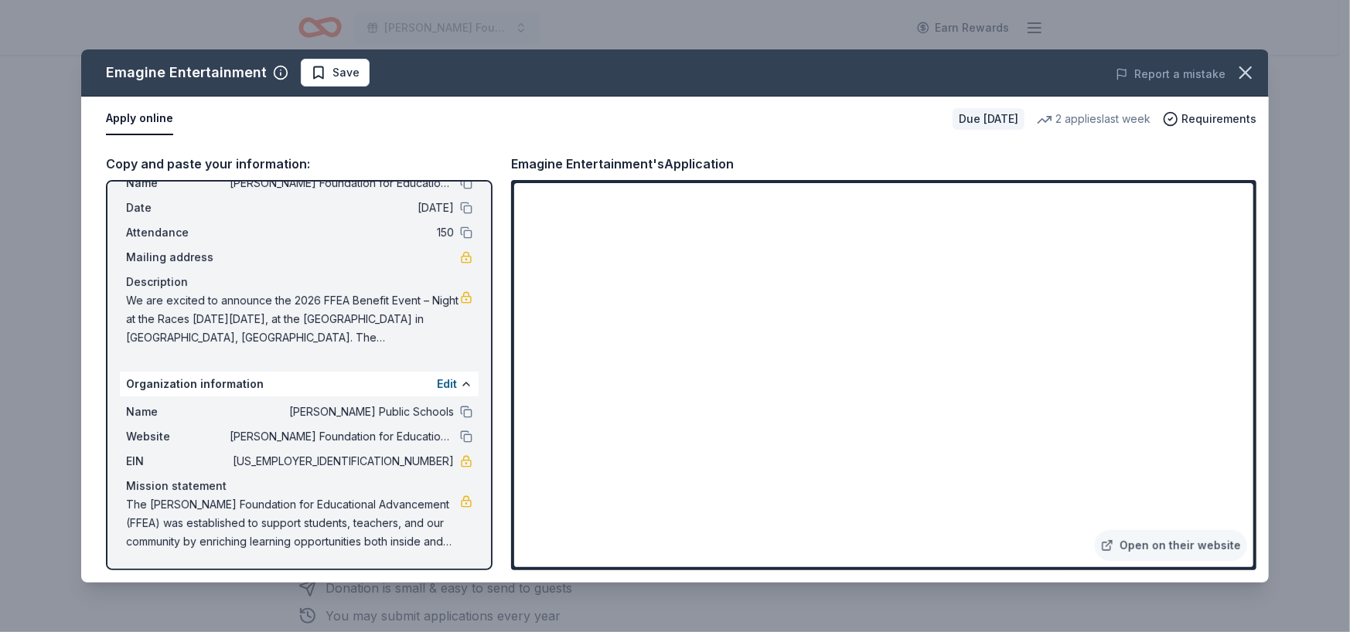
click at [298, 317] on span "We are excited to announce the 2026 FFEA Benefit Event – Night at the Races [DA…" at bounding box center [293, 319] width 334 height 56
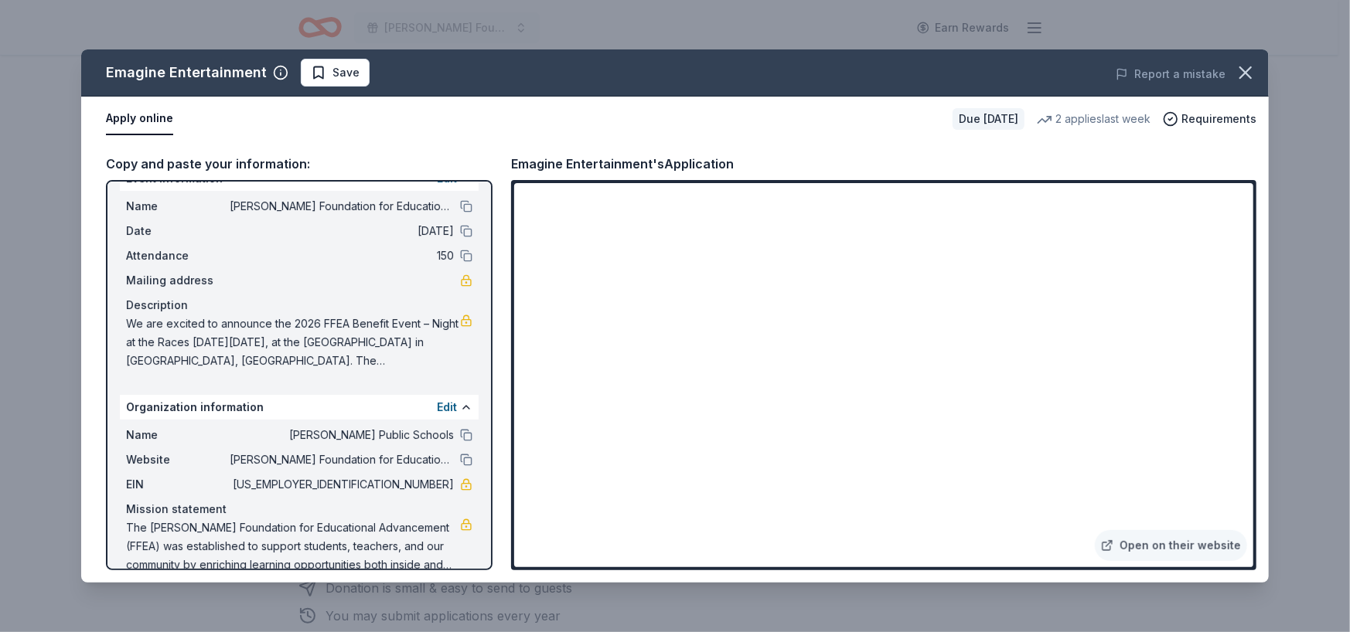
scroll to position [0, 0]
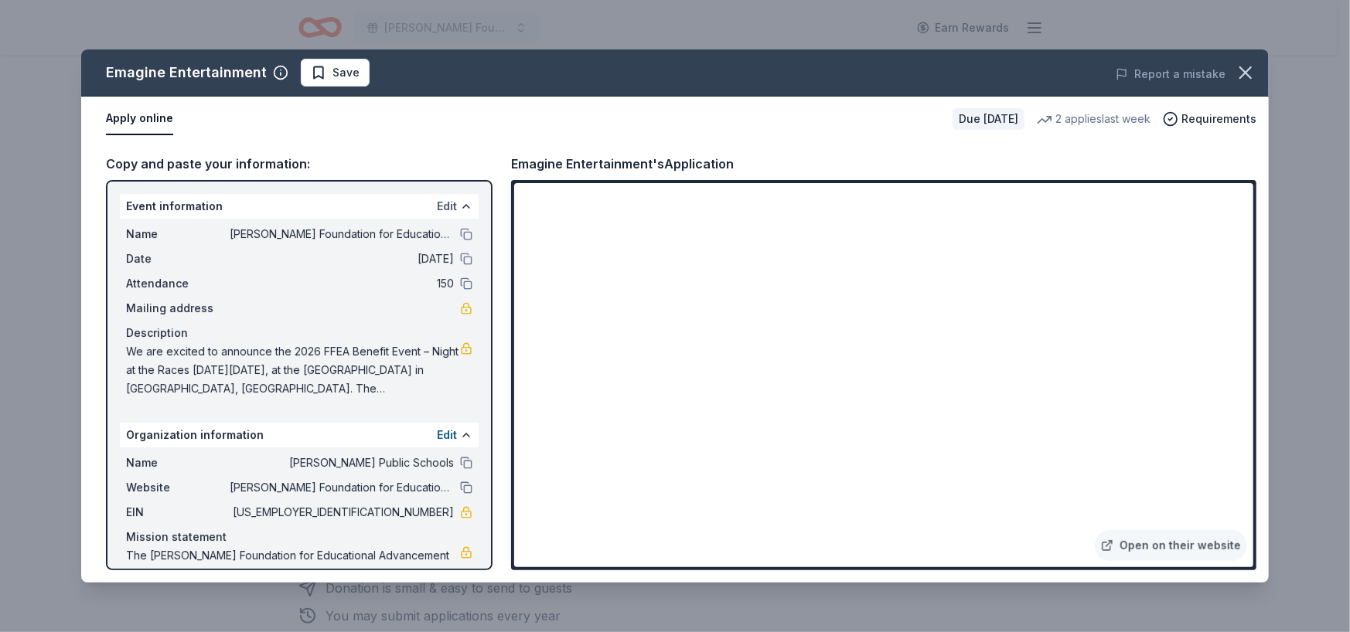
click at [437, 202] on button "Edit" at bounding box center [447, 206] width 20 height 19
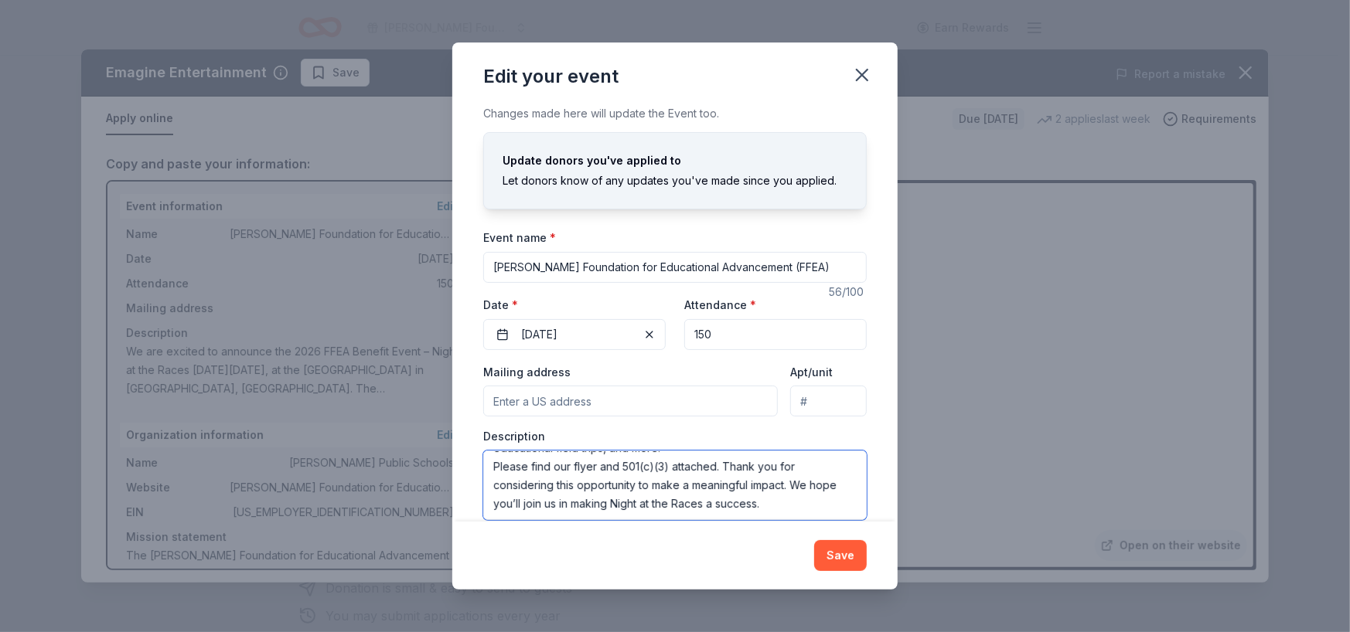
scroll to position [22, 0]
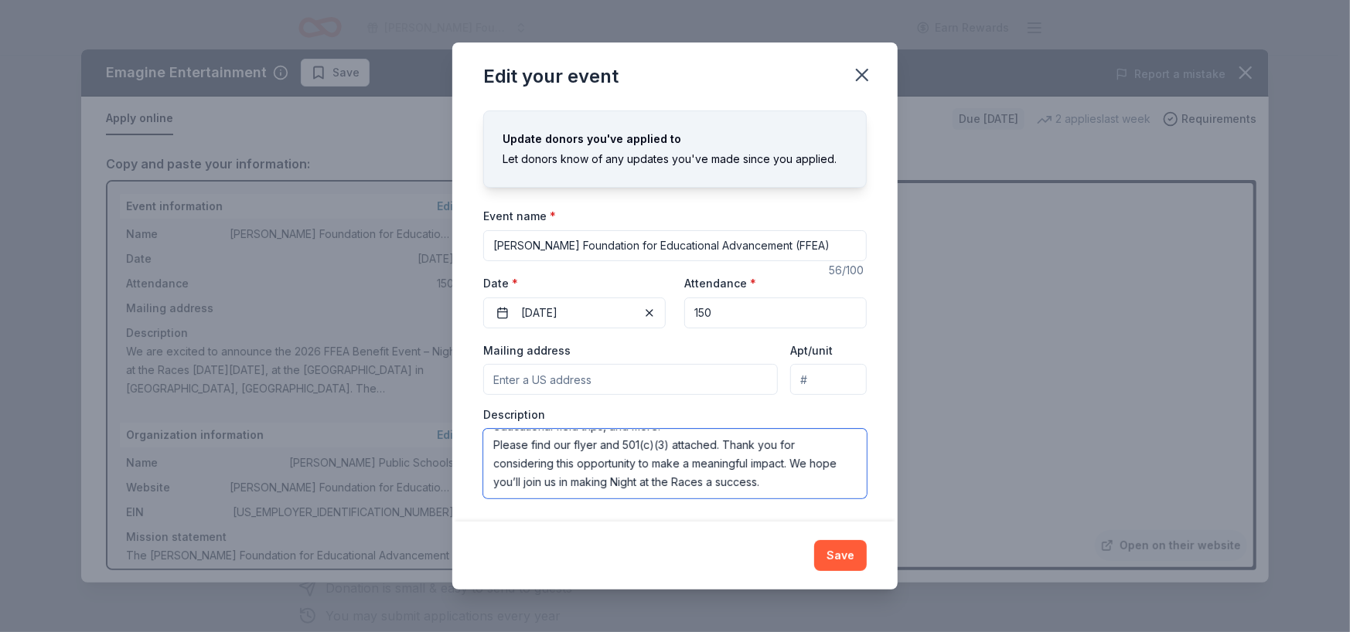
drag, startPoint x: 496, startPoint y: 464, endPoint x: 748, endPoint y: 570, distance: 272.7
click at [748, 570] on div "Edit your event Changes made here will update the Event too. Update donors you'…" at bounding box center [674, 316] width 445 height 547
click at [860, 83] on icon "button" at bounding box center [862, 75] width 22 height 22
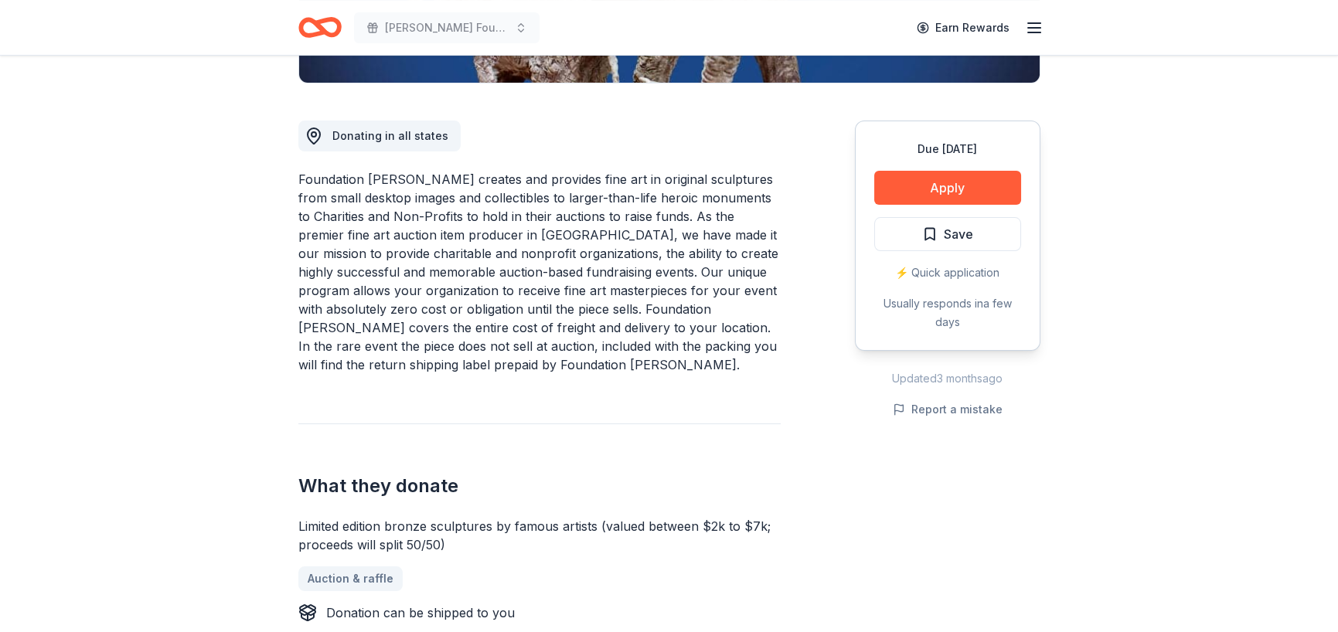
scroll to position [541, 0]
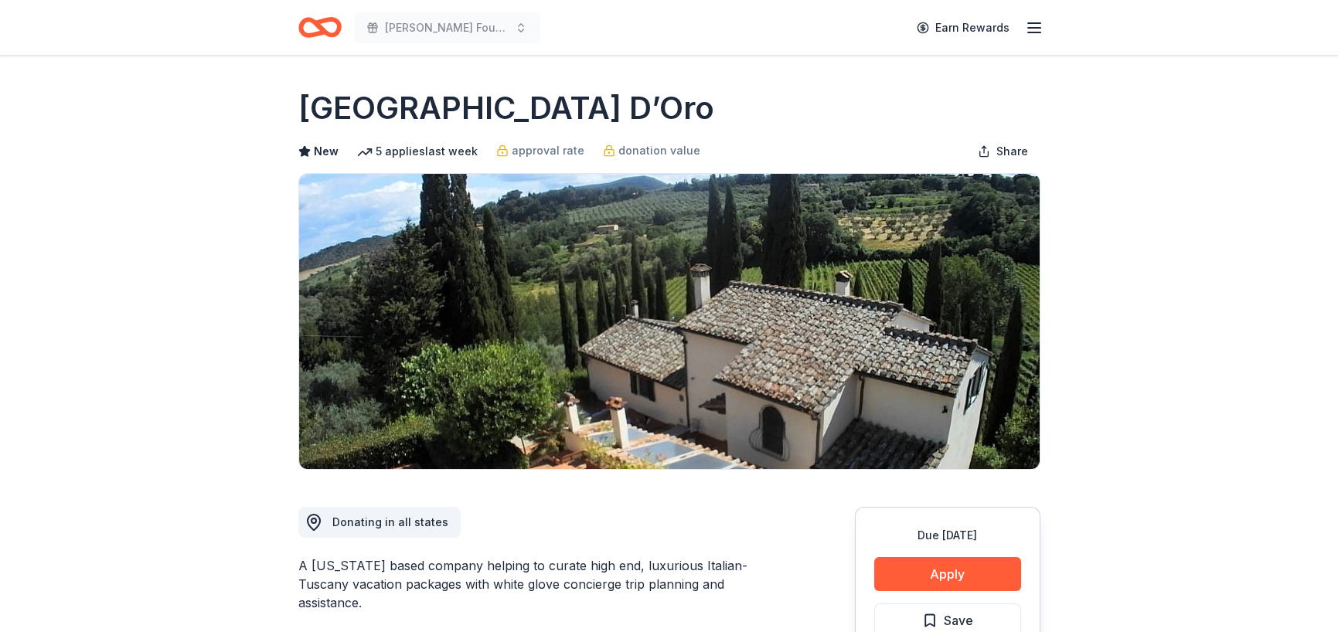
drag, startPoint x: 627, startPoint y: 118, endPoint x: 406, endPoint y: 118, distance: 221.1
click at [406, 118] on div "[GEOGRAPHIC_DATA] D’Oro" at bounding box center [669, 108] width 742 height 43
drag, startPoint x: 318, startPoint y: 98, endPoint x: 484, endPoint y: 107, distance: 166.5
click at [484, 107] on h1 "[GEOGRAPHIC_DATA] D’Oro" at bounding box center [506, 108] width 416 height 43
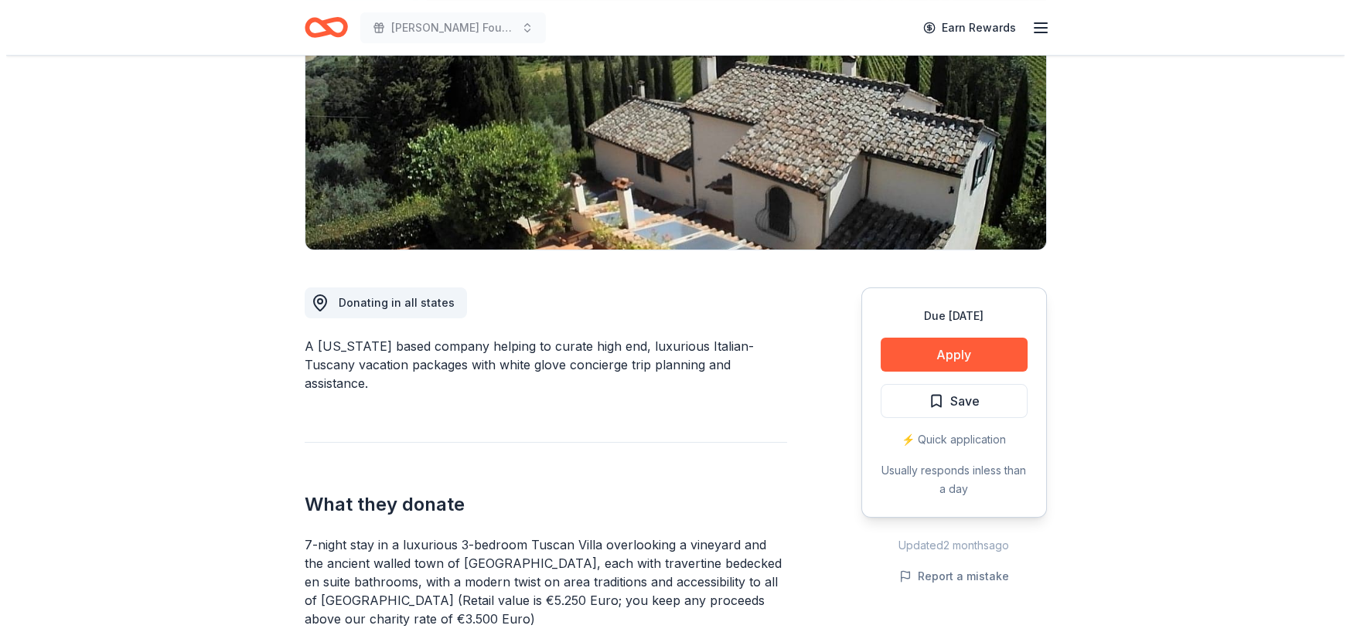
scroll to position [232, 0]
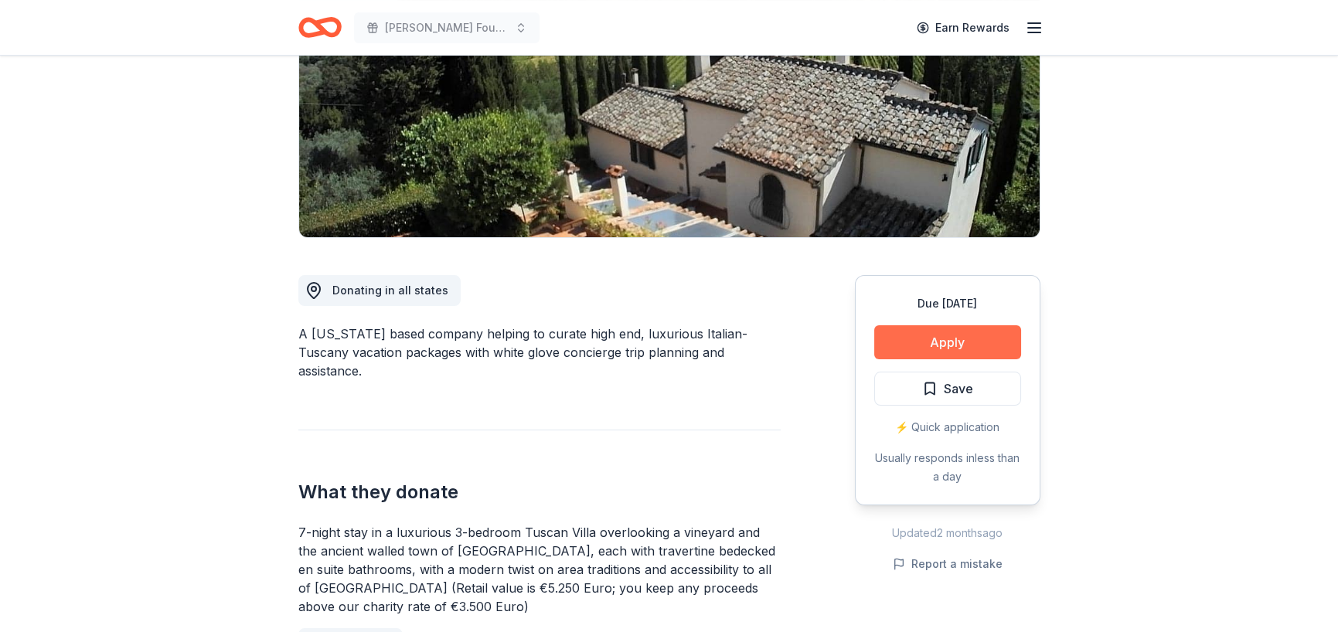
click at [934, 339] on button "Apply" at bounding box center [947, 342] width 147 height 34
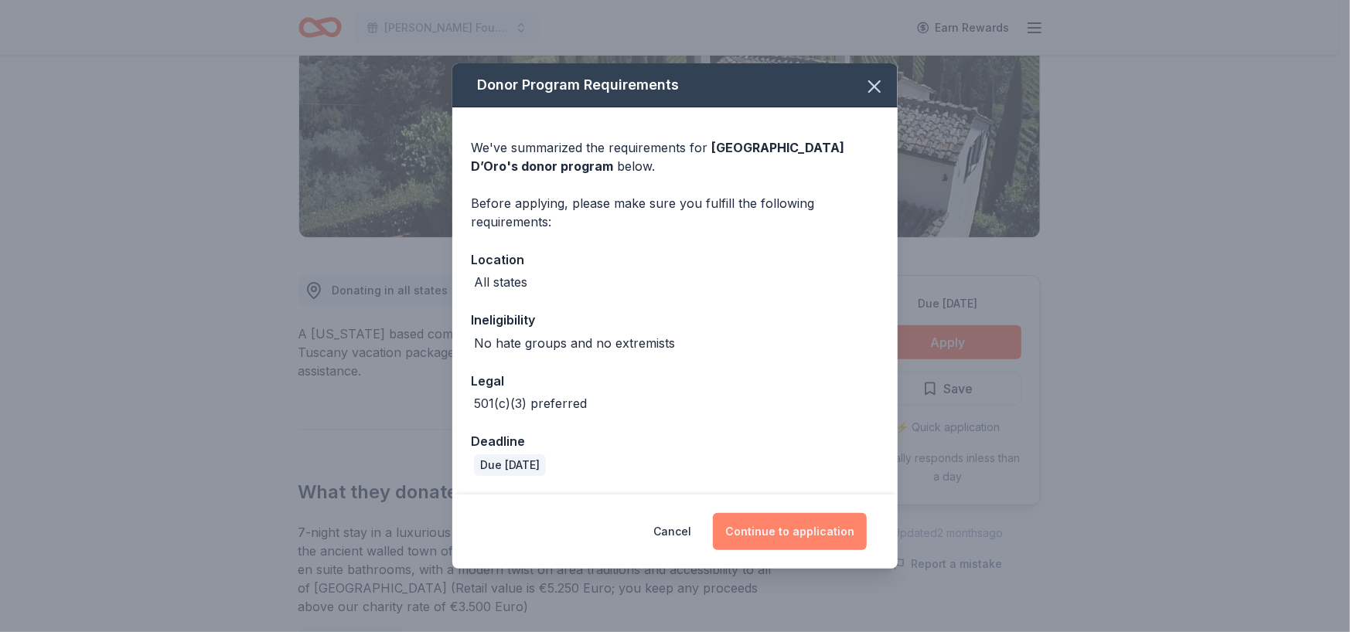
click at [782, 531] on button "Continue to application" at bounding box center [790, 531] width 154 height 37
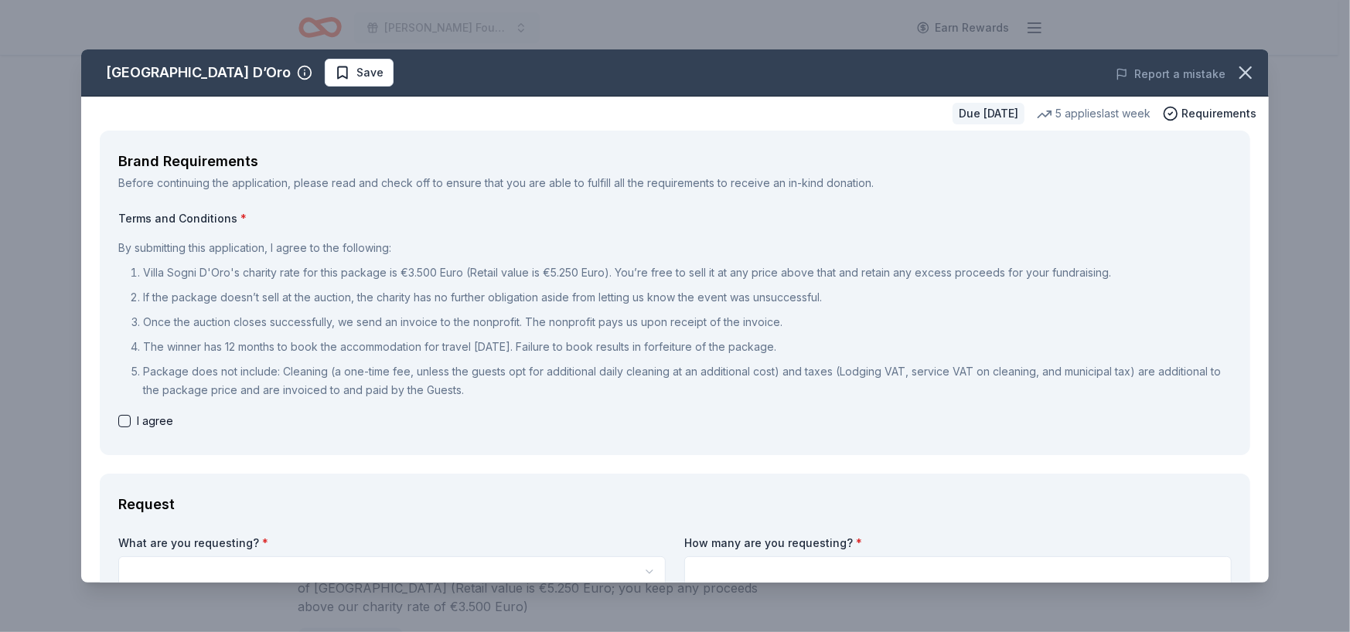
click at [111, 421] on div "Brand Requirements Before continuing the application, please read and check off…" at bounding box center [675, 293] width 1150 height 325
click at [124, 421] on button "button" at bounding box center [124, 421] width 12 height 12
checkbox input "true"
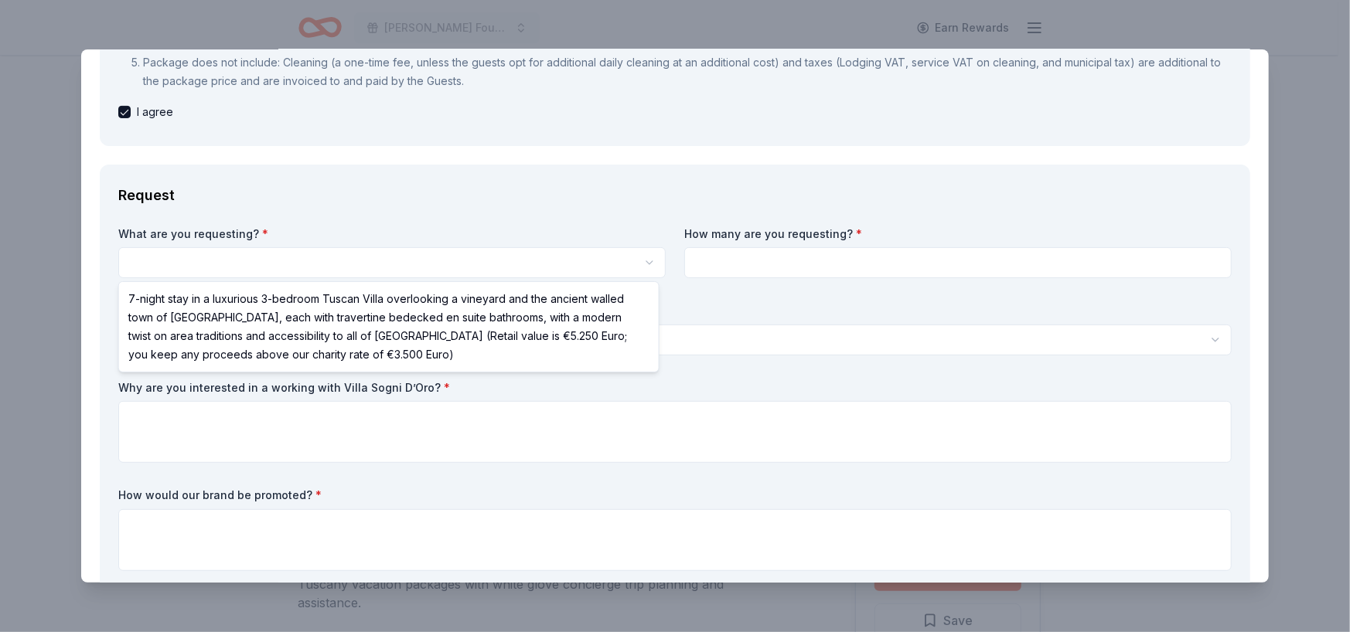
scroll to position [0, 0]
click at [214, 268] on html "[PERSON_NAME] Foundation for Educational Advancement (FFEA) Earn Rewards Due [D…" at bounding box center [675, 316] width 1350 height 632
select select "7-night stay in a luxurious 3-bedroom Tuscan Villa overlooking a vineyard and t…"
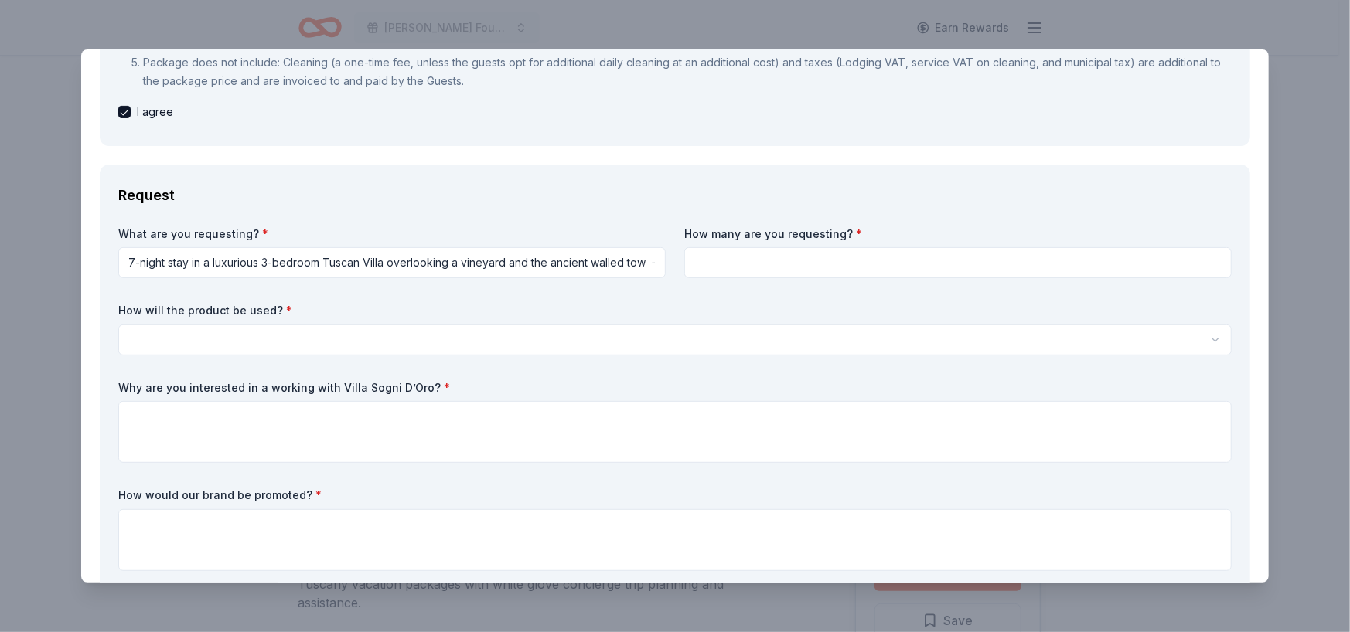
click at [745, 269] on input at bounding box center [957, 262] width 547 height 31
type input "2"
click at [410, 335] on html "[PERSON_NAME] Foundation for Educational Advancement (FFEA) Earn Rewards Due [D…" at bounding box center [675, 316] width 1350 height 632
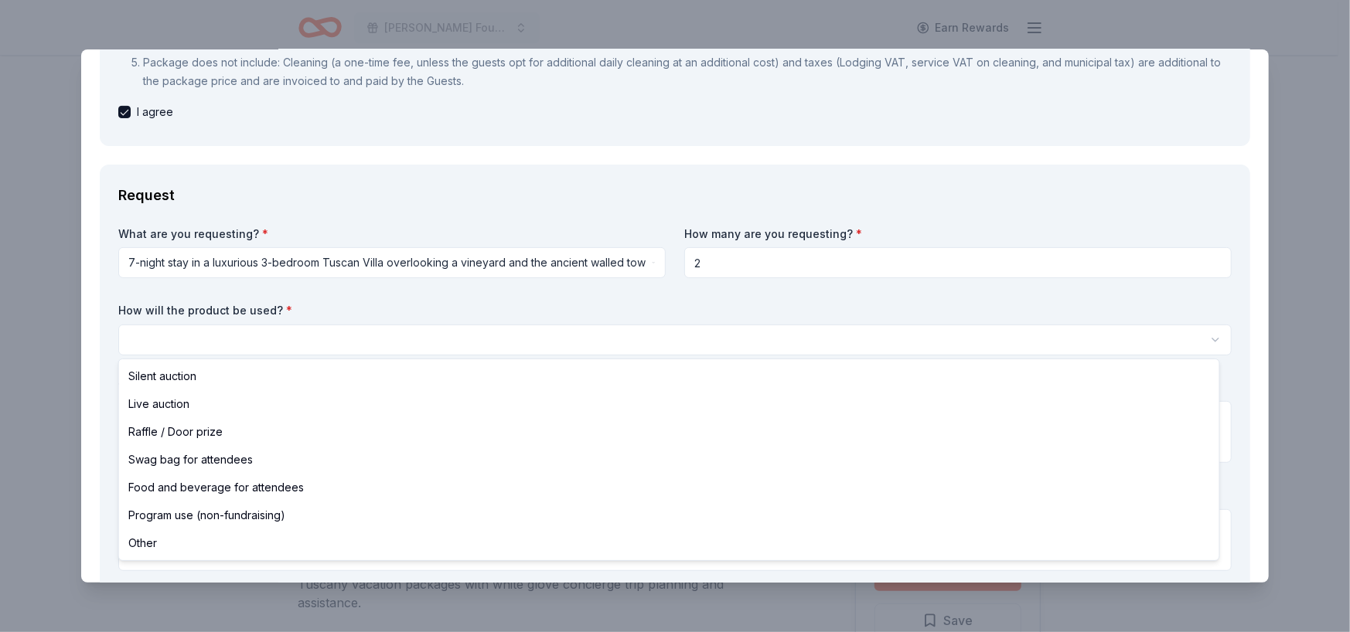
select select "silentAuction"
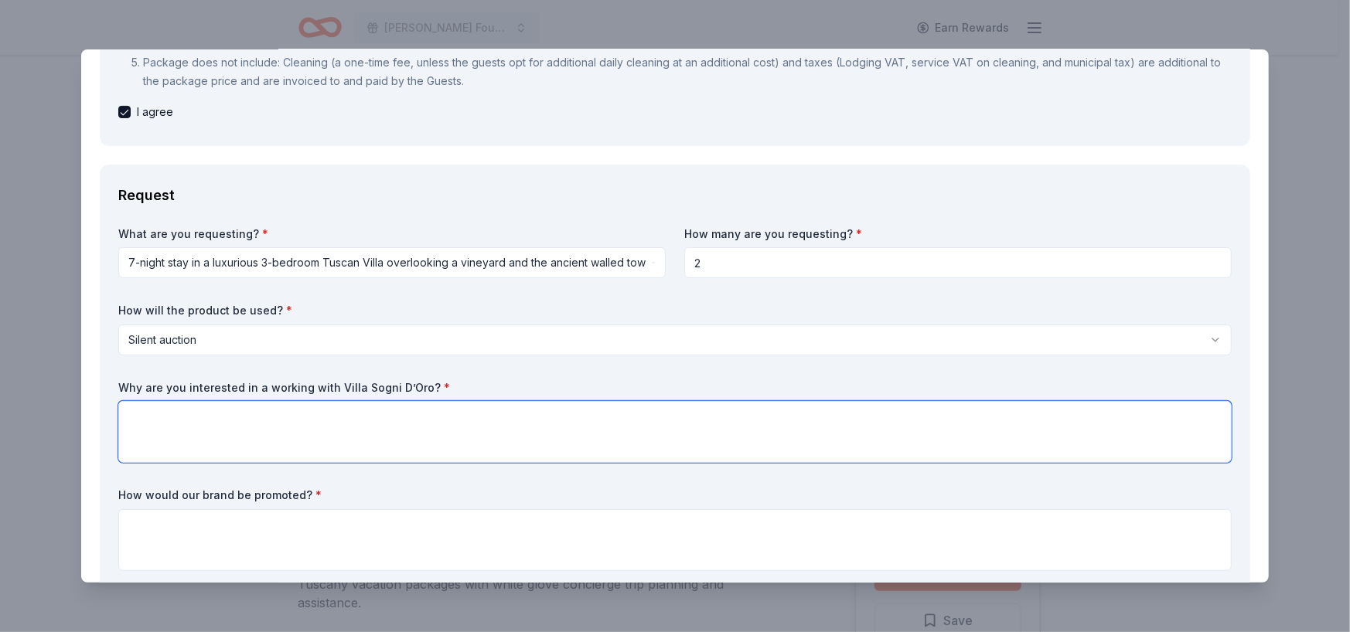
click at [212, 430] on textarea at bounding box center [674, 432] width 1113 height 62
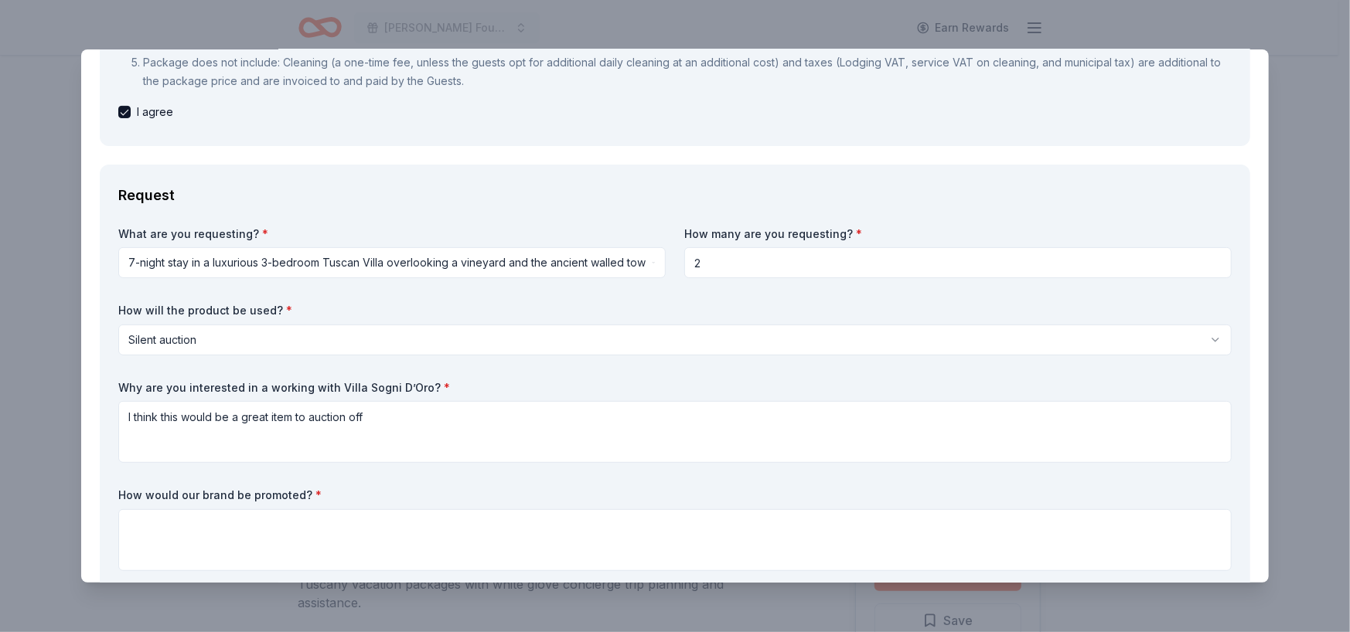
click at [716, 269] on input "2" at bounding box center [957, 262] width 547 height 31
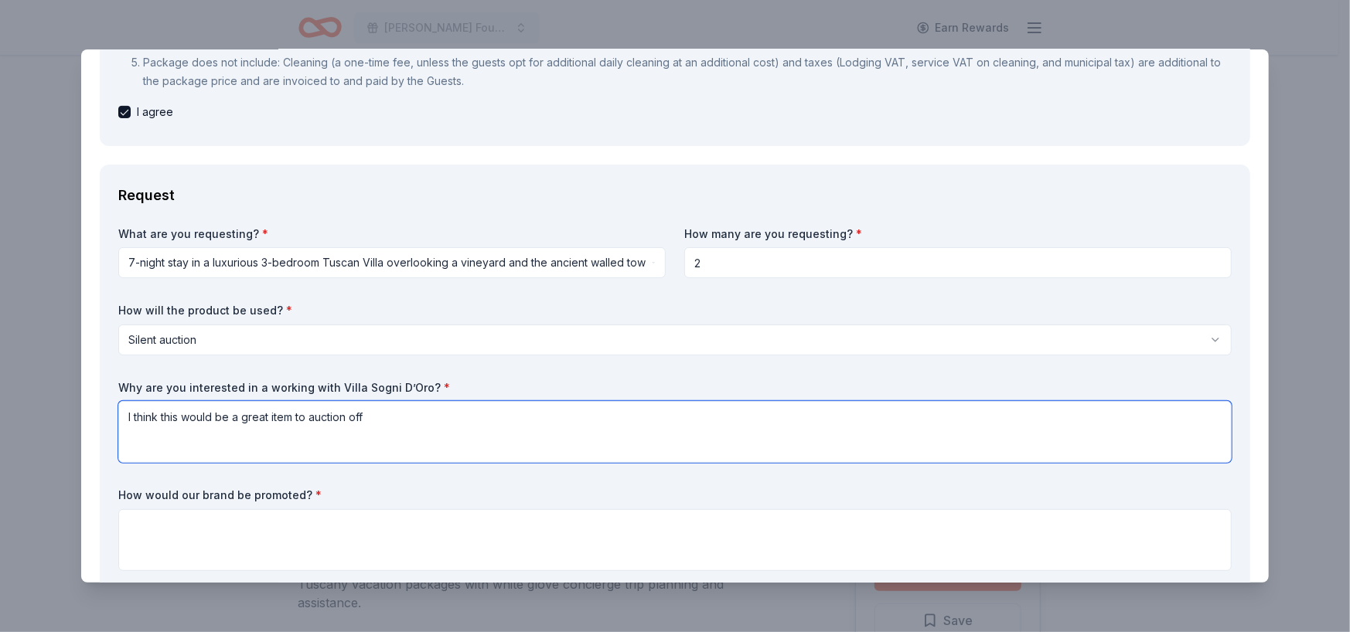
click at [380, 424] on textarea "I think this would be a great item to auction off" at bounding box center [674, 432] width 1113 height 62
drag, startPoint x: 548, startPoint y: 417, endPoint x: 377, endPoint y: 416, distance: 170.9
click at [377, 416] on textarea "I think this would be a great item to auction off. I would love to go to [GEOGR…" at bounding box center [674, 432] width 1113 height 62
type textarea "I think this would be a great item to auction off."
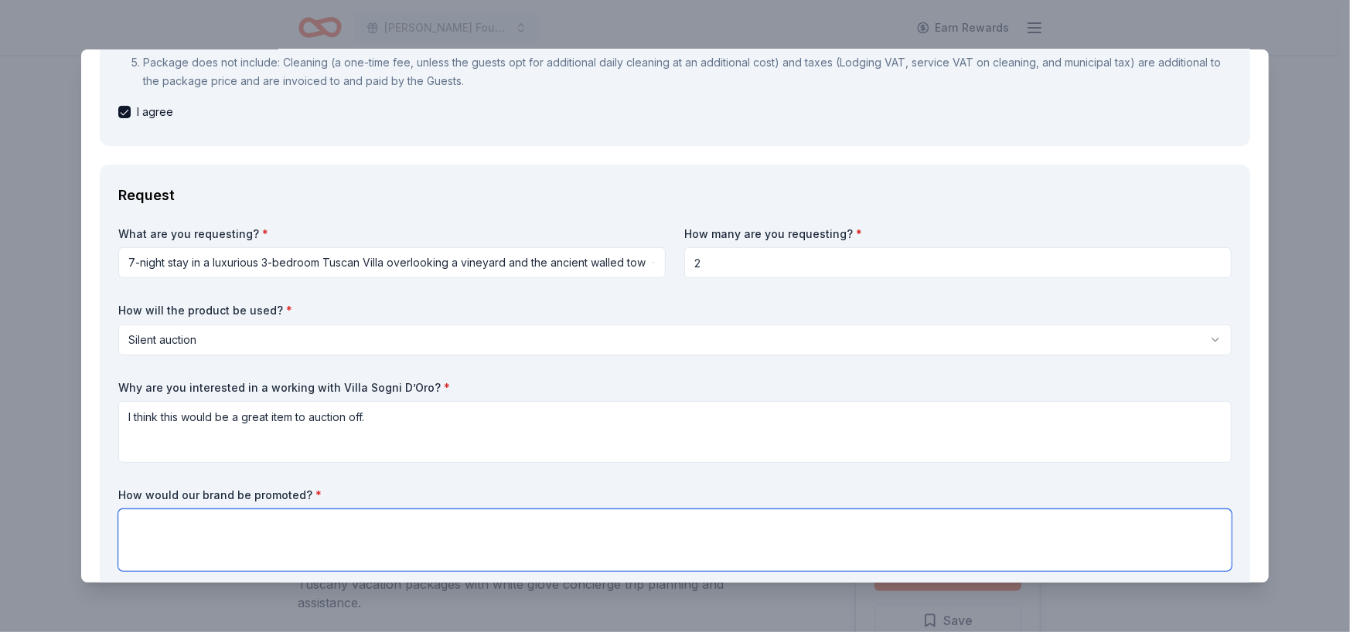
click at [275, 540] on textarea at bounding box center [674, 540] width 1113 height 62
paste textarea "As a sponsor, you will receive recognition in multiple ways: • Inclusion in our…"
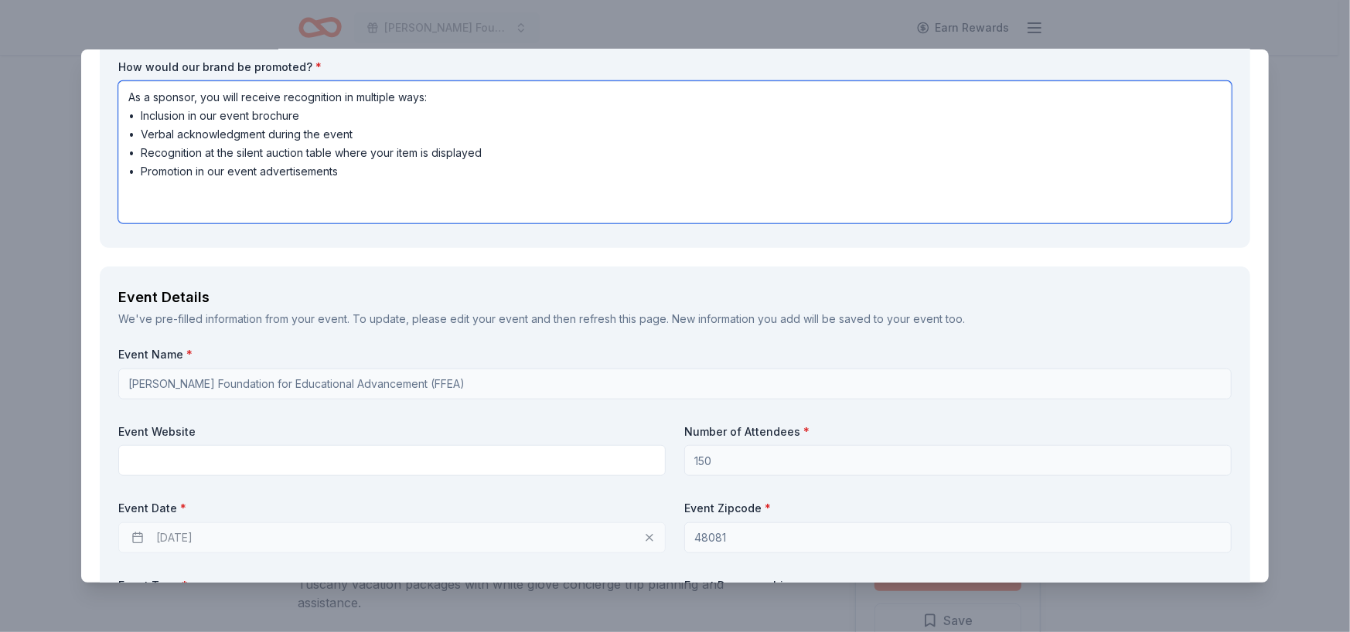
scroll to position [833, 0]
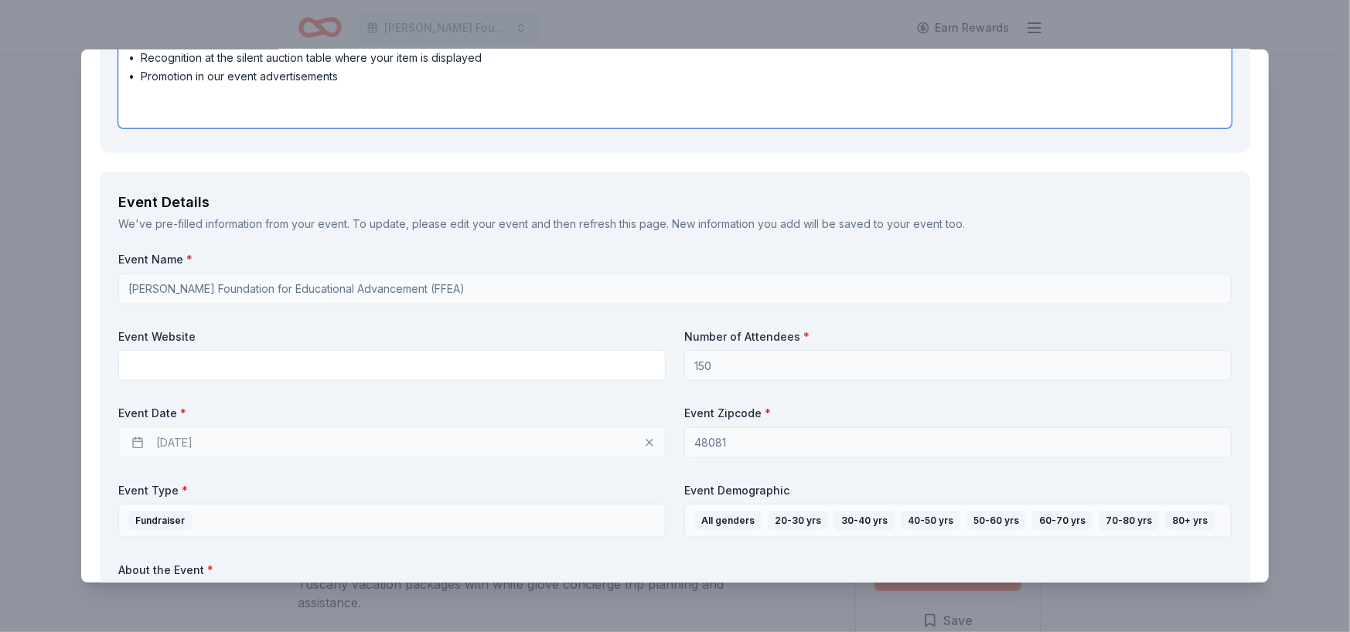
type textarea "As a sponsor, you will receive recognition in multiple ways: • Inclusion in our…"
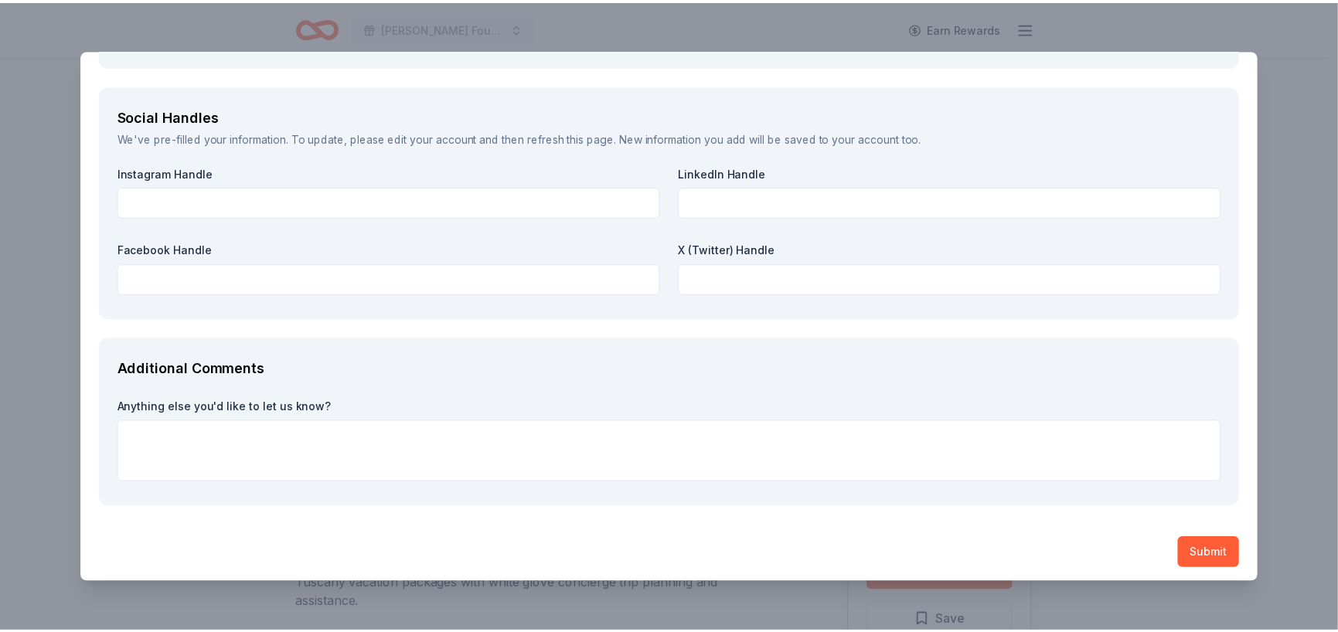
scroll to position [2326, 0]
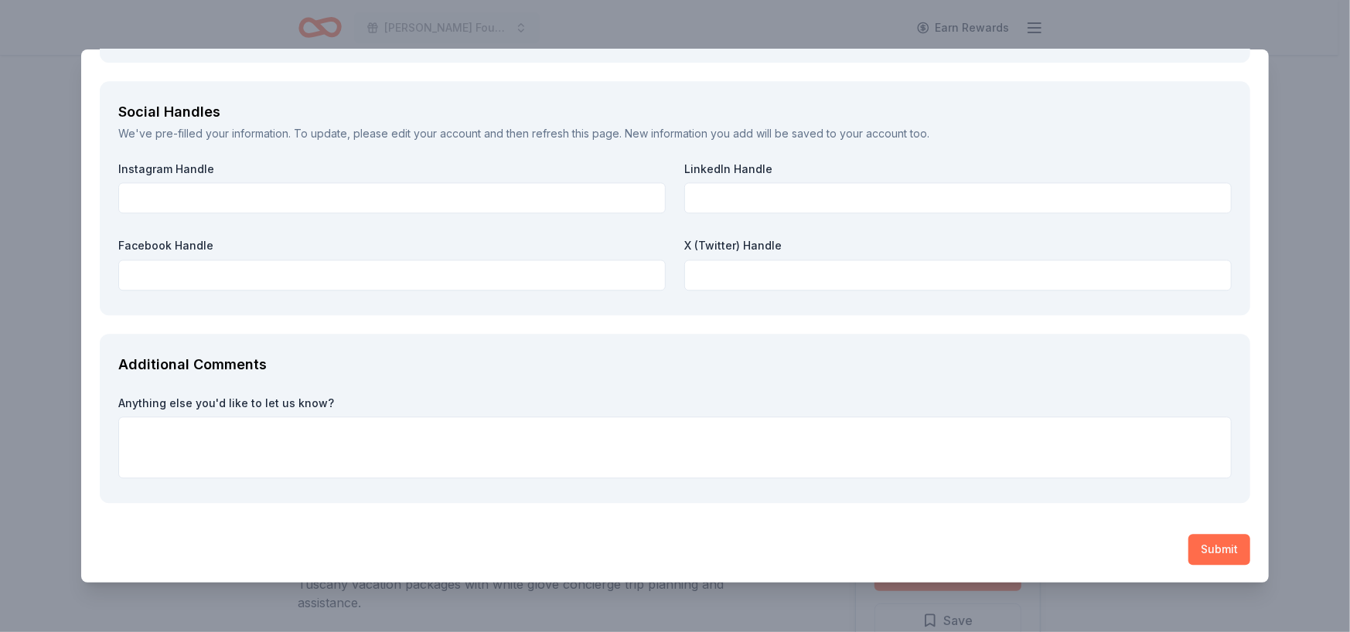
click at [1194, 549] on button "Submit" at bounding box center [1219, 549] width 62 height 31
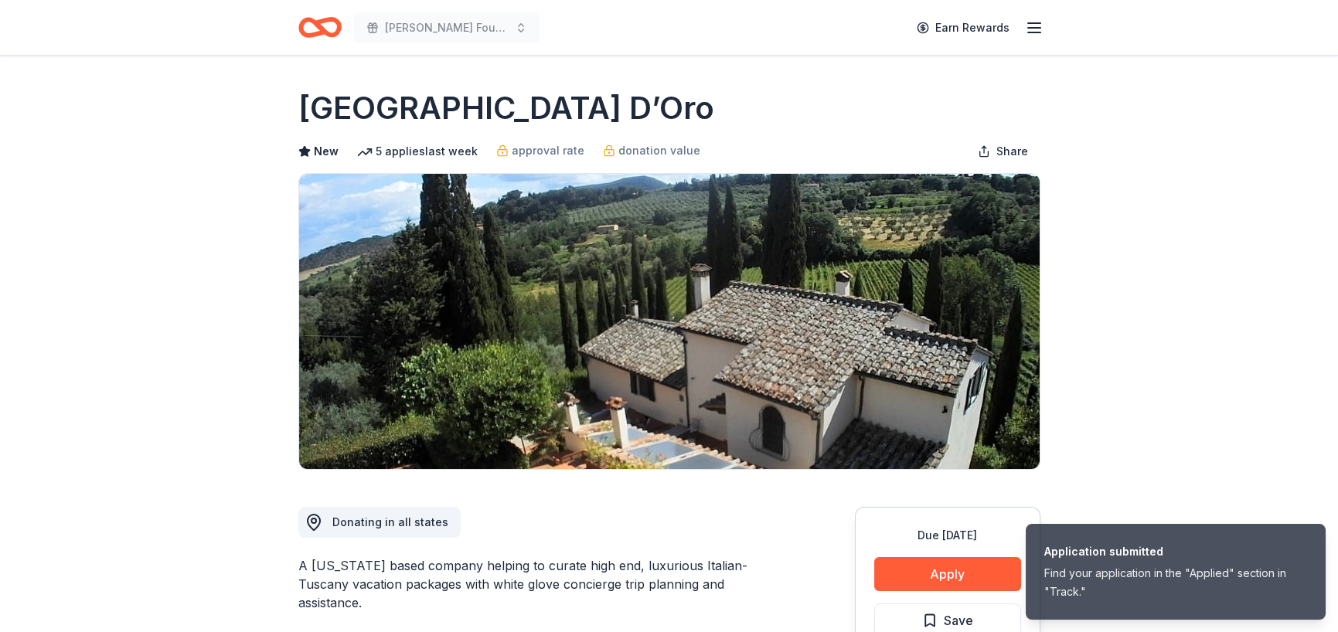
drag, startPoint x: 550, startPoint y: 107, endPoint x: 313, endPoint y: 108, distance: 236.6
click at [313, 108] on div "[GEOGRAPHIC_DATA] D’Oro" at bounding box center [669, 108] width 742 height 43
